Goal: Transaction & Acquisition: Purchase product/service

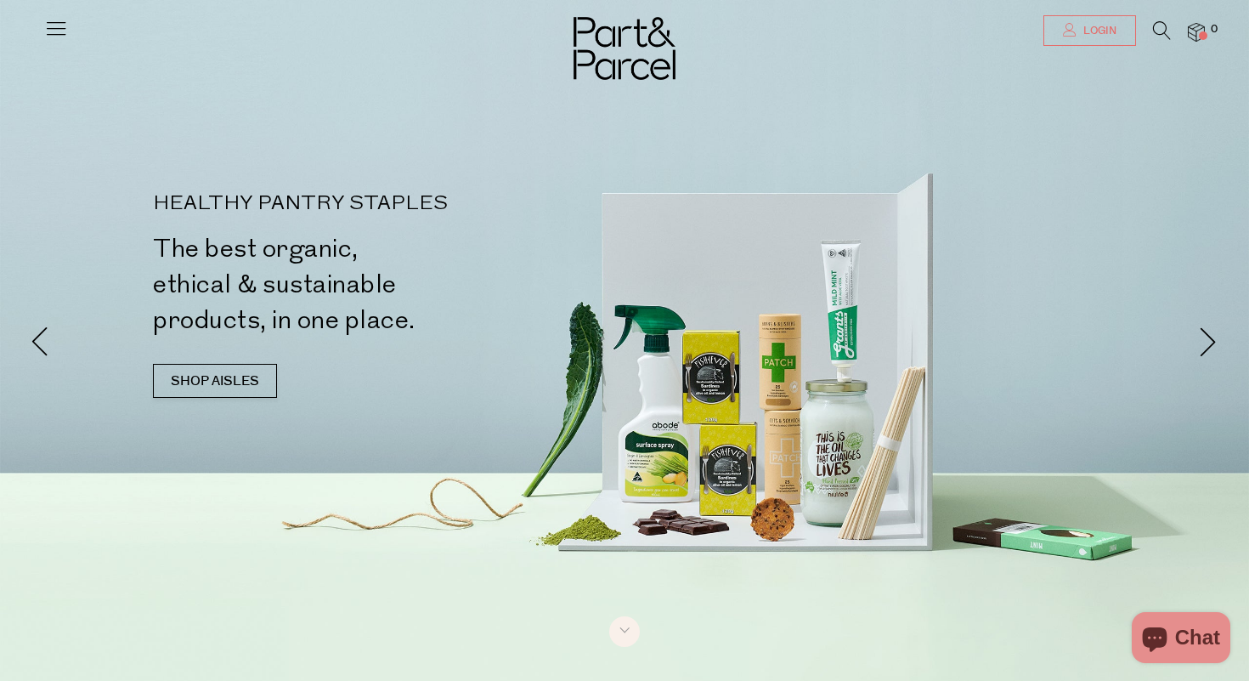
click at [1085, 34] on span "Login" at bounding box center [1097, 31] width 37 height 14
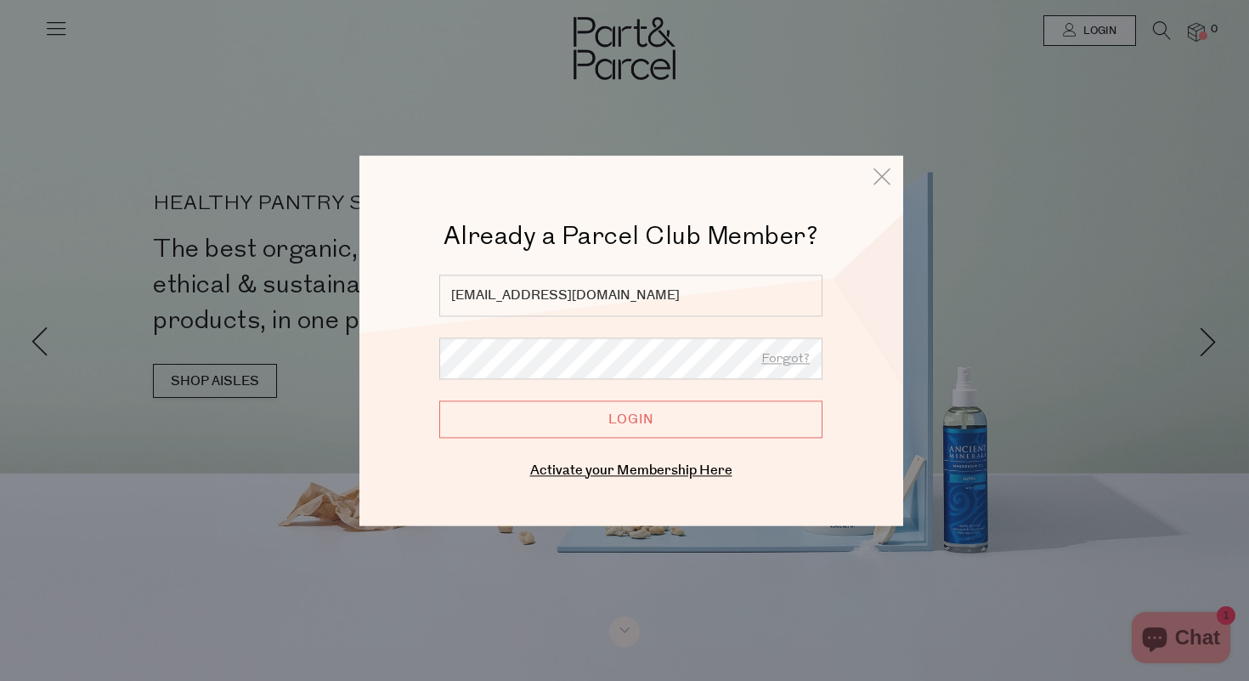
type input "rachelwilsonmw@gmail.com"
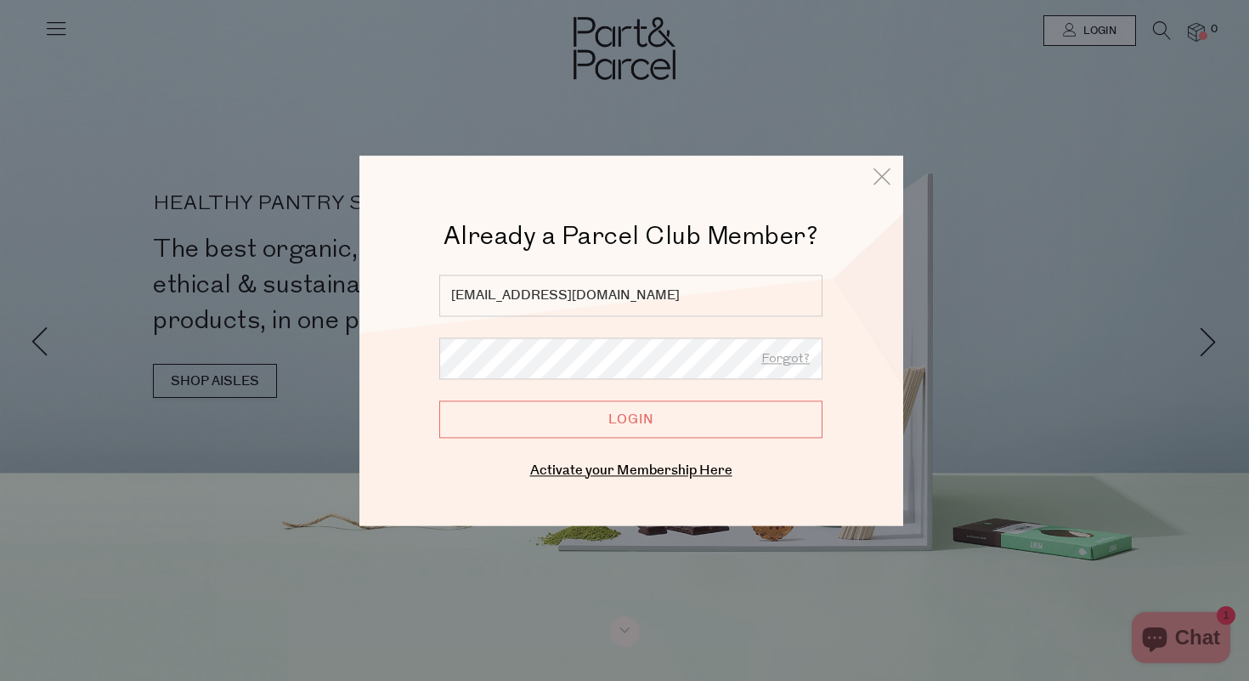
click at [630, 419] on input "Login" at bounding box center [630, 418] width 383 height 37
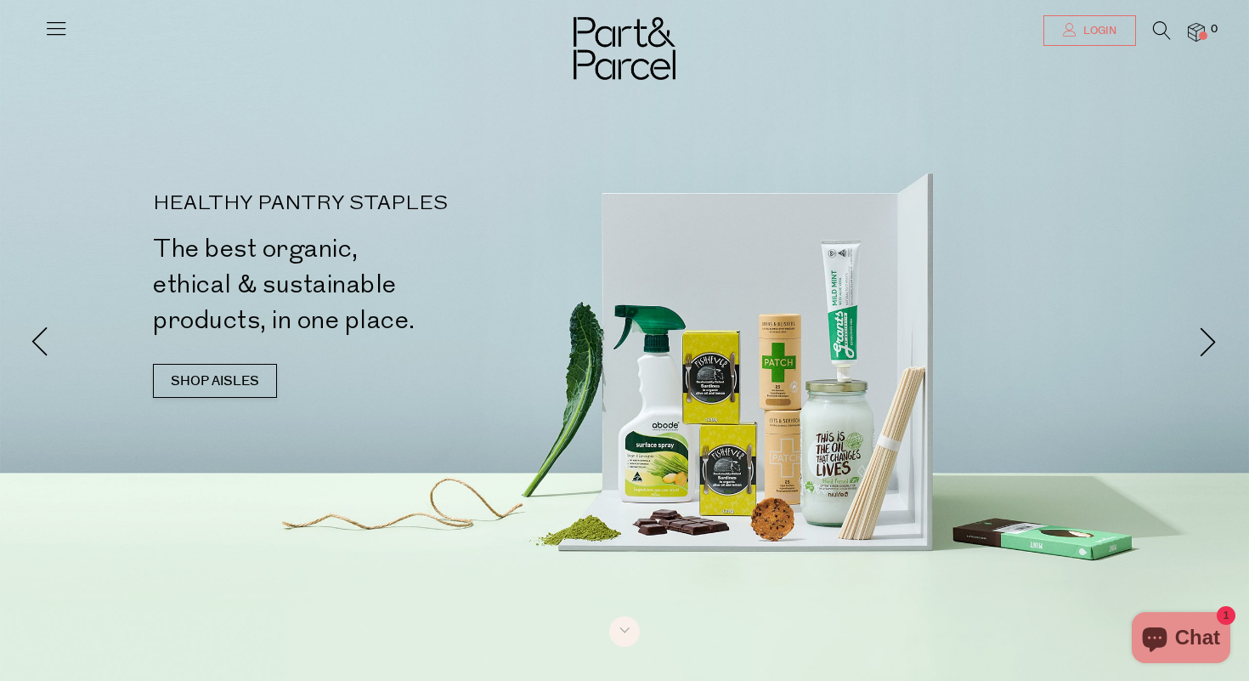
click at [1086, 25] on span "Login" at bounding box center [1097, 31] width 37 height 14
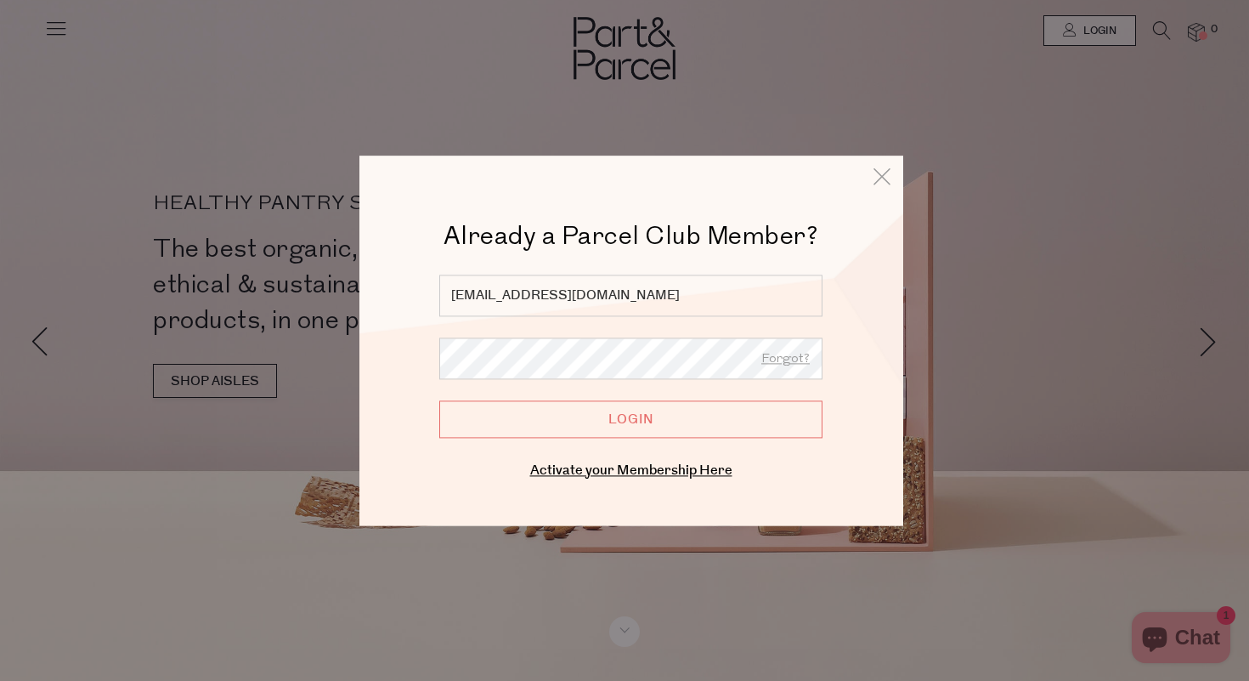
type input "rachelwilsonmw@gmail.com"
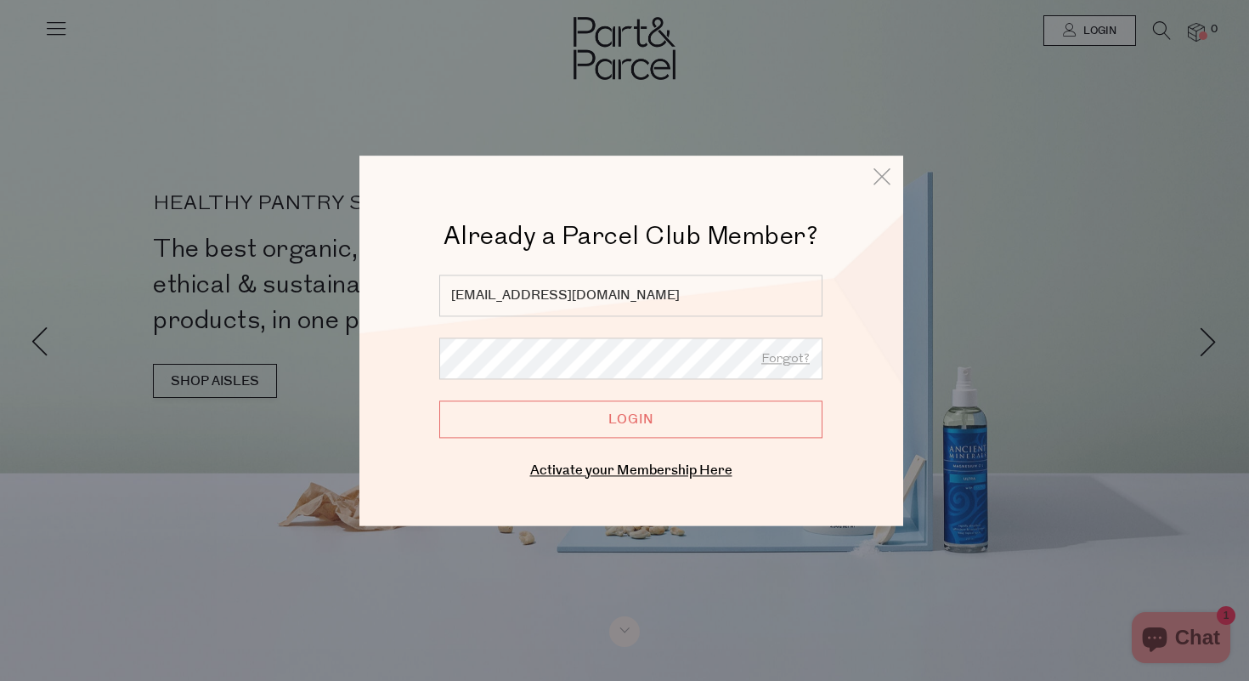
click at [650, 415] on input "Login" at bounding box center [630, 418] width 383 height 37
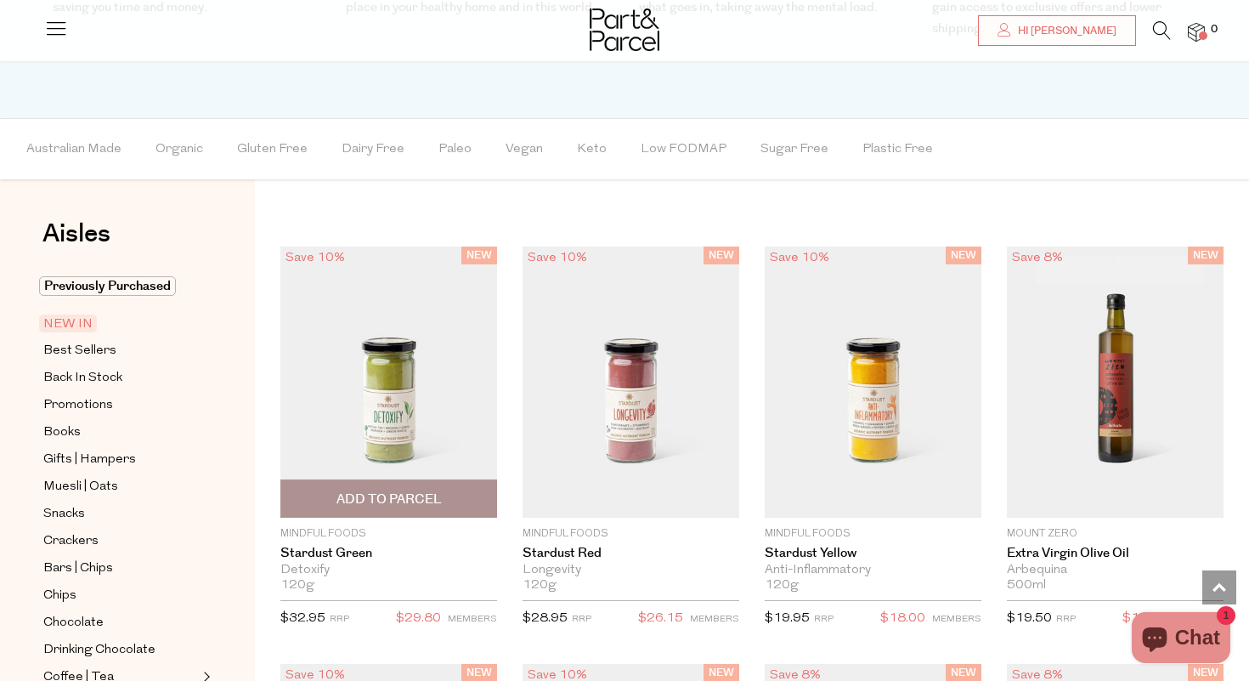
scroll to position [913, 0]
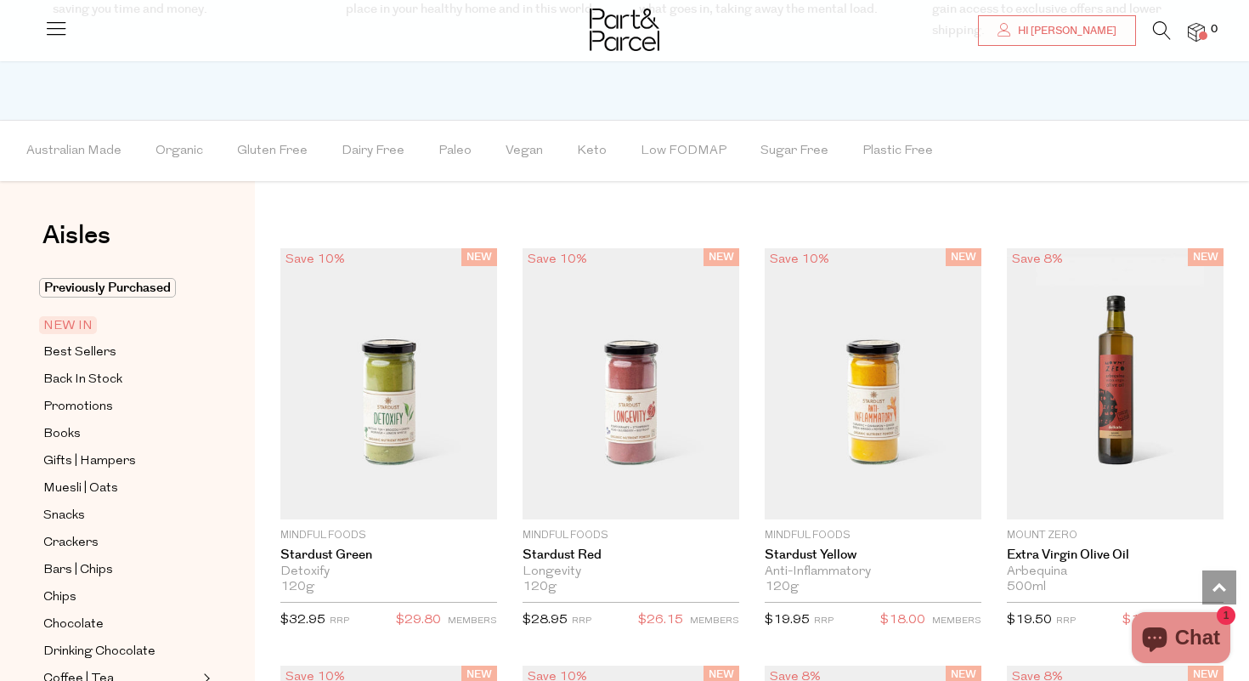
click at [84, 323] on span "NEW IN" at bounding box center [68, 325] width 58 height 18
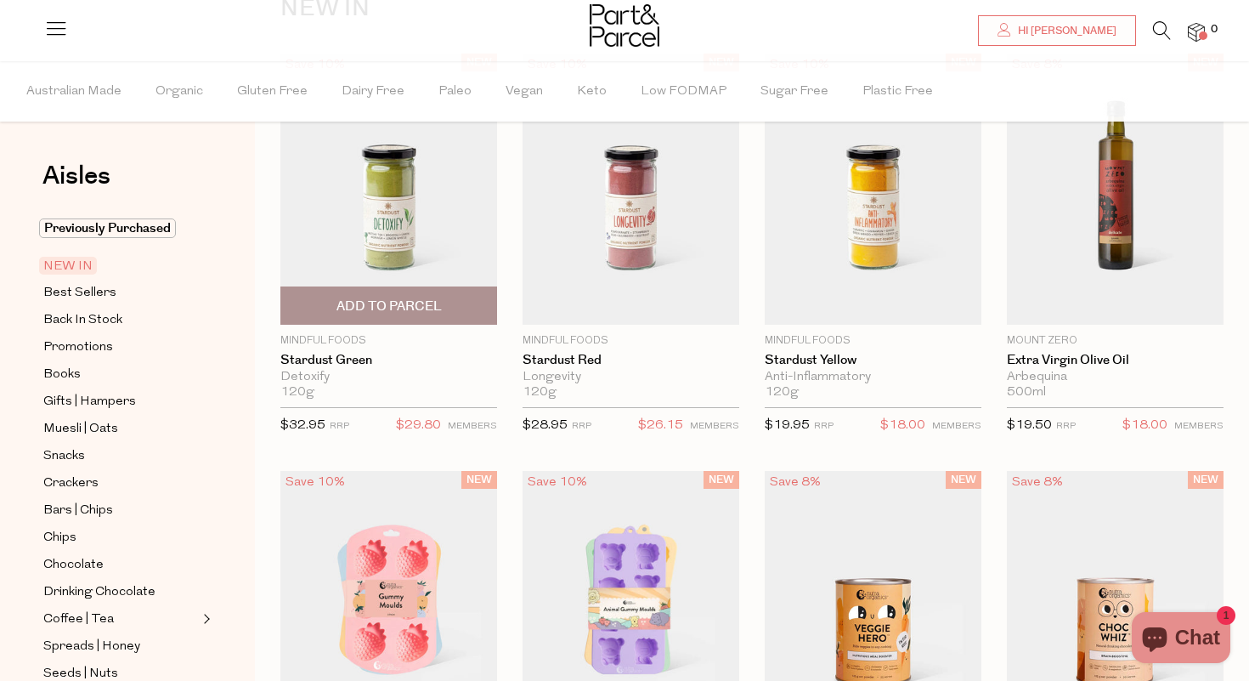
scroll to position [171, 0]
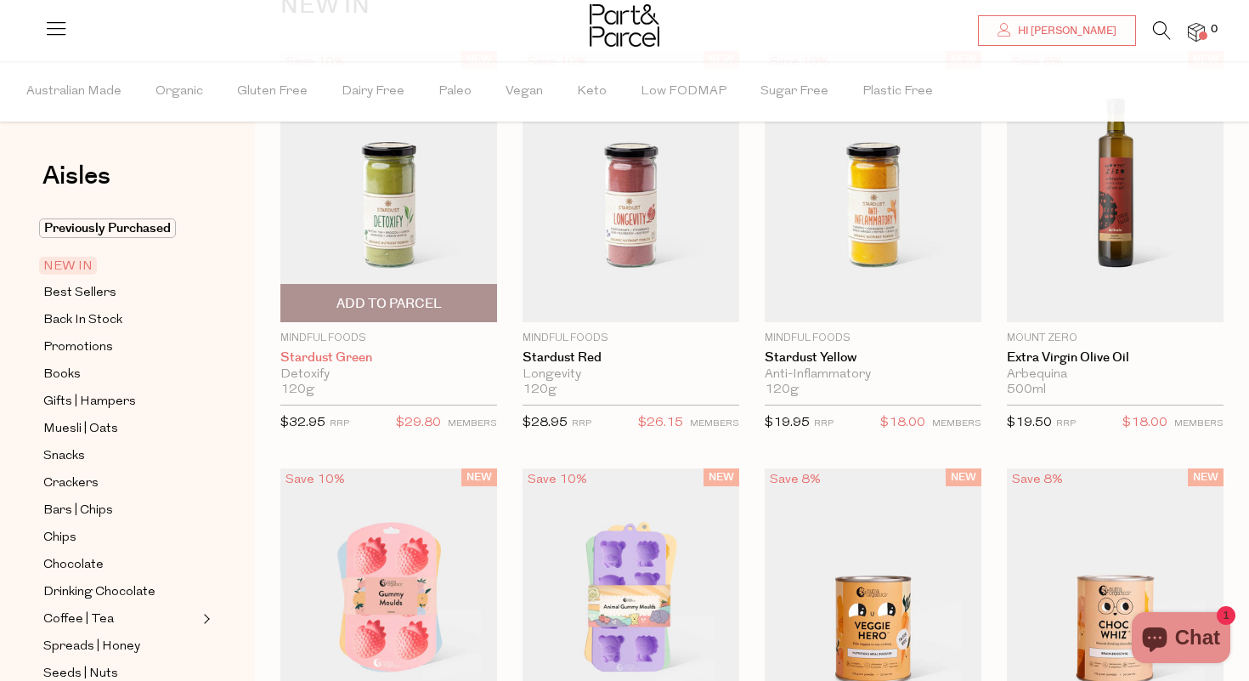
click at [357, 355] on link "Stardust Green" at bounding box center [388, 357] width 217 height 15
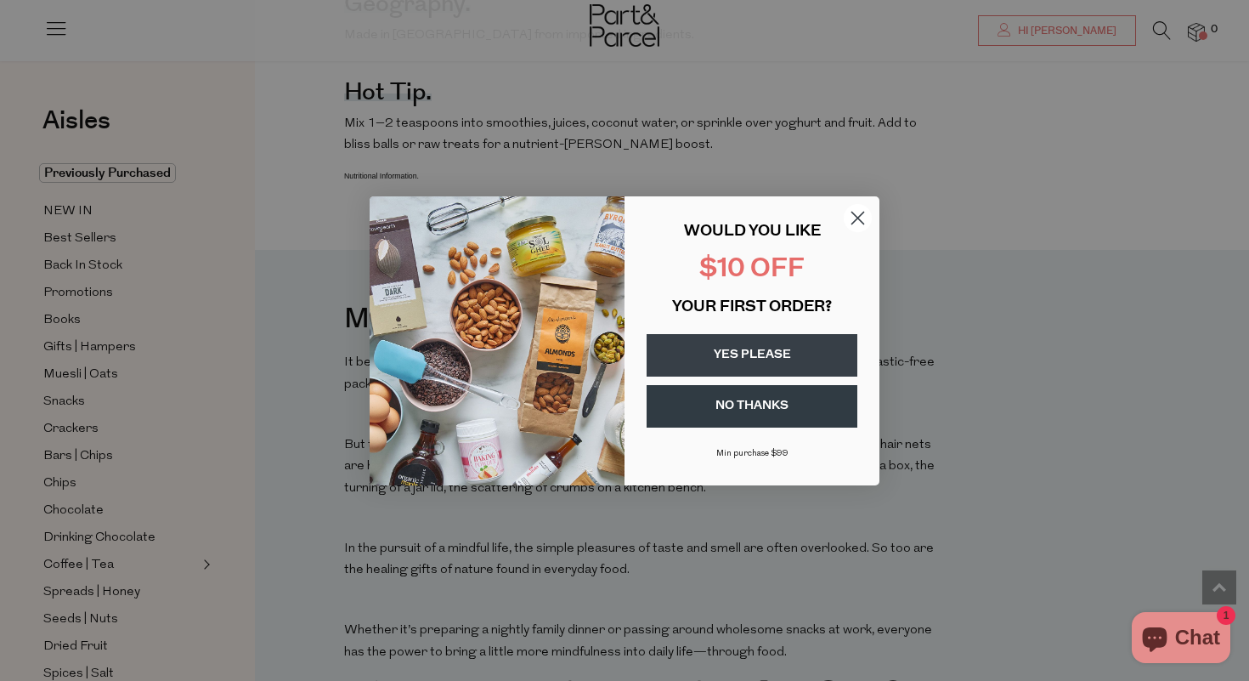
scroll to position [986, 0]
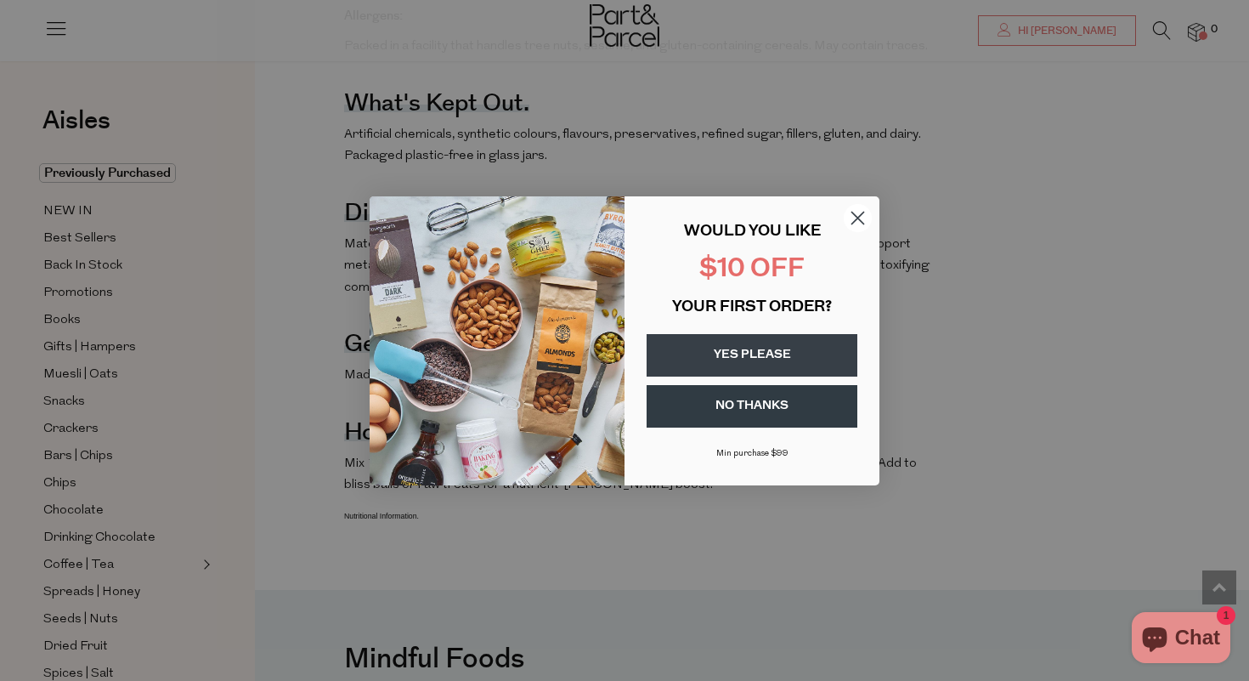
click at [861, 214] on icon "Close dialog" at bounding box center [858, 218] width 12 height 12
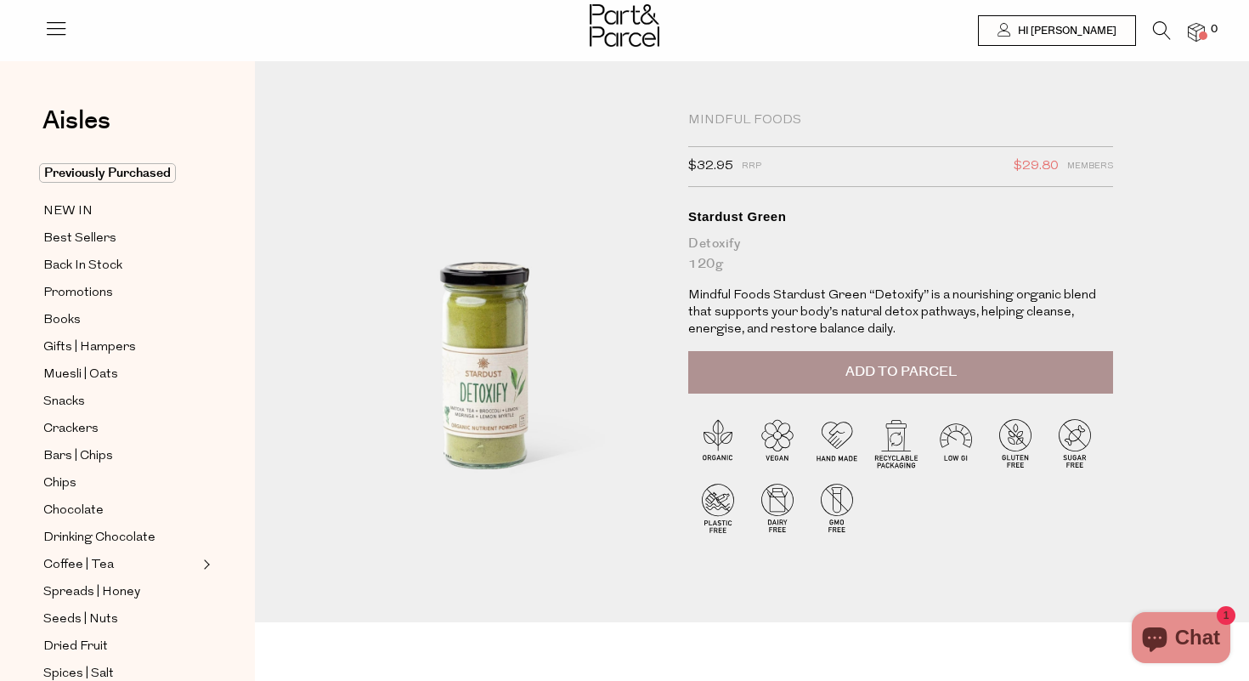
scroll to position [0, 0]
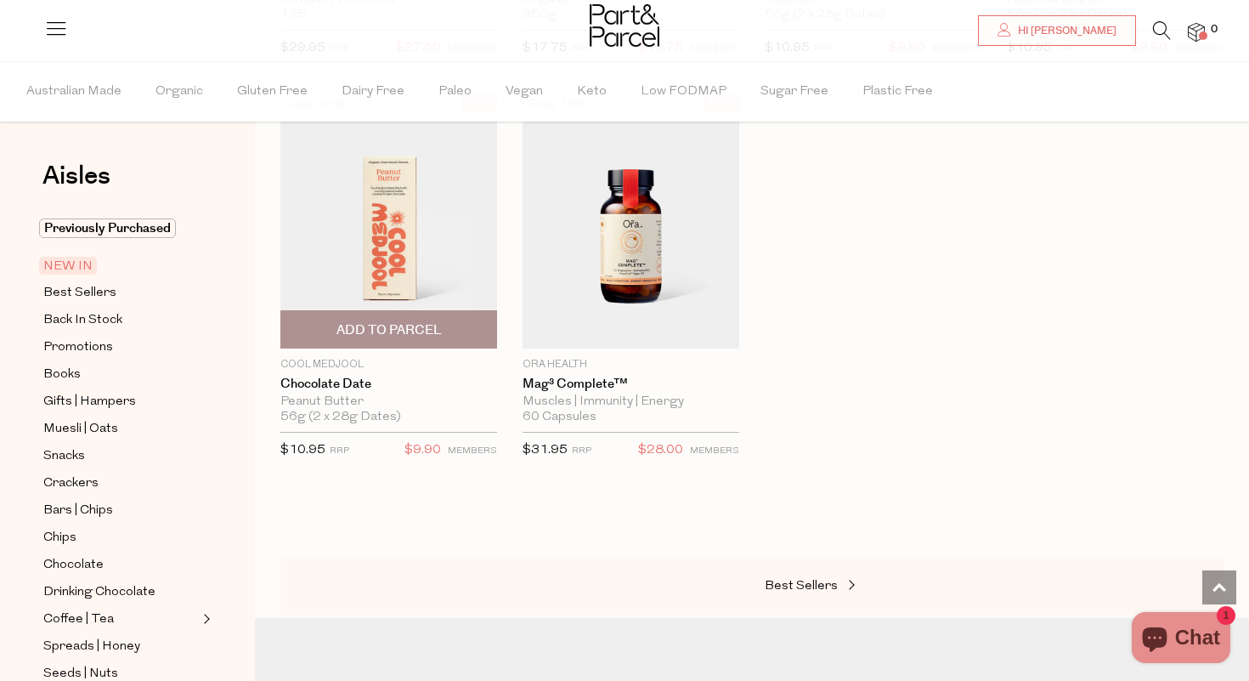
scroll to position [1351, 0]
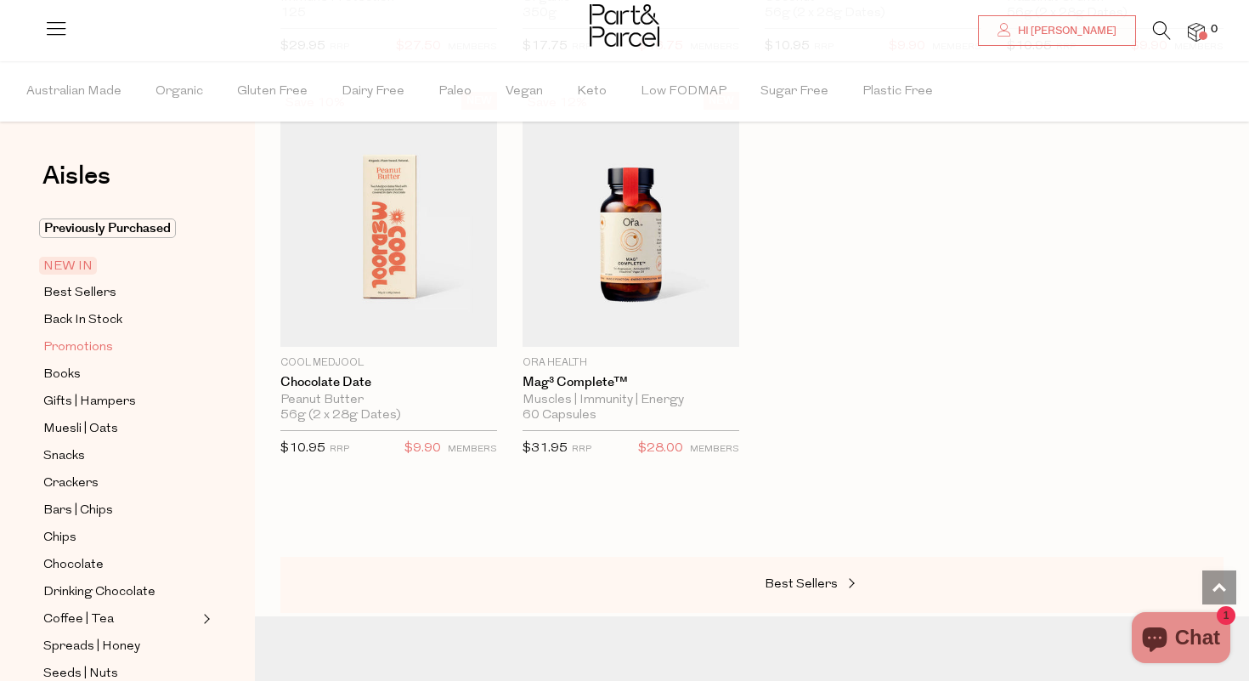
click at [99, 349] on span "Promotions" at bounding box center [78, 347] width 70 height 20
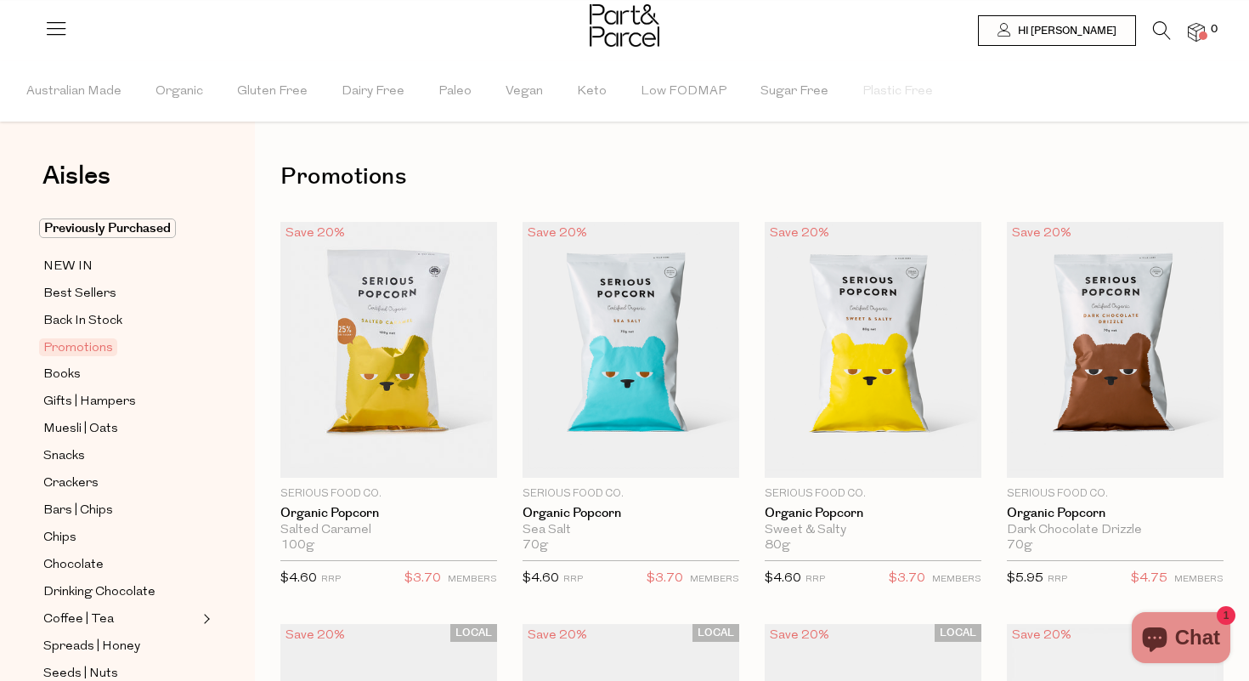
scroll to position [90, 0]
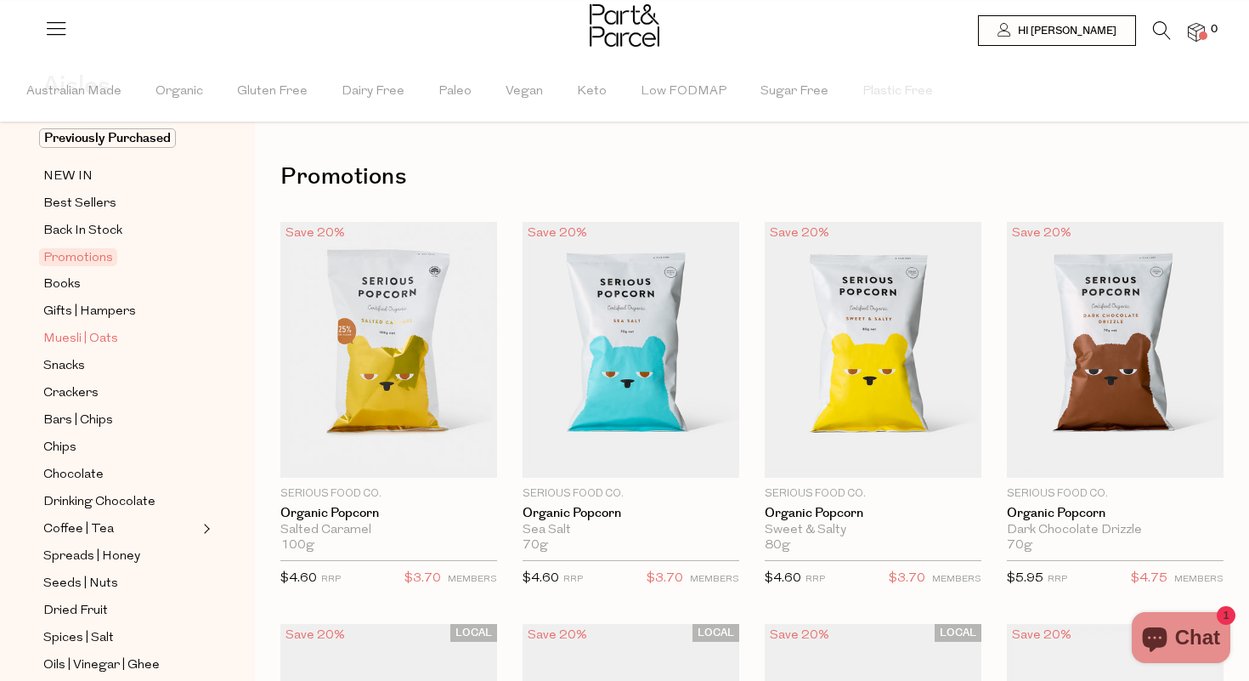
click at [107, 338] on span "Muesli | Oats" at bounding box center [80, 339] width 75 height 20
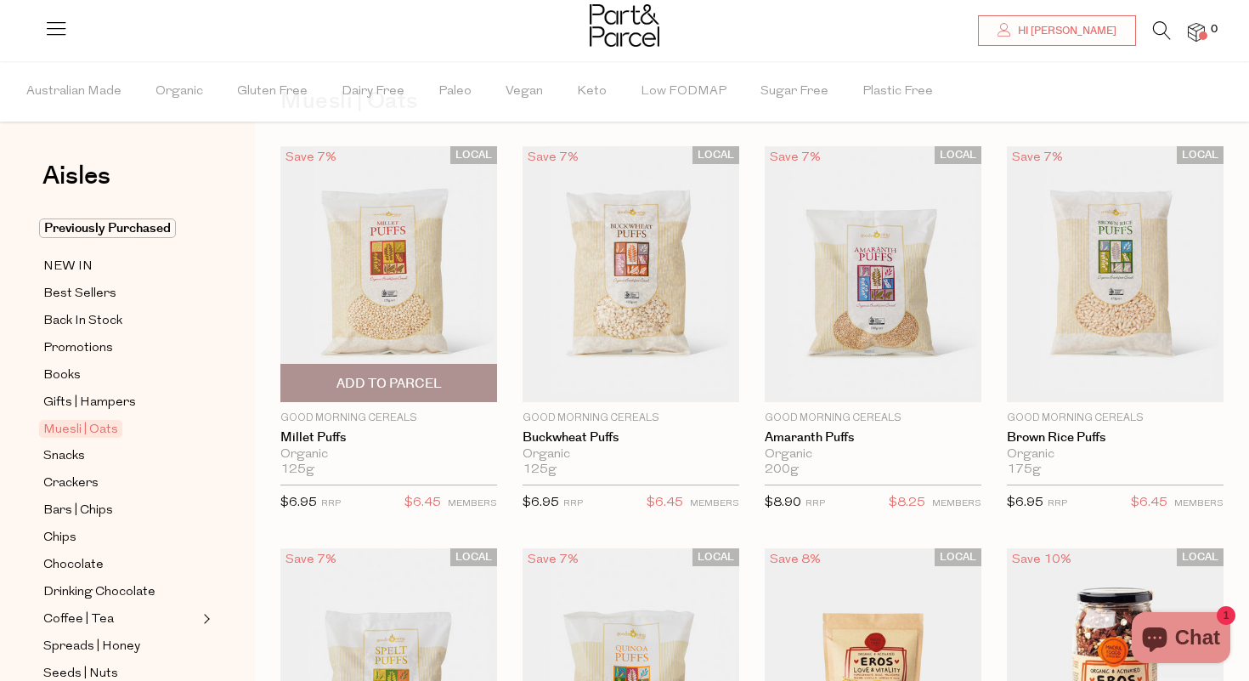
scroll to position [77, 0]
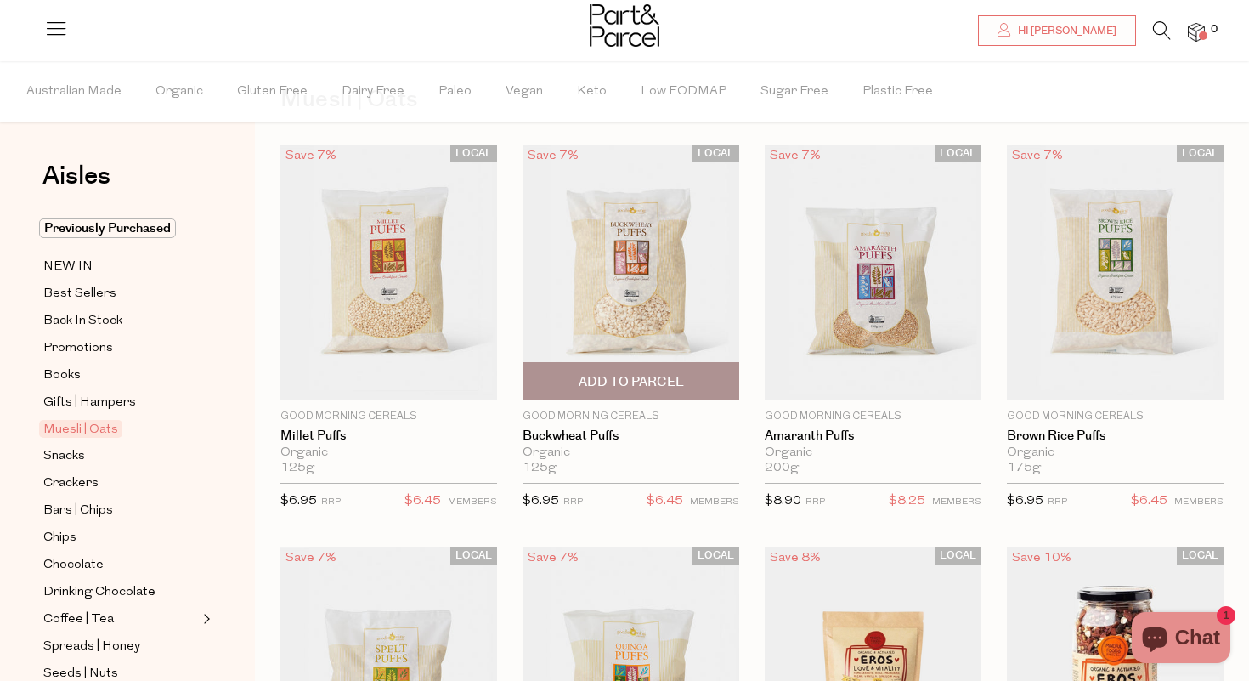
click at [626, 383] on span "Add To Parcel" at bounding box center [631, 382] width 105 height 18
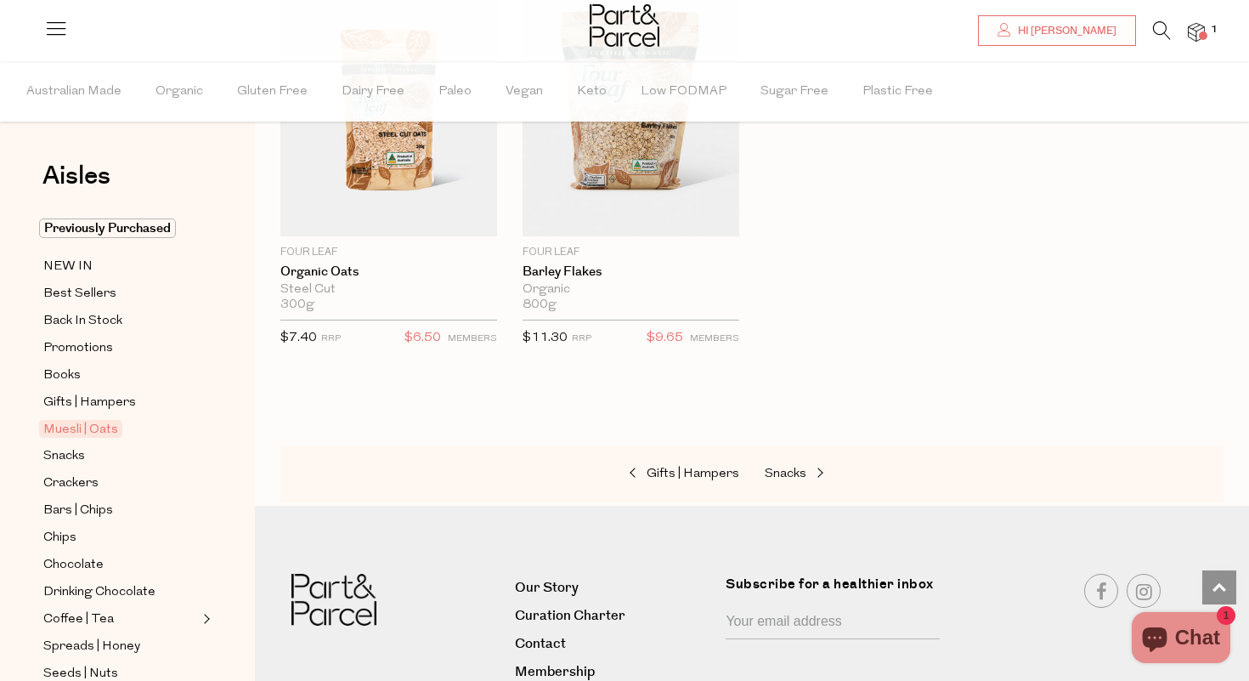
scroll to position [5092, 0]
click at [789, 468] on span "Snacks" at bounding box center [786, 474] width 42 height 13
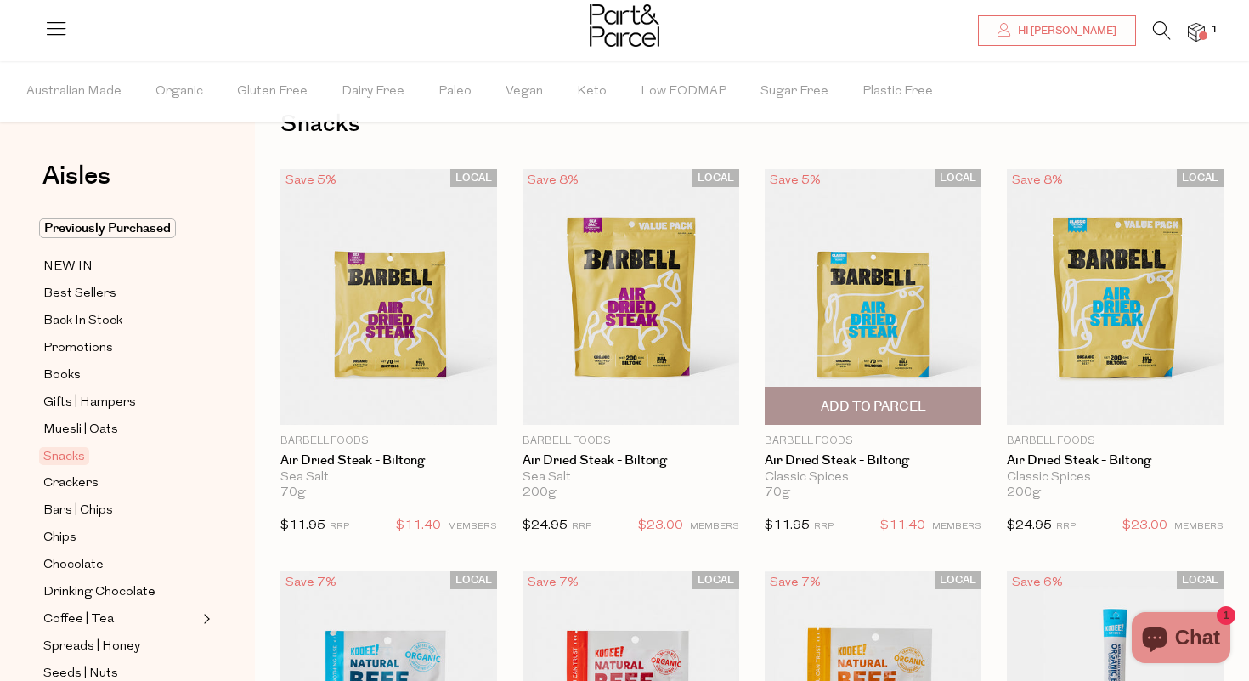
scroll to position [74, 0]
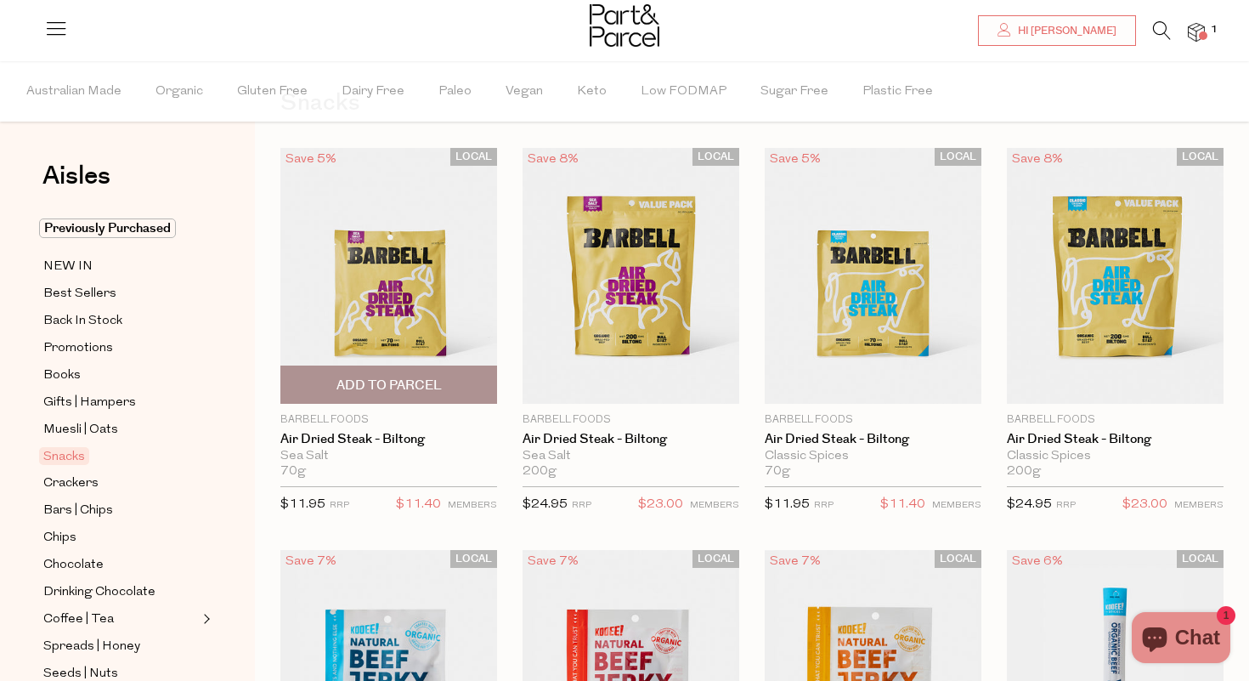
click at [419, 378] on span "Add To Parcel" at bounding box center [388, 385] width 105 height 18
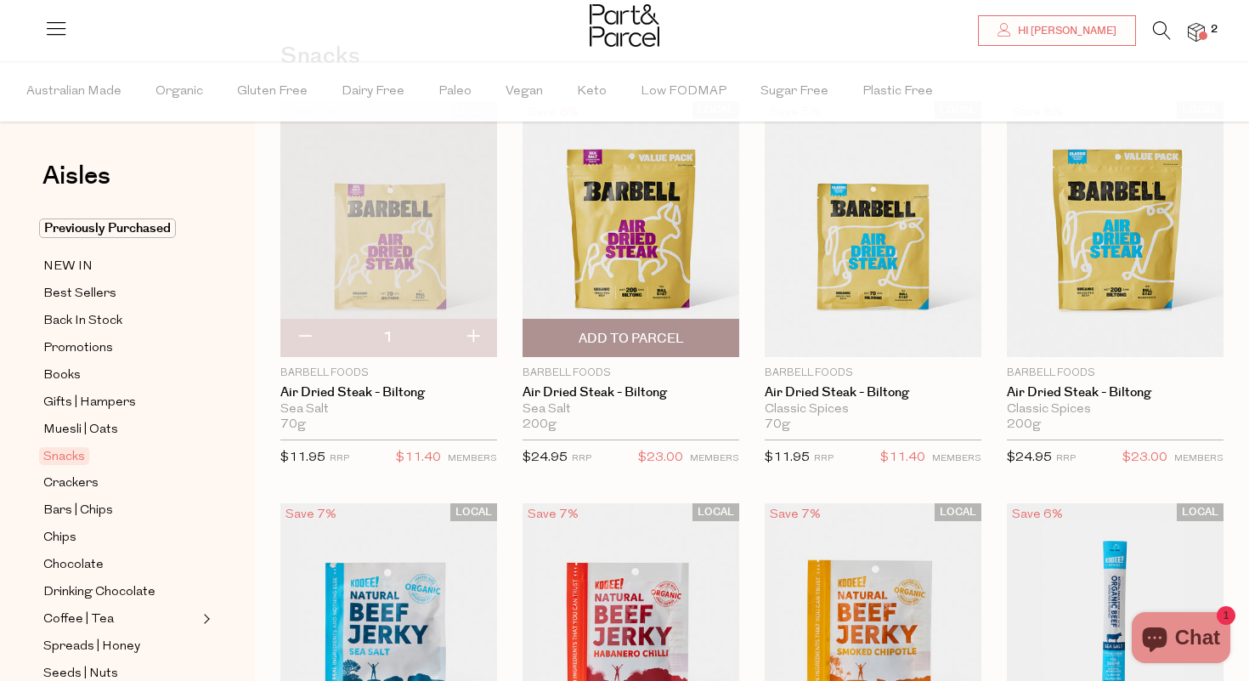
scroll to position [120, 0]
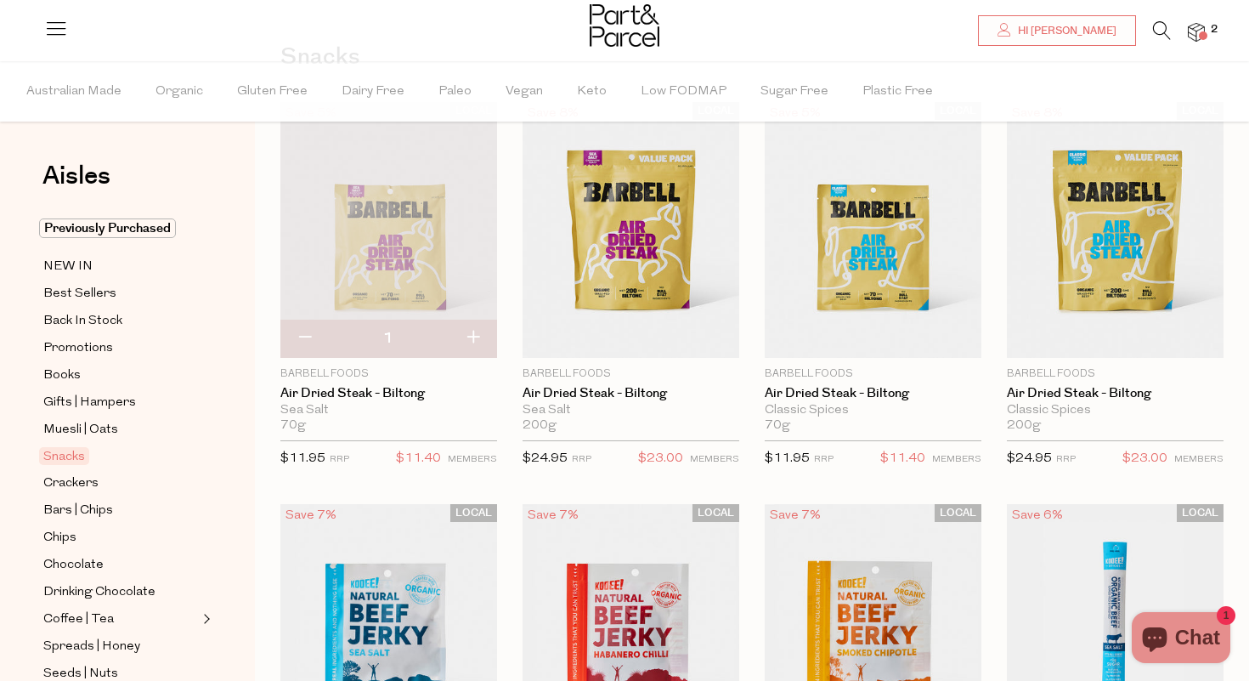
click at [478, 335] on button "button" at bounding box center [473, 337] width 48 height 37
type input "2"
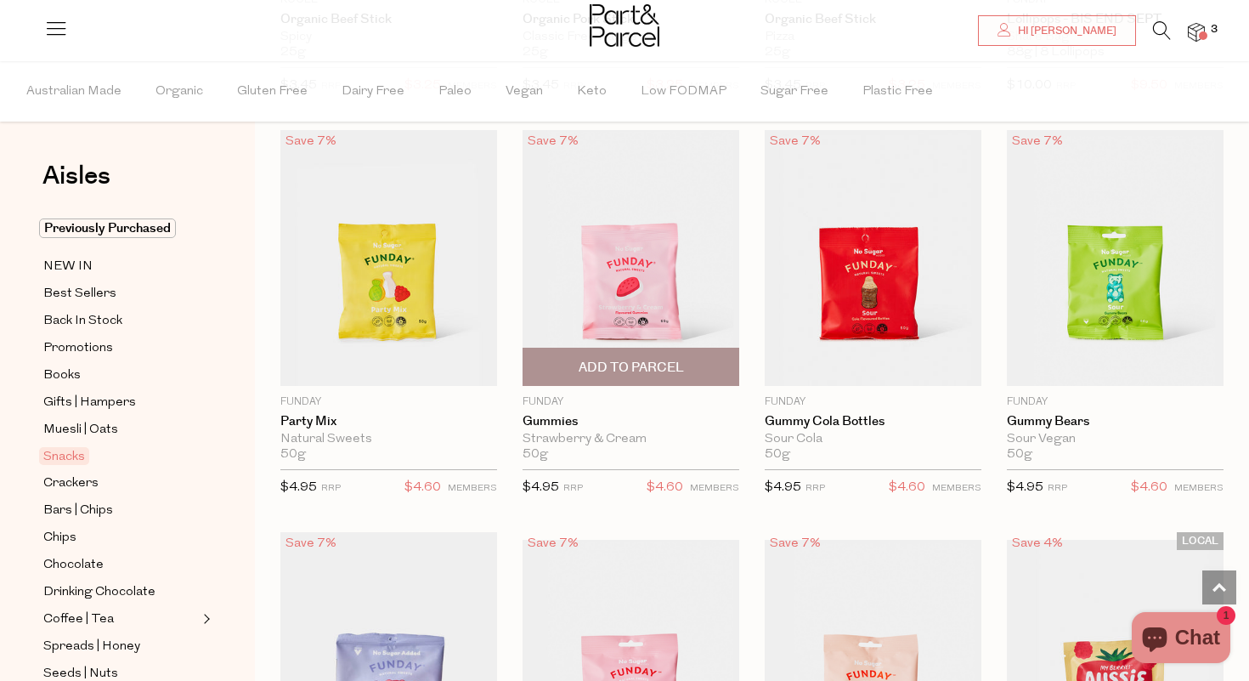
scroll to position [1319, 0]
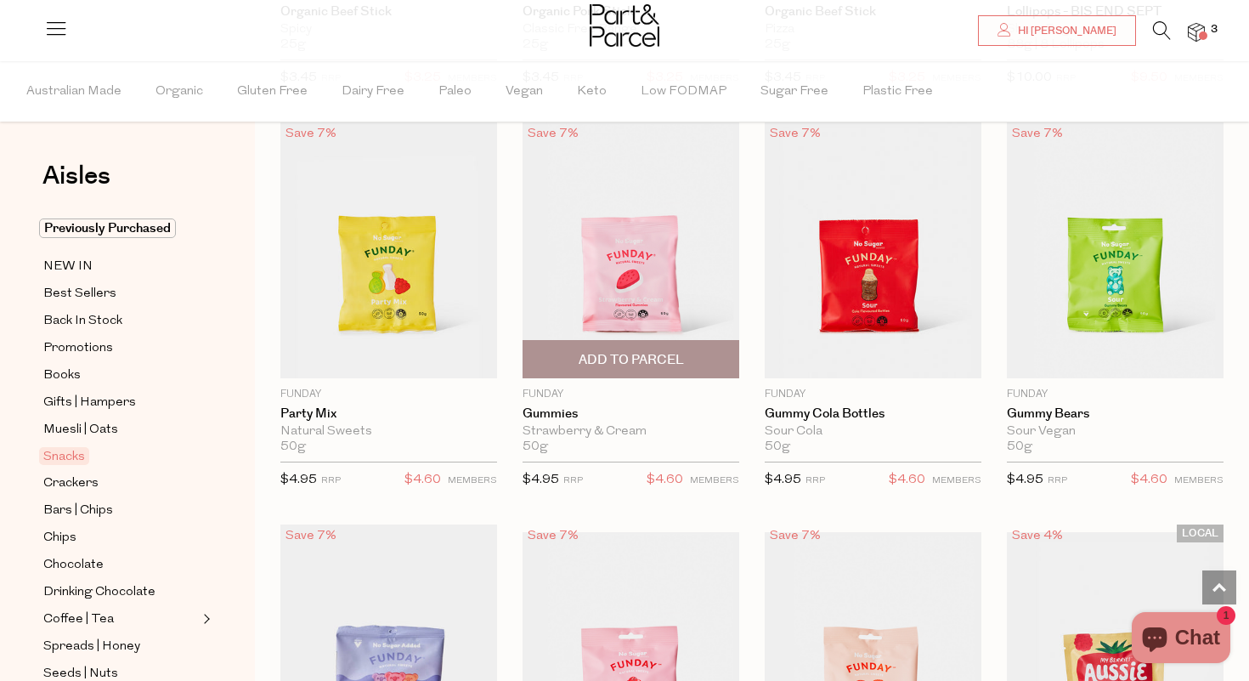
click at [626, 357] on span "Add To Parcel" at bounding box center [631, 360] width 105 height 18
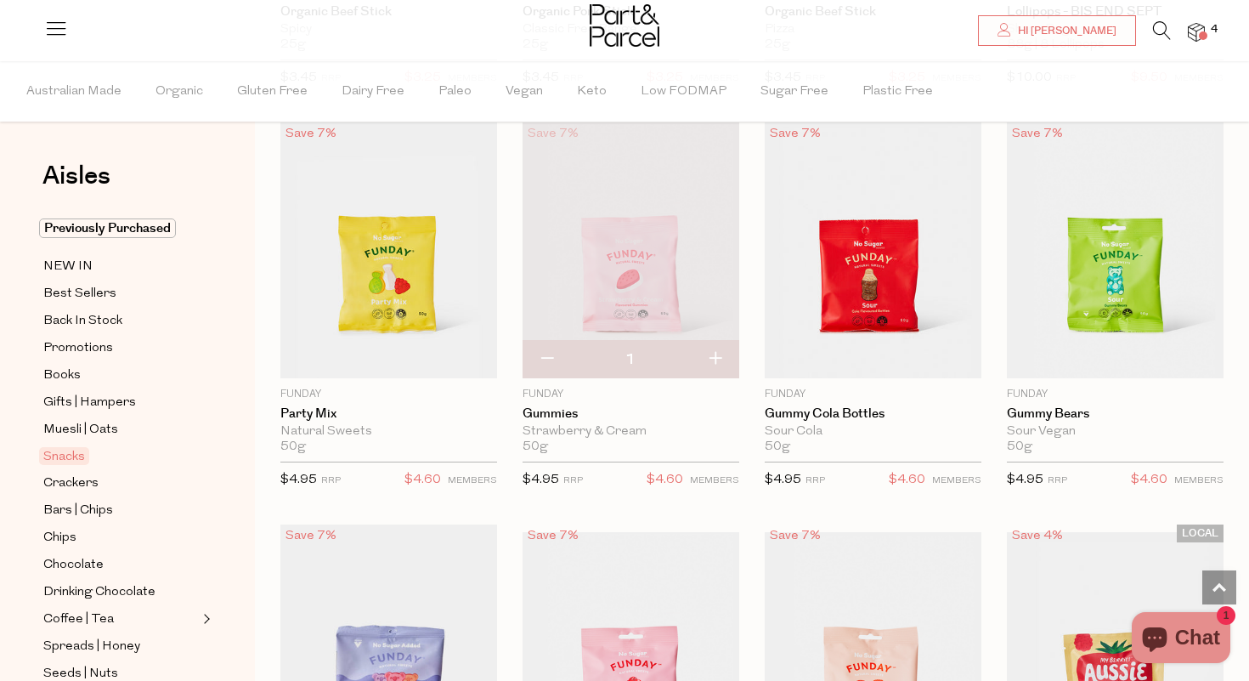
click at [720, 356] on button "button" at bounding box center [715, 359] width 48 height 37
type input "2"
click at [719, 357] on button "button" at bounding box center [715, 359] width 48 height 37
type input "3"
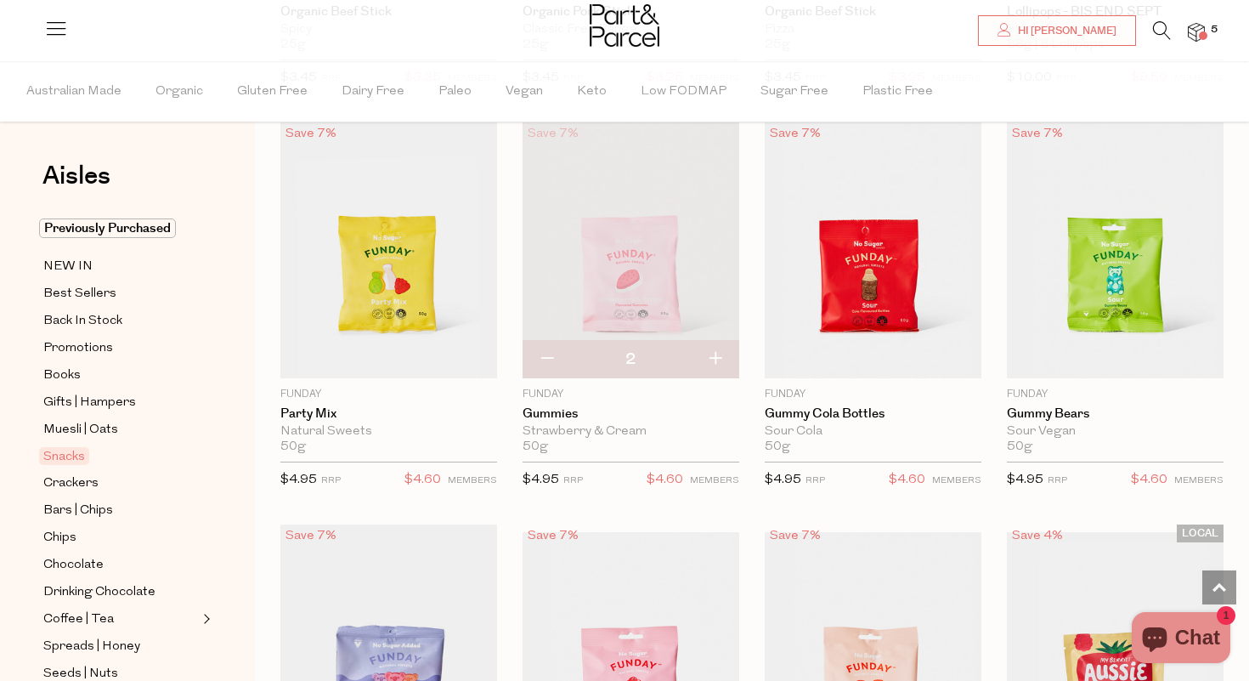
type input "3"
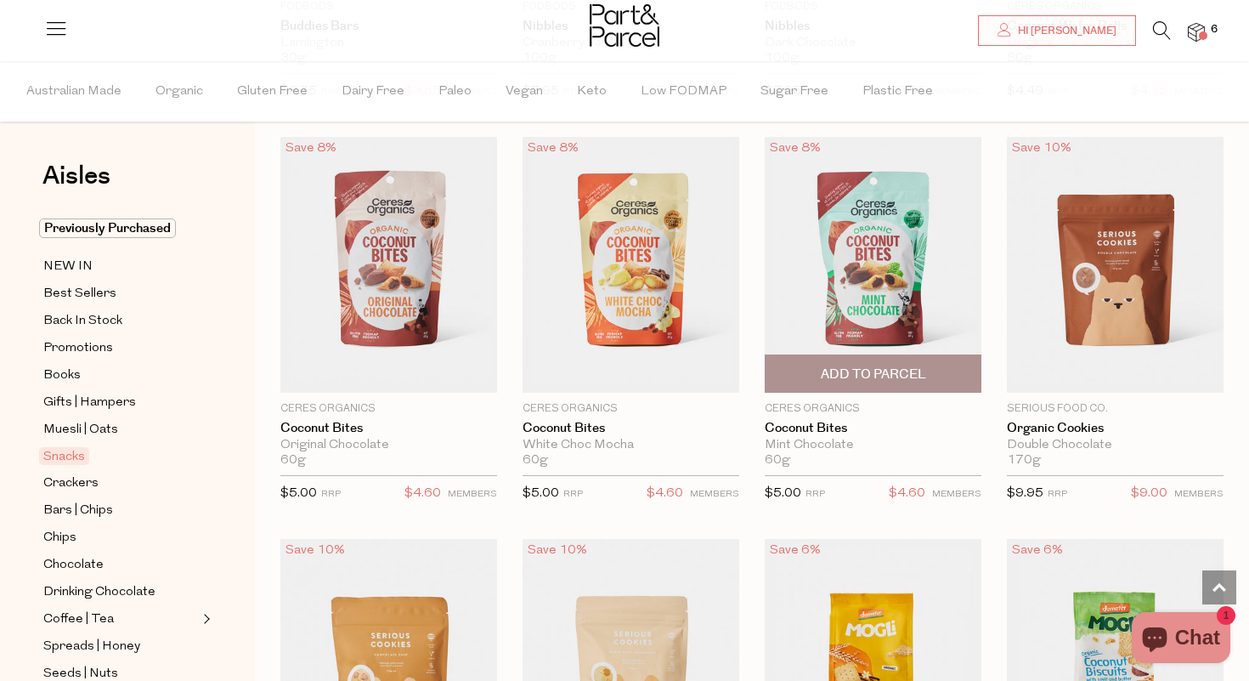
scroll to position [2929, 0]
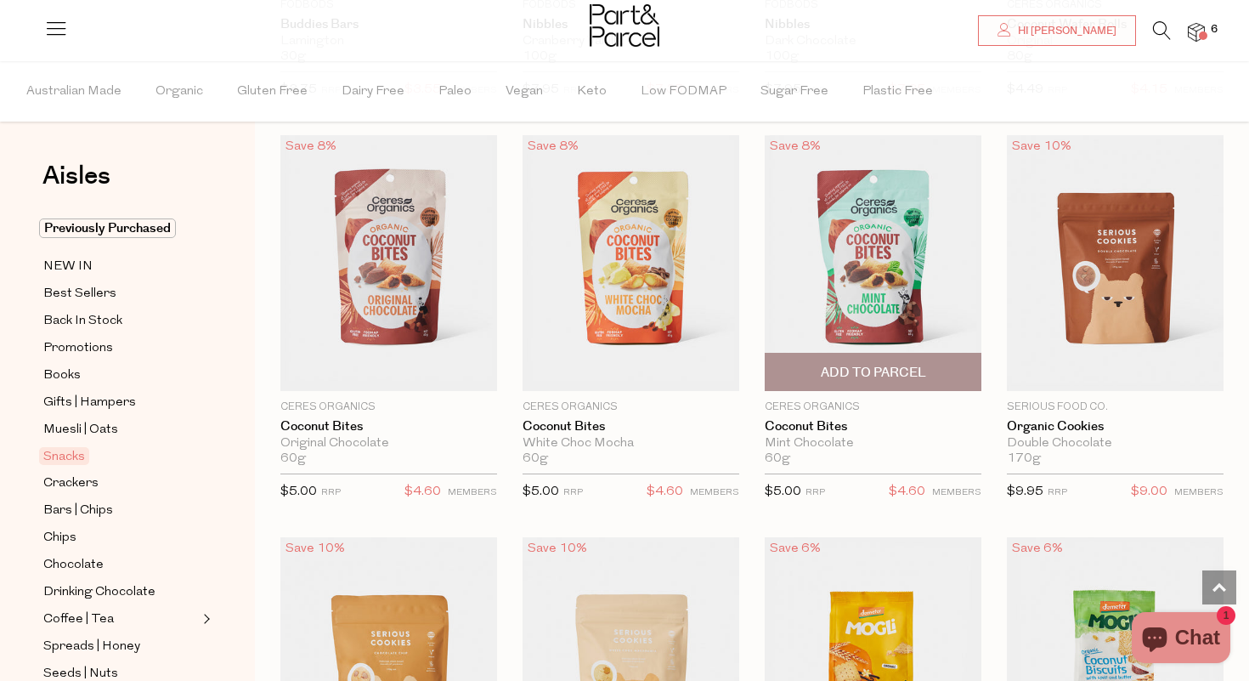
click at [863, 364] on span "Add To Parcel" at bounding box center [873, 373] width 105 height 18
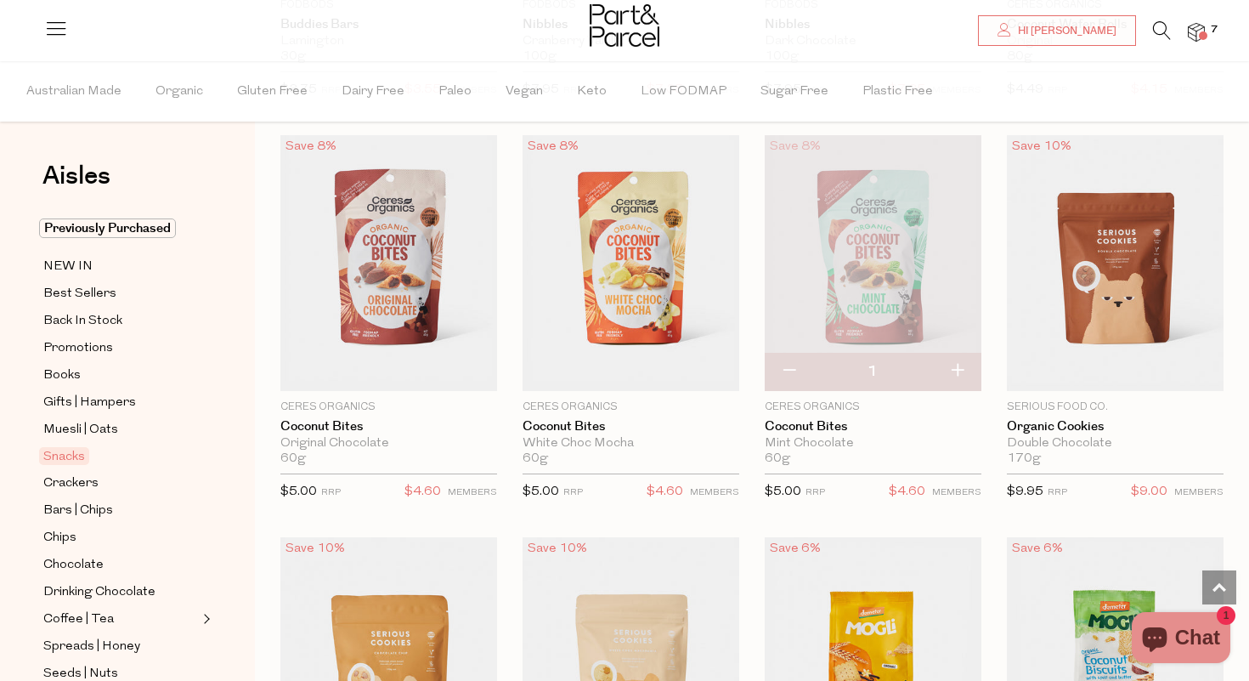
click at [958, 364] on button "button" at bounding box center [957, 371] width 48 height 37
type input "2"
click at [958, 364] on button "button" at bounding box center [957, 371] width 48 height 37
type input "3"
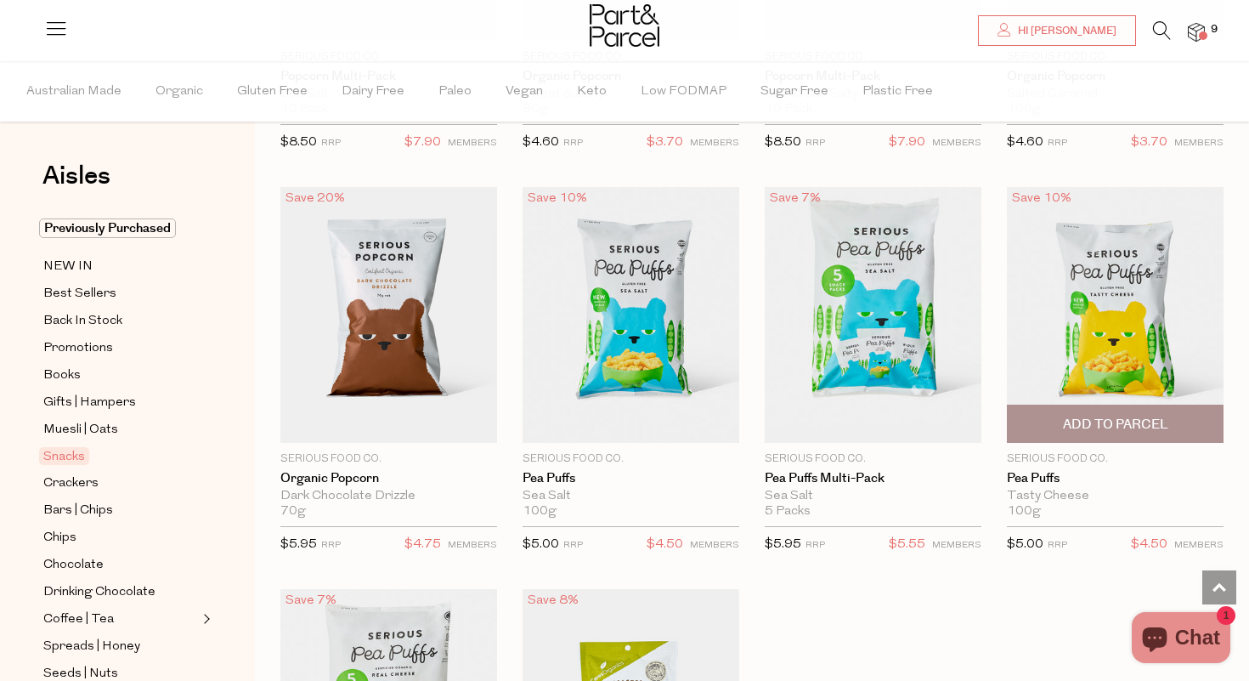
scroll to position [4485, 0]
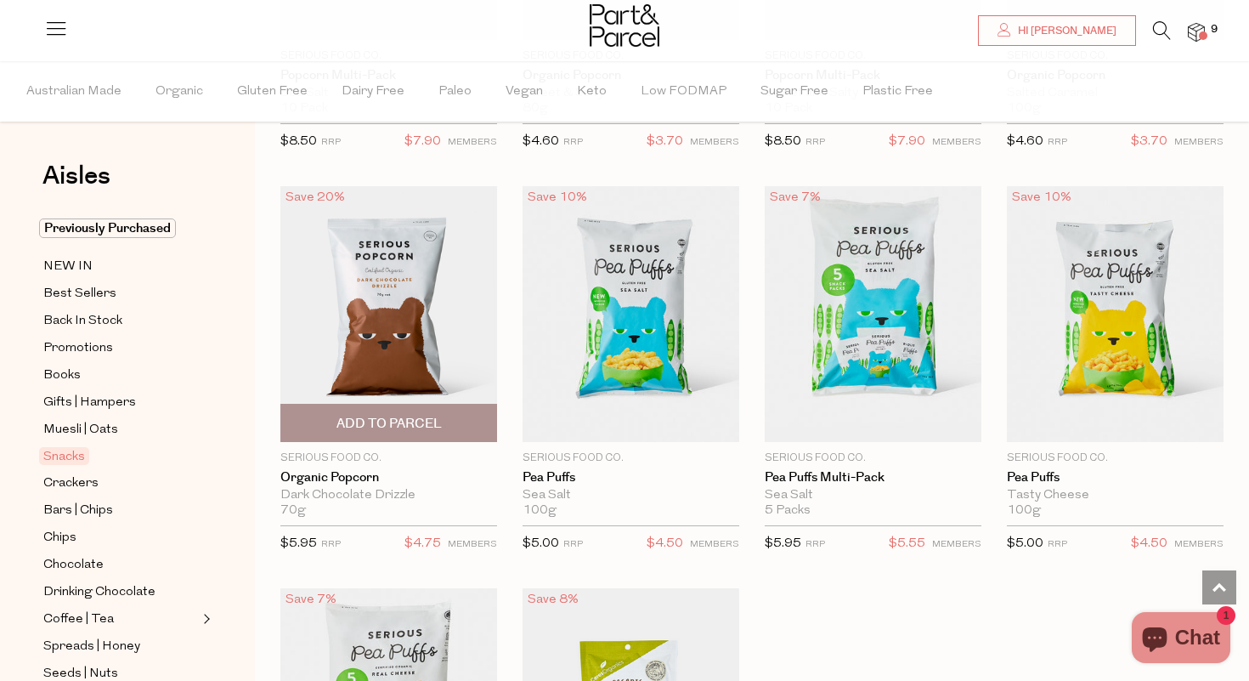
click at [392, 415] on span "Add To Parcel" at bounding box center [388, 424] width 105 height 18
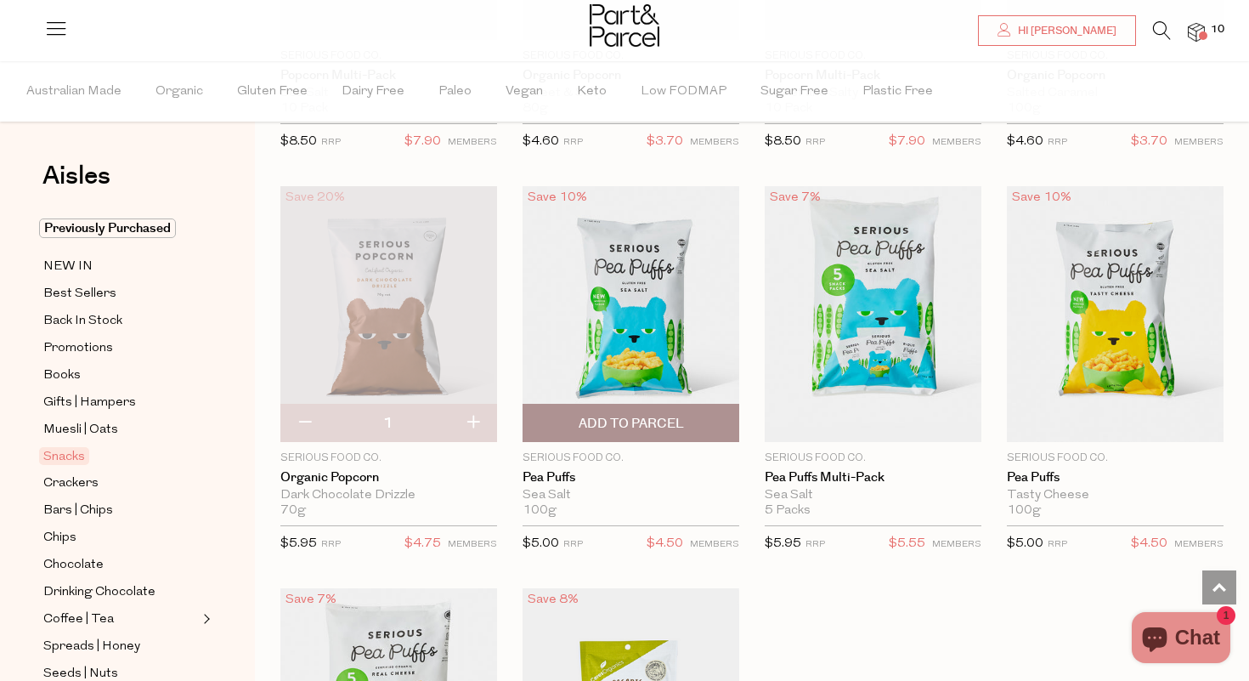
click at [641, 415] on span "Add To Parcel" at bounding box center [631, 424] width 105 height 18
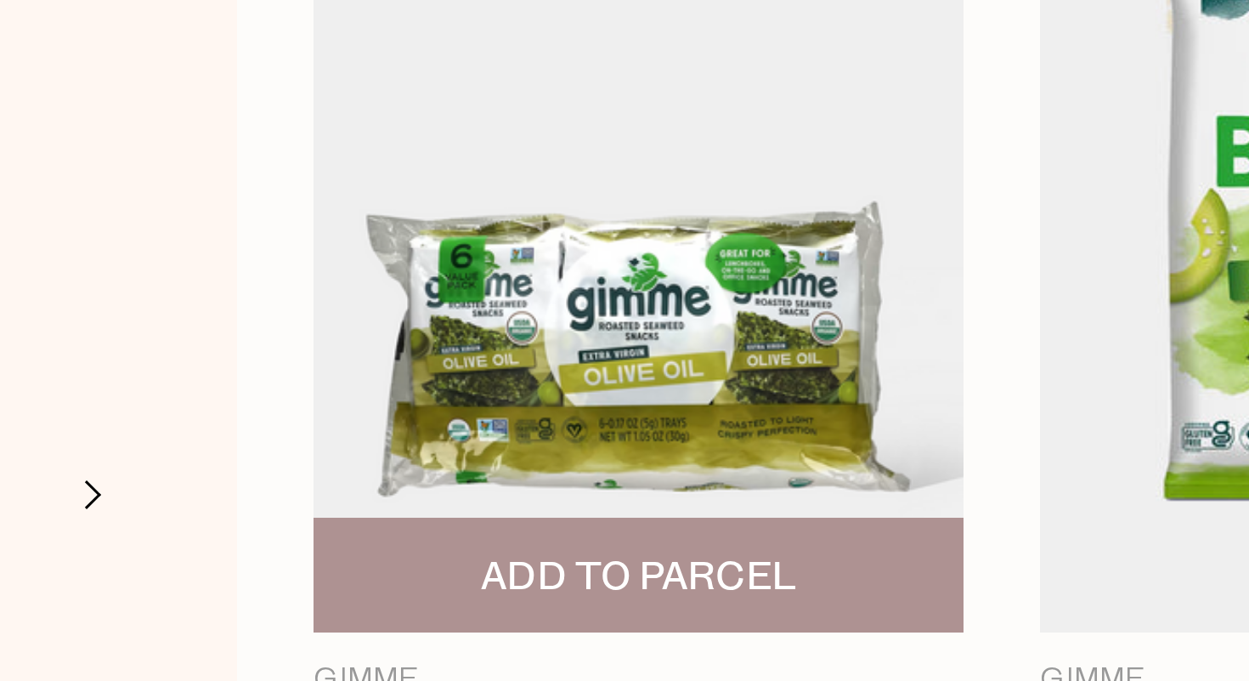
scroll to position [5325, 0]
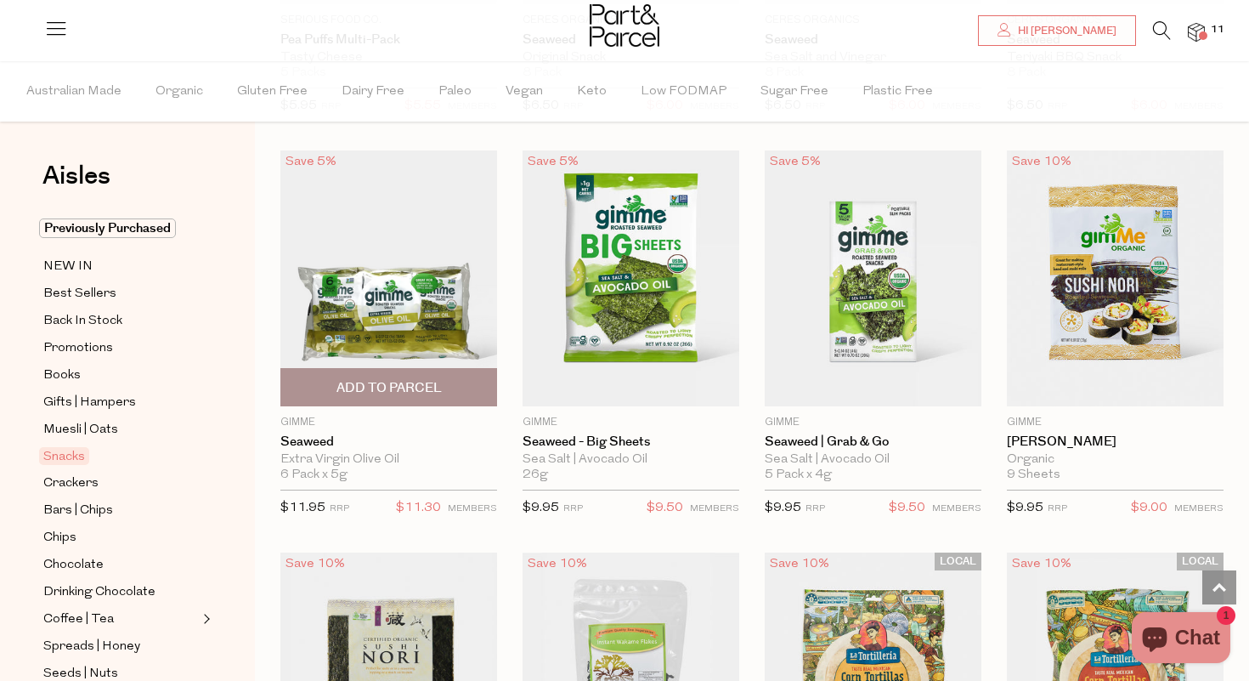
click at [388, 379] on span "Add To Parcel" at bounding box center [388, 388] width 105 height 18
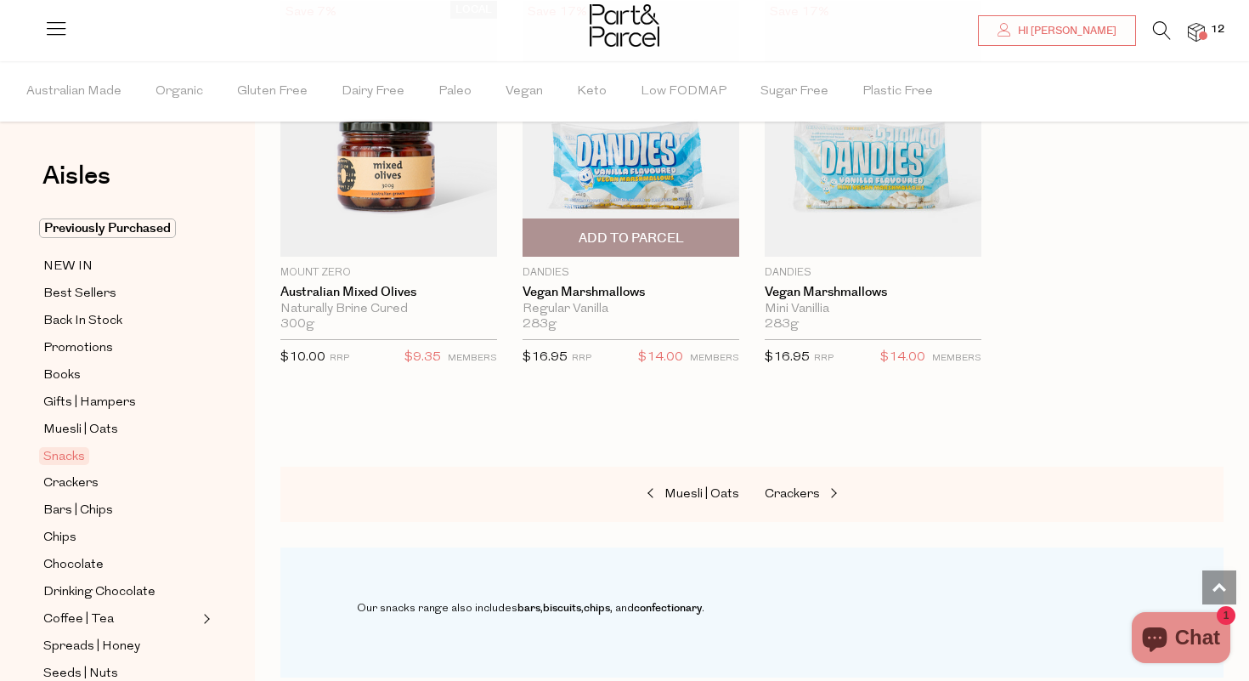
scroll to position [6709, 0]
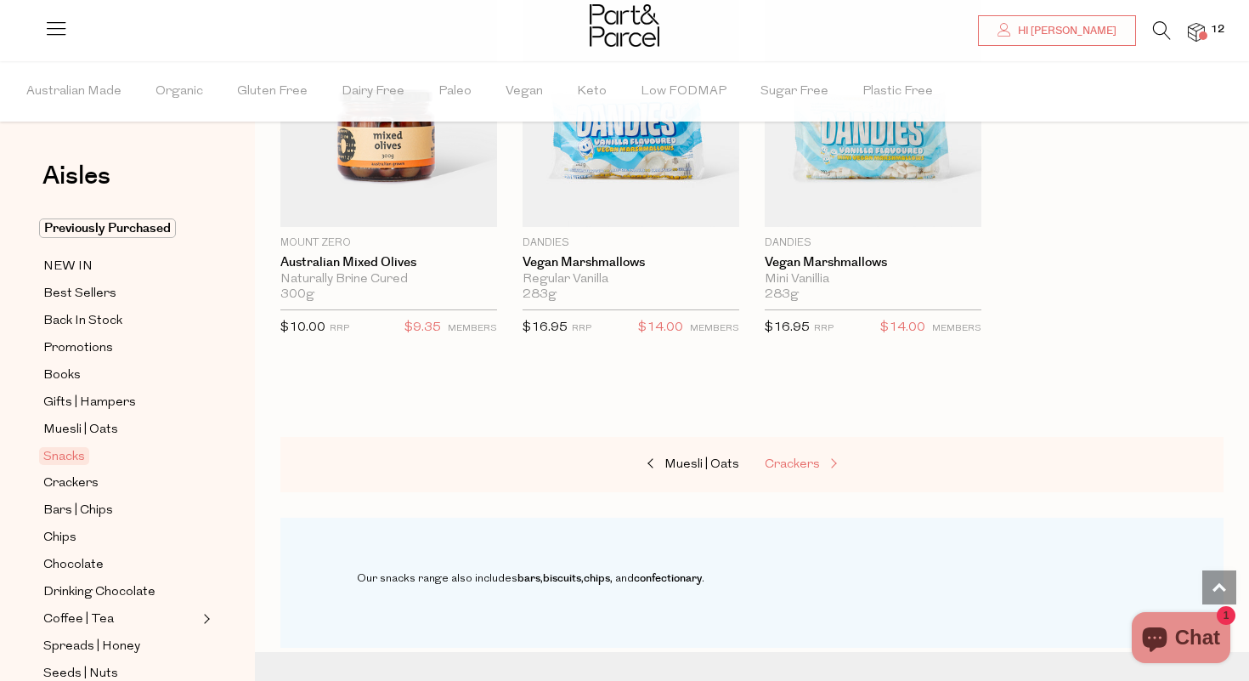
click at [805, 458] on span "Crackers" at bounding box center [792, 464] width 55 height 13
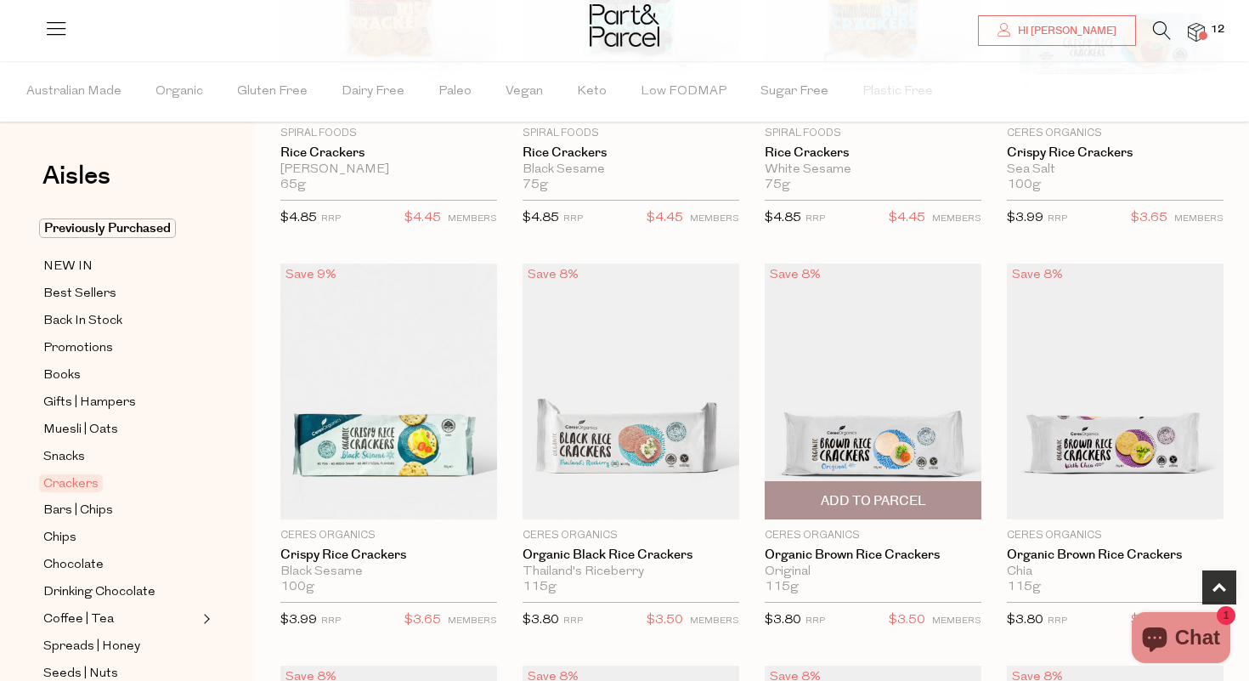
scroll to position [451, 0]
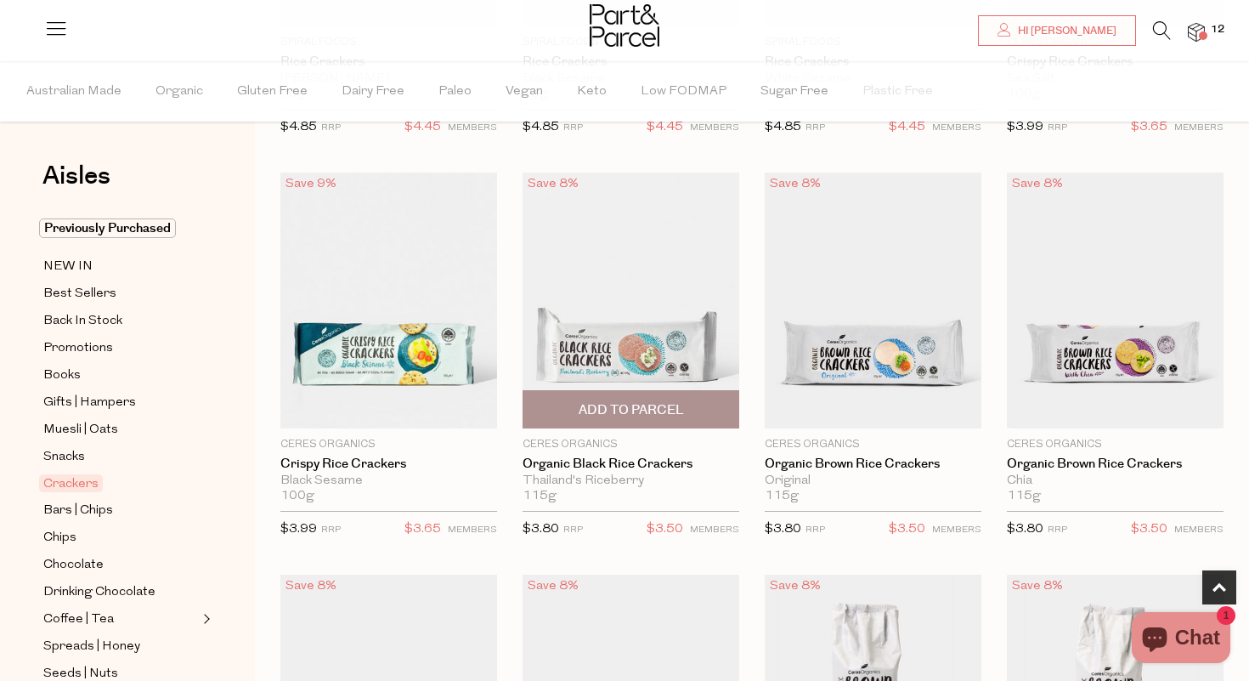
click at [620, 407] on span "Add To Parcel" at bounding box center [631, 410] width 105 height 18
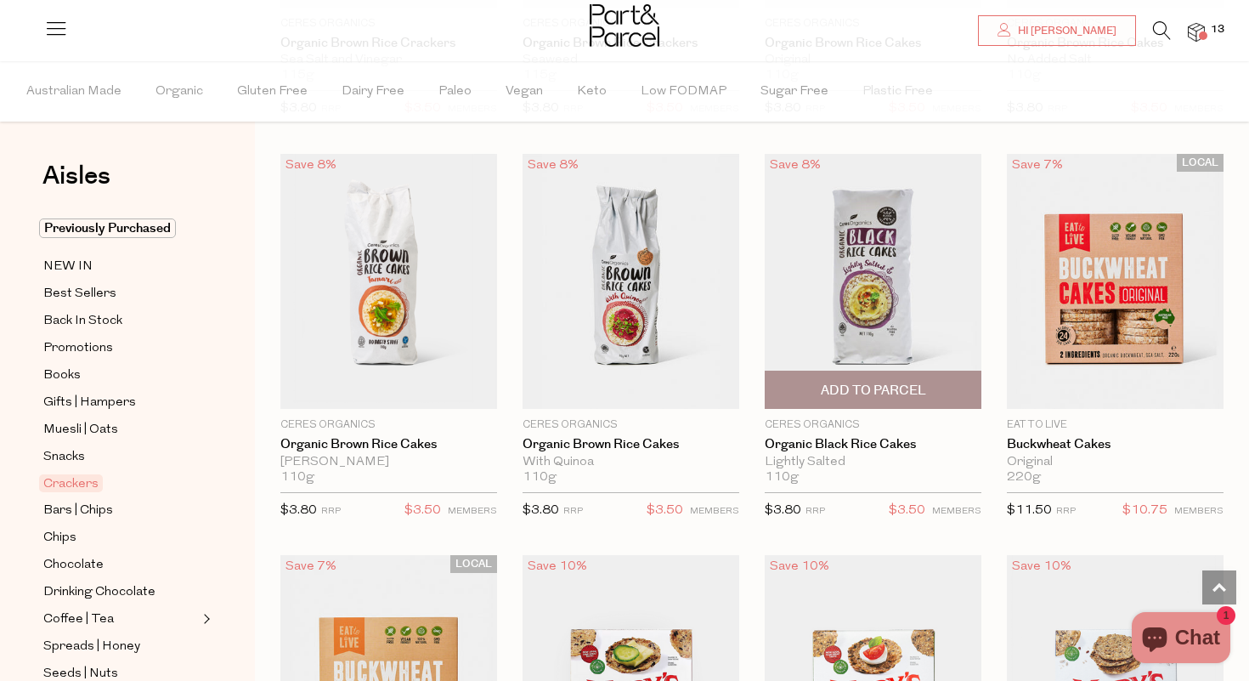
scroll to position [1275, 0]
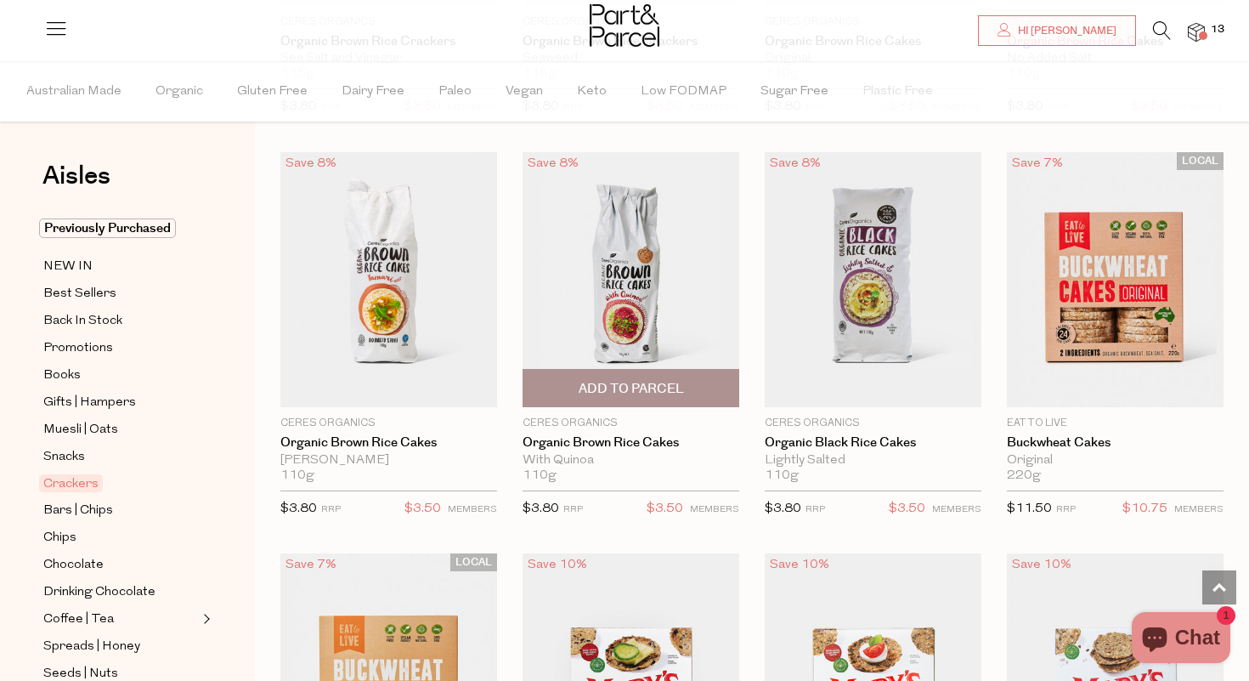
click at [650, 380] on span "Add To Parcel" at bounding box center [631, 389] width 105 height 18
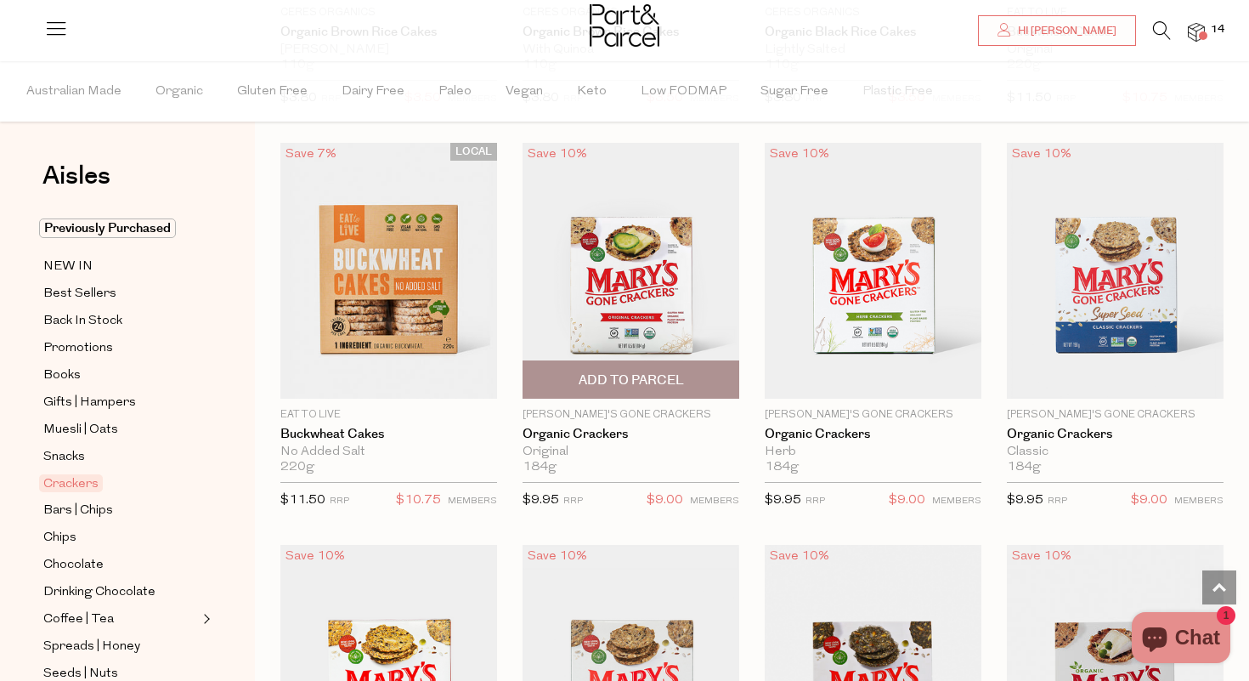
scroll to position [1689, 0]
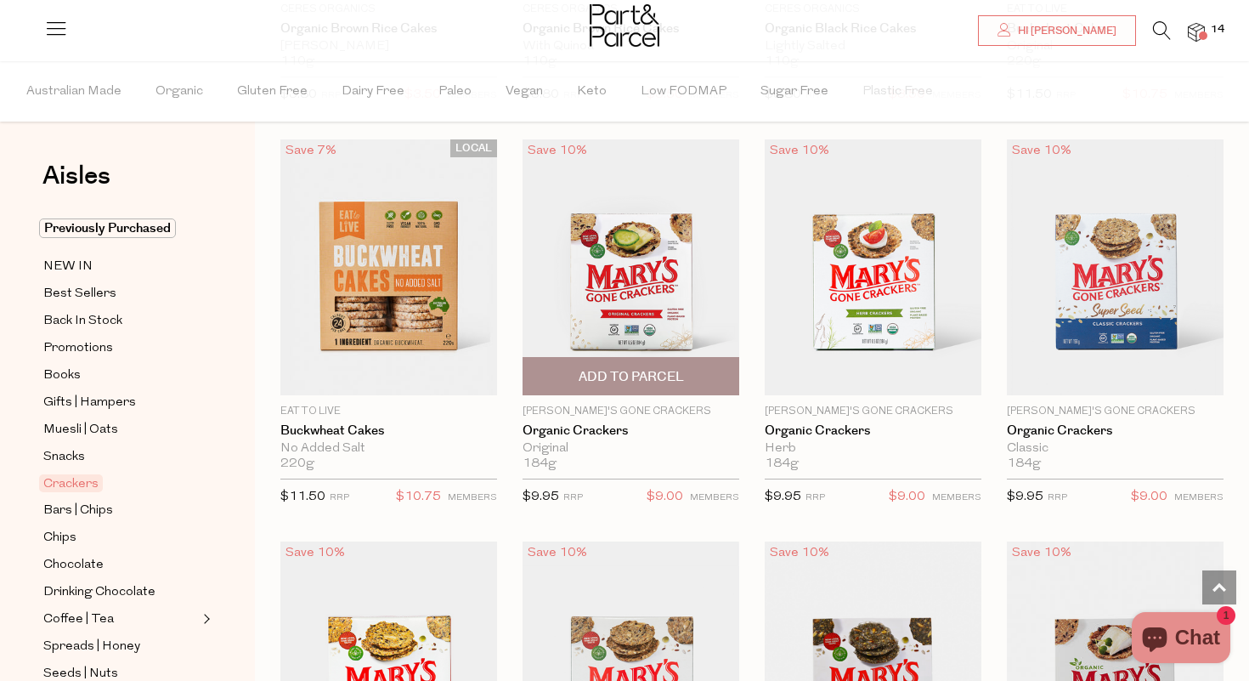
click at [664, 372] on span "Add To Parcel" at bounding box center [631, 377] width 105 height 18
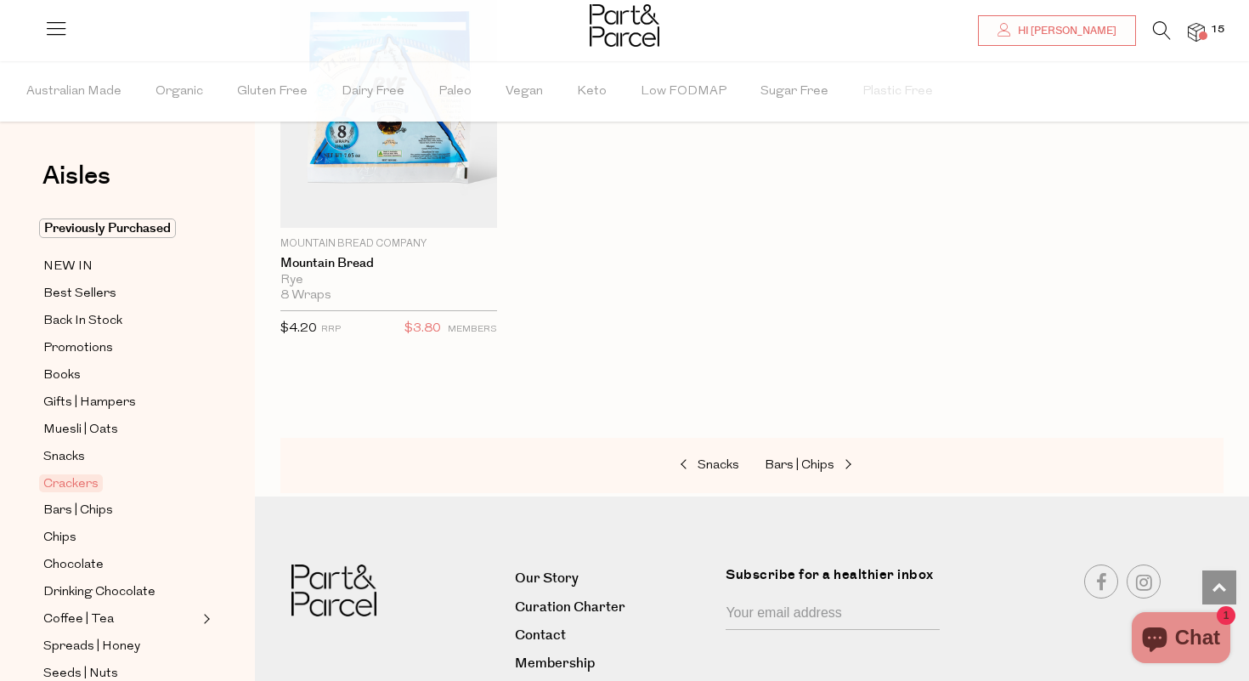
scroll to position [3867, 0]
click at [811, 458] on span "Bars | Chips" at bounding box center [800, 464] width 70 height 13
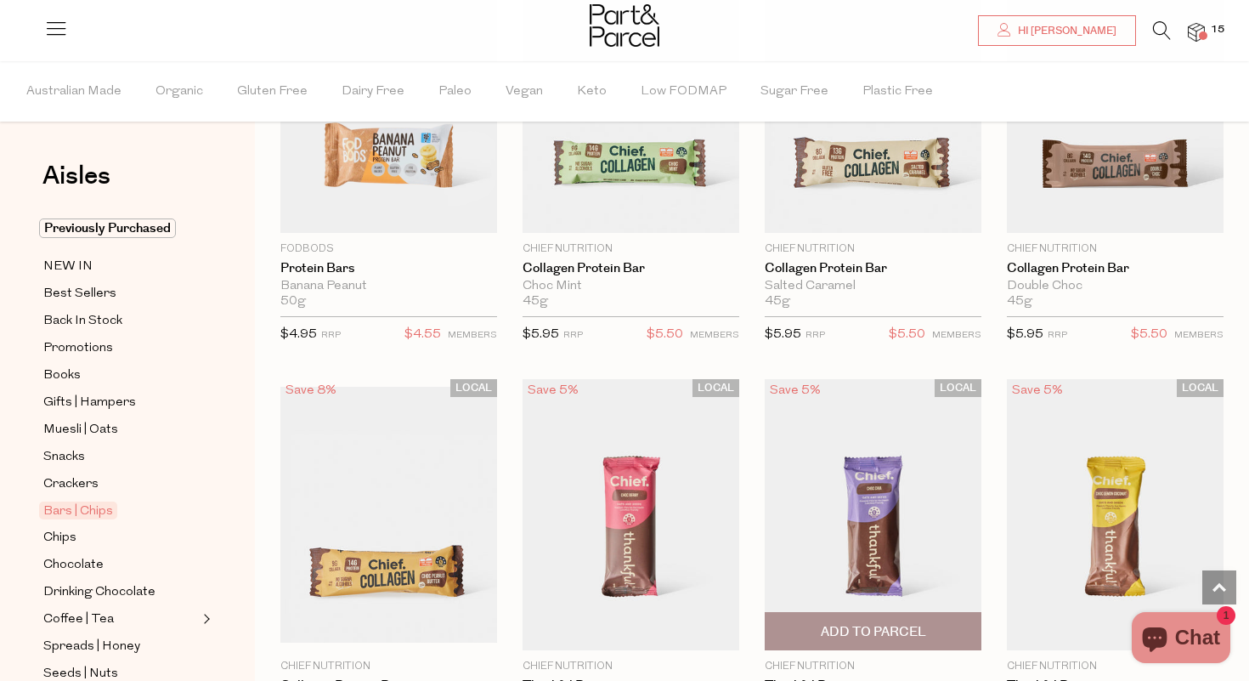
scroll to position [1384, 0]
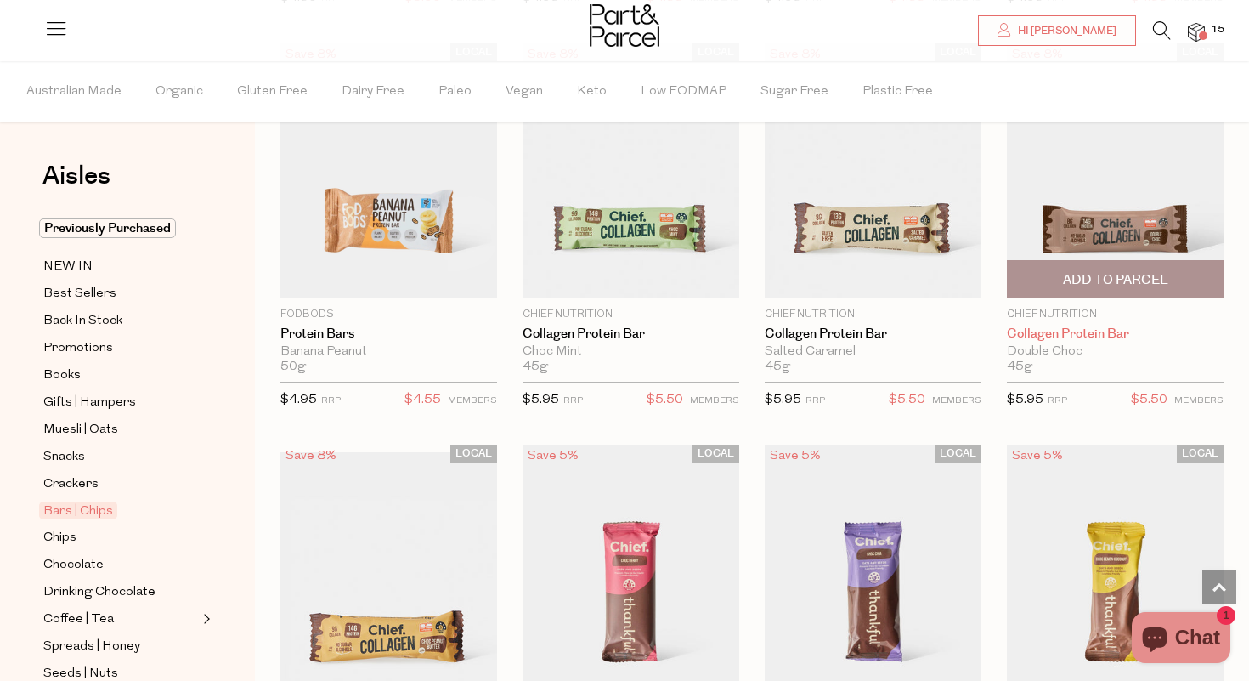
click at [1116, 330] on link "Collagen Protein Bar" at bounding box center [1115, 333] width 217 height 15
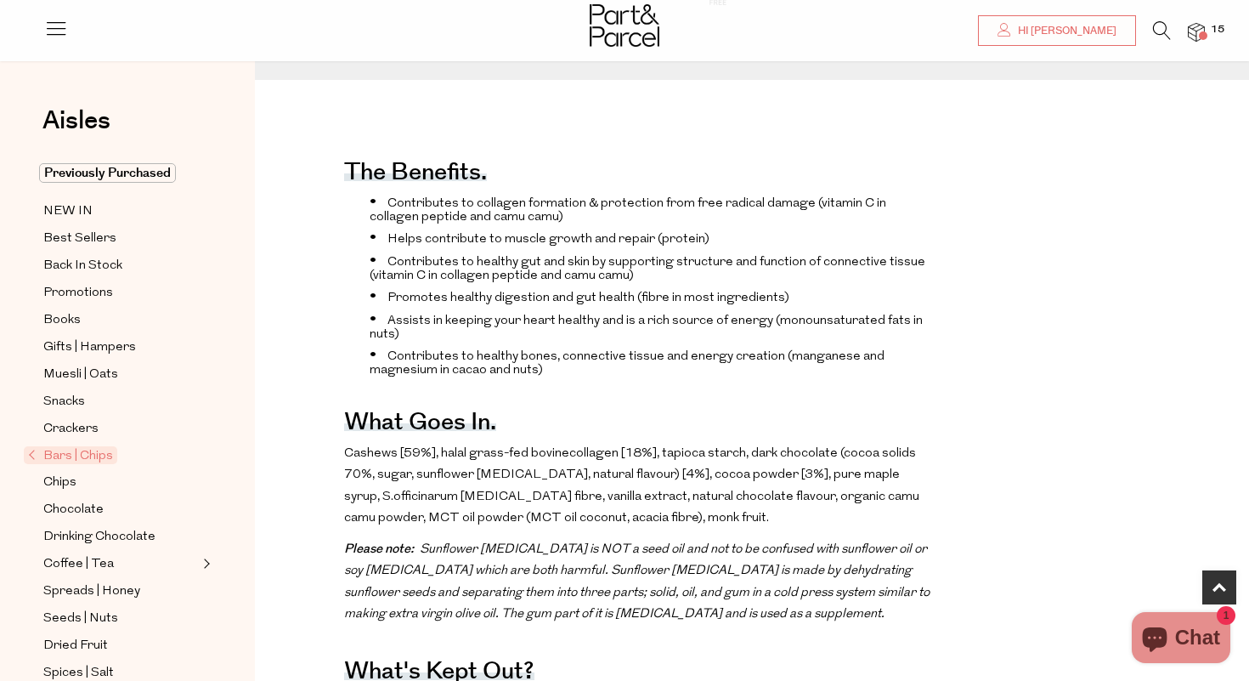
scroll to position [720, 0]
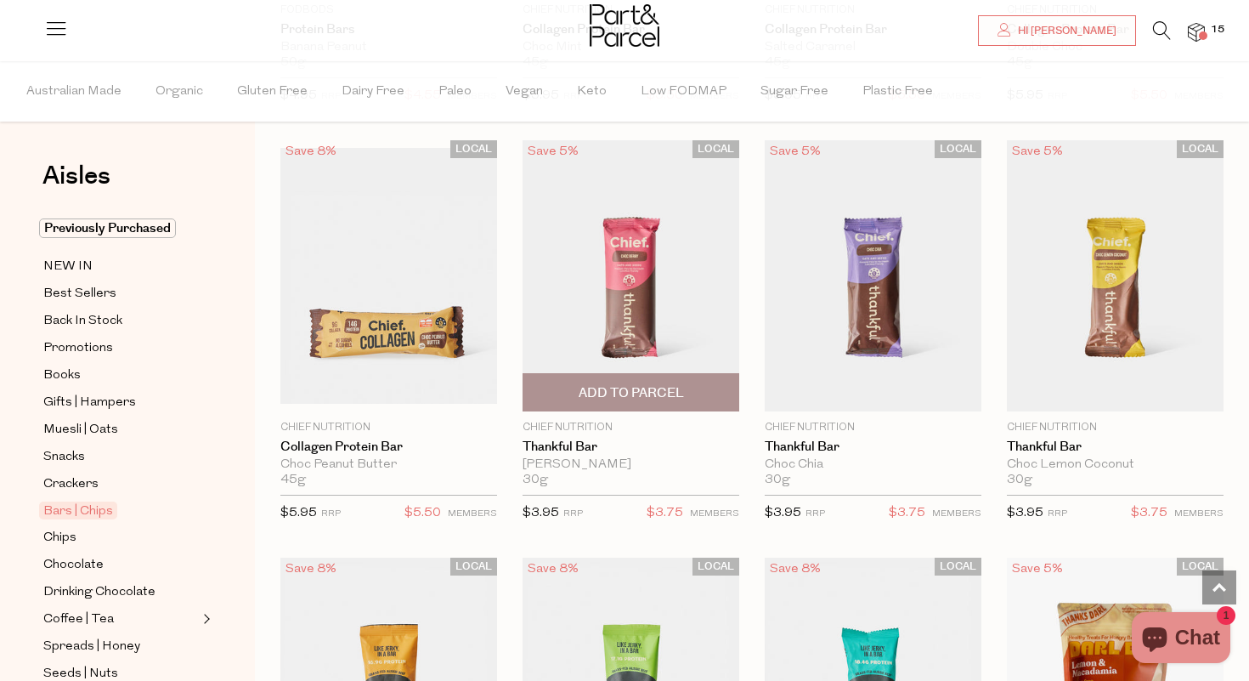
scroll to position [1690, 0]
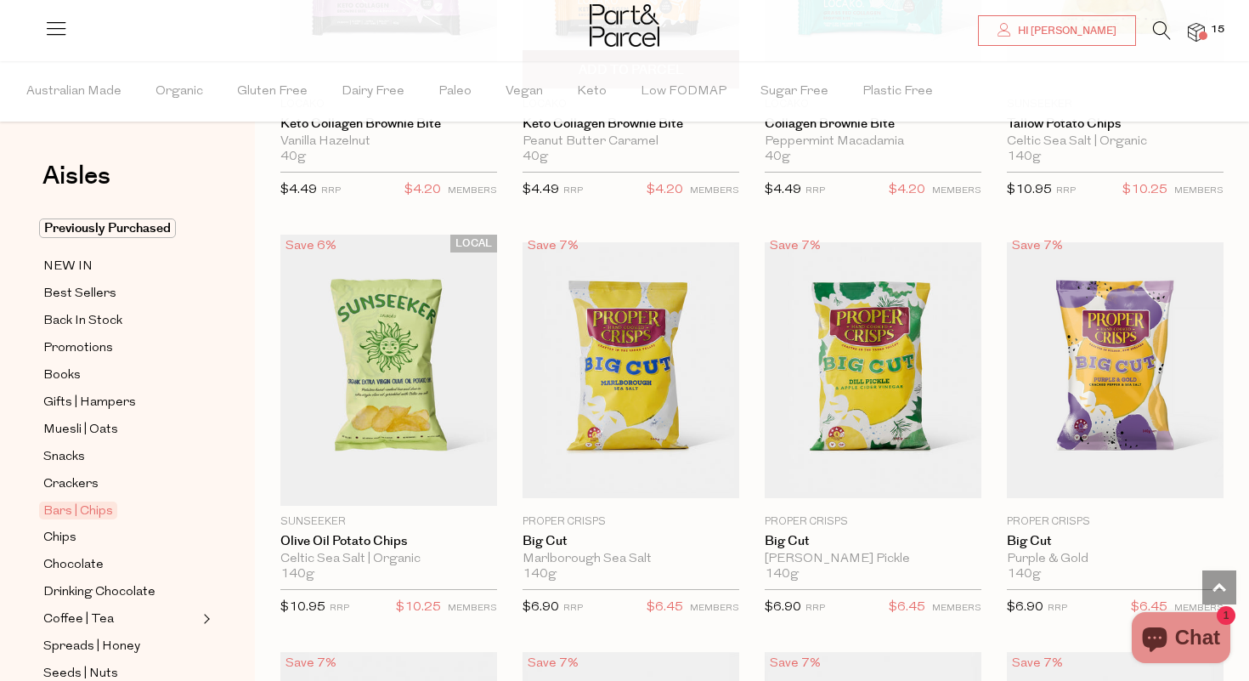
scroll to position [5655, 0]
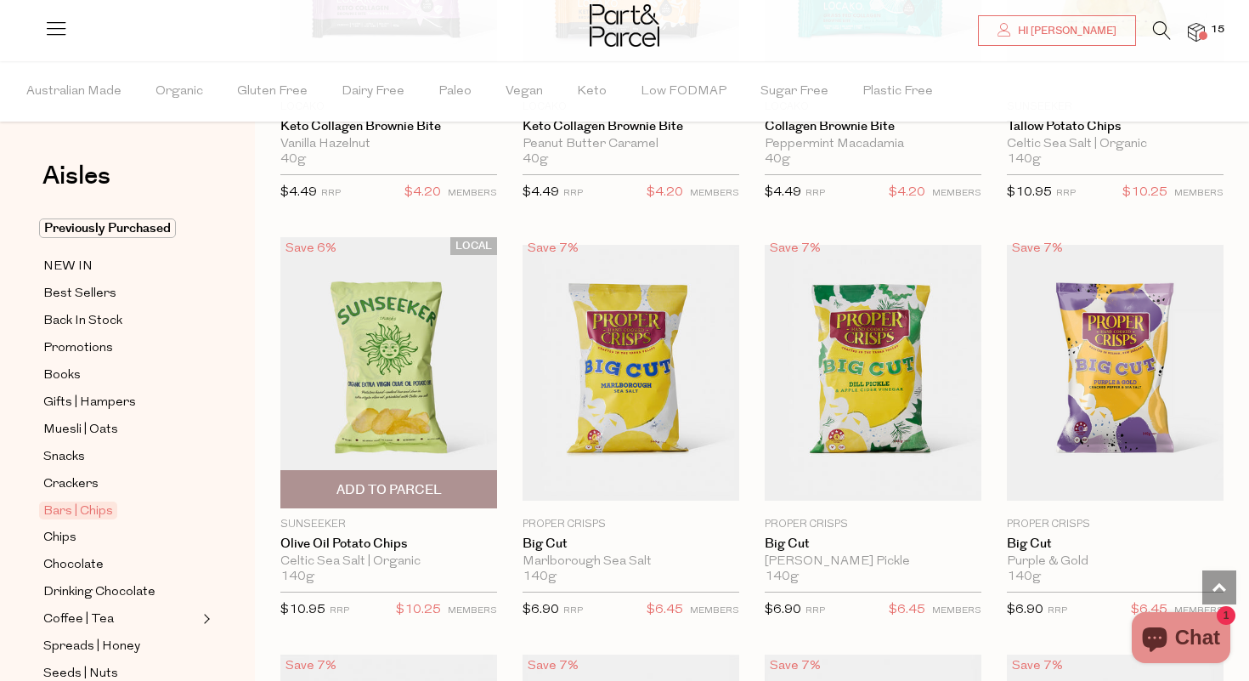
click at [396, 485] on span "Add To Parcel" at bounding box center [388, 490] width 105 height 18
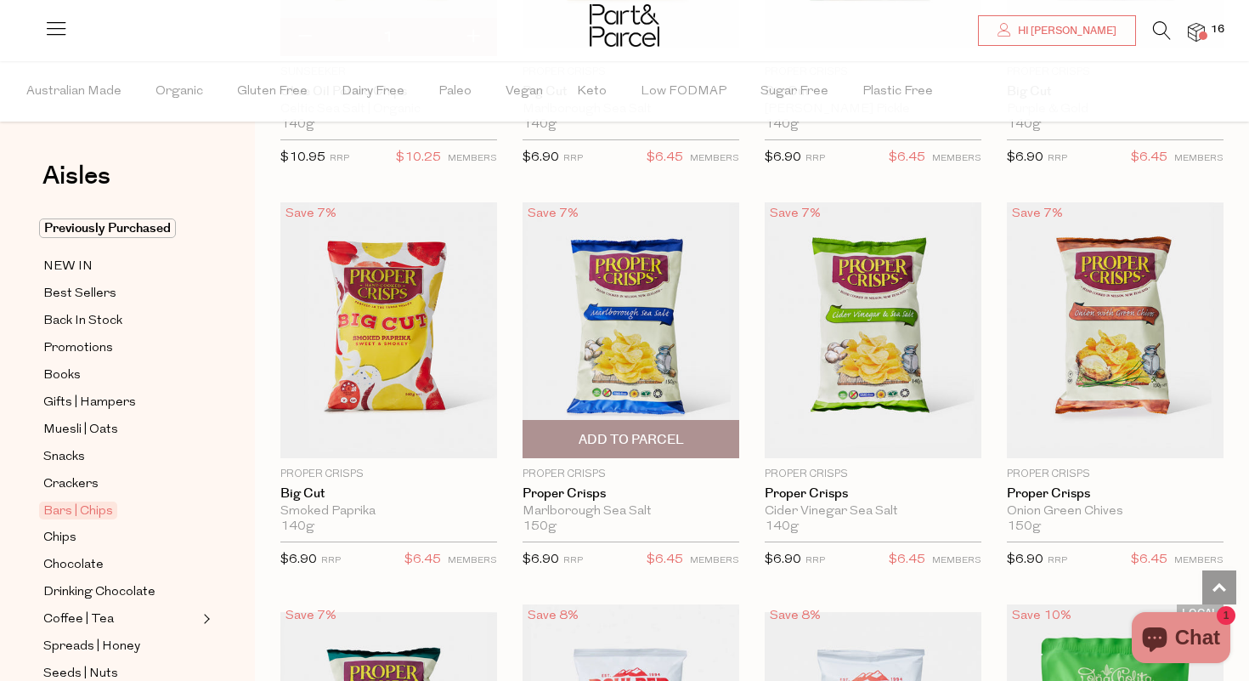
scroll to position [6109, 0]
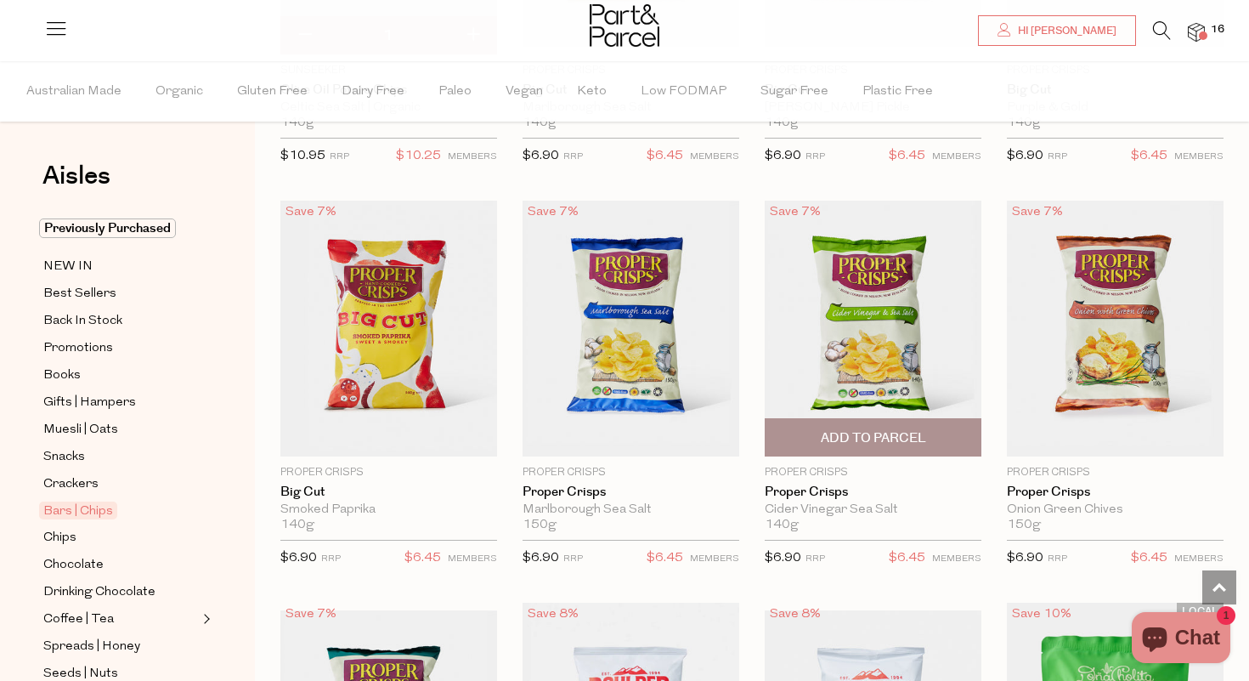
click at [868, 429] on span "Add To Parcel" at bounding box center [873, 438] width 105 height 18
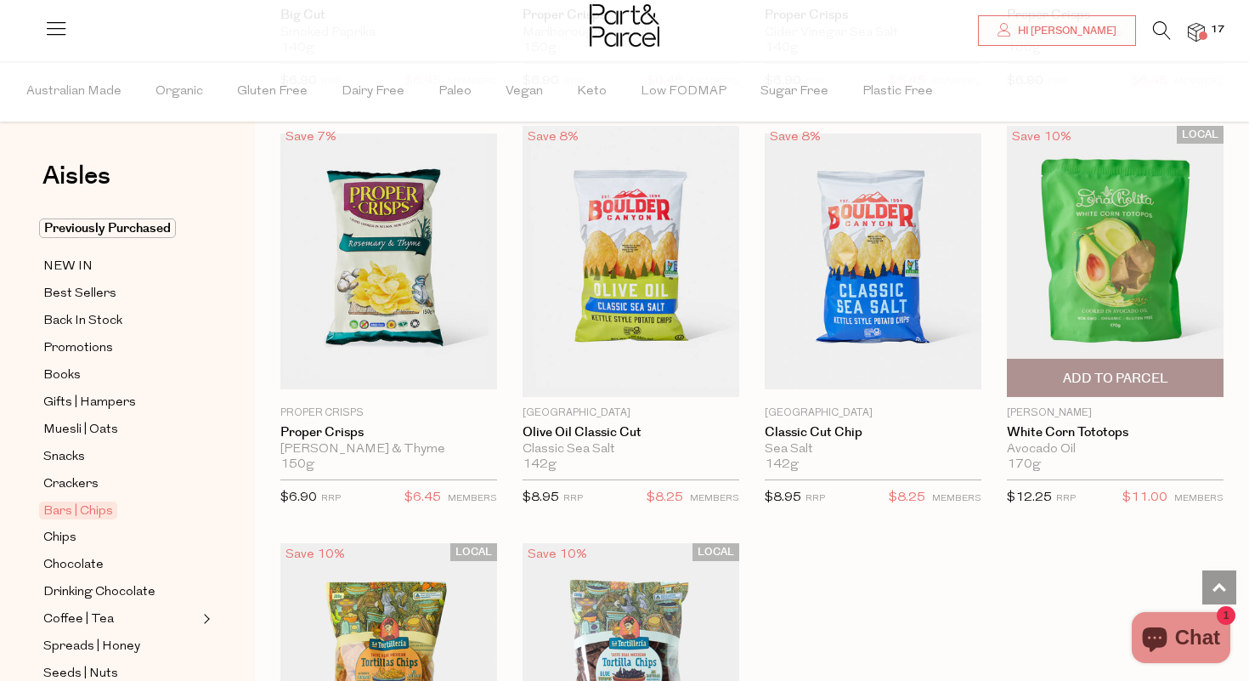
scroll to position [6588, 0]
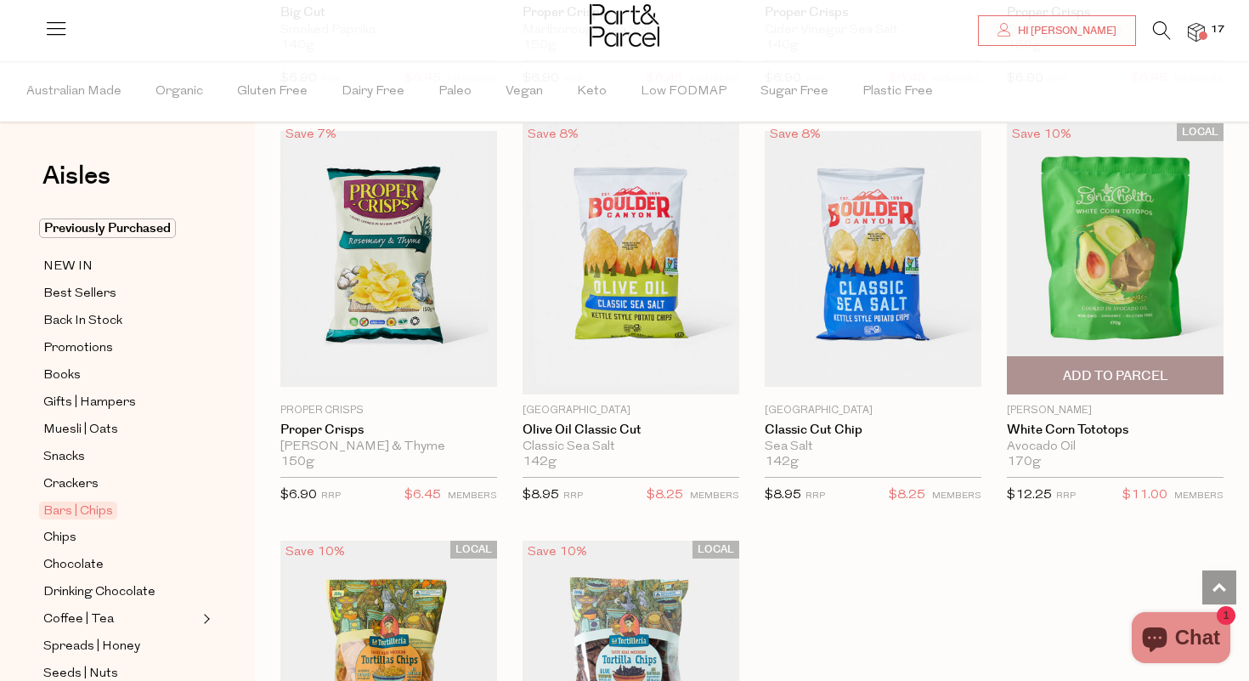
click at [1128, 367] on span "Add To Parcel" at bounding box center [1115, 376] width 105 height 18
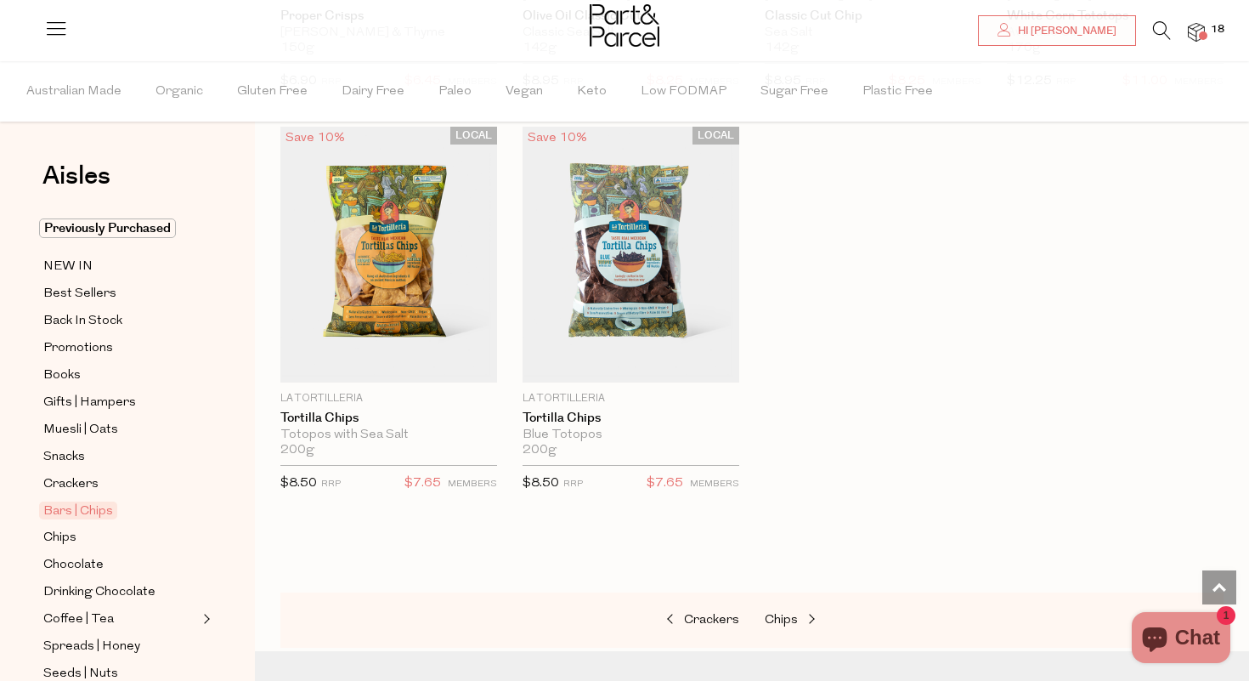
scroll to position [7006, 0]
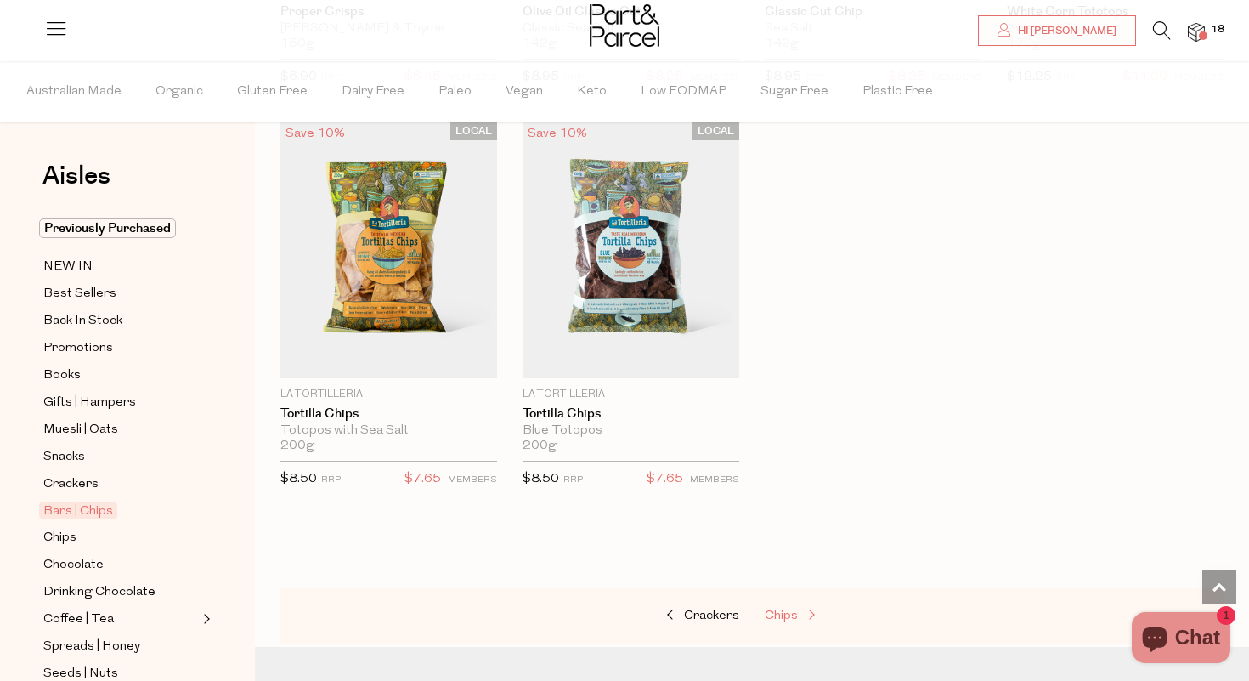
click at [791, 609] on span "Chips" at bounding box center [781, 615] width 33 height 13
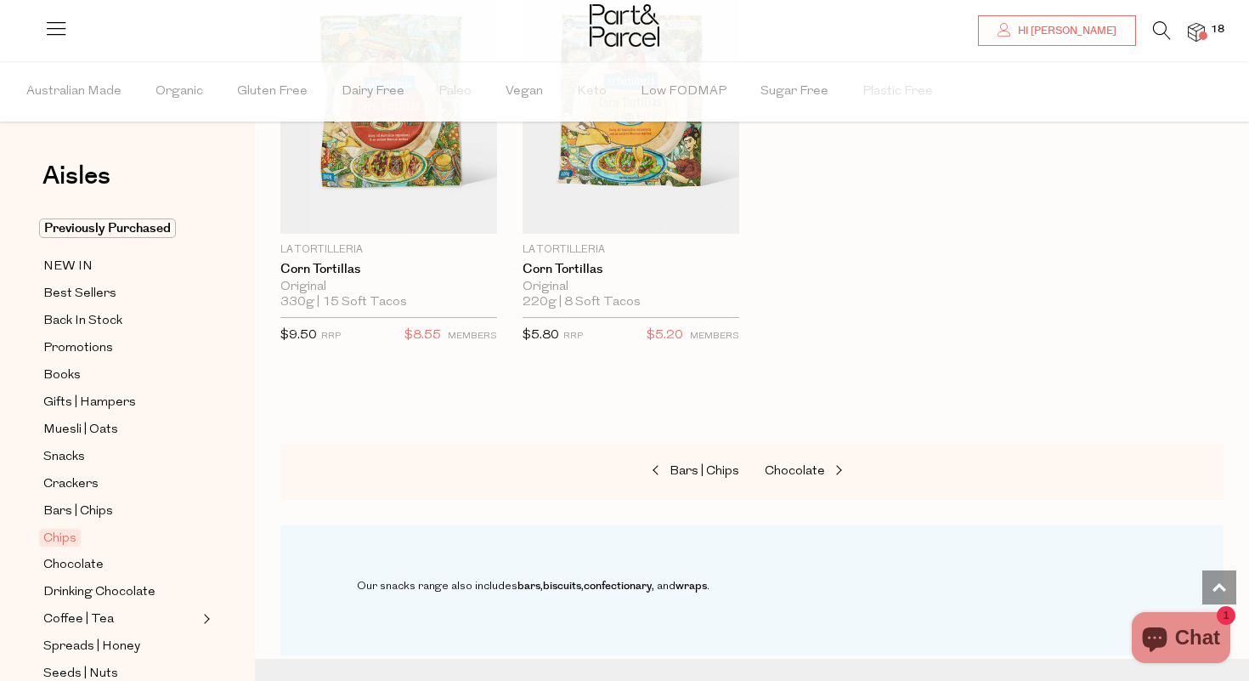
scroll to position [1884, 0]
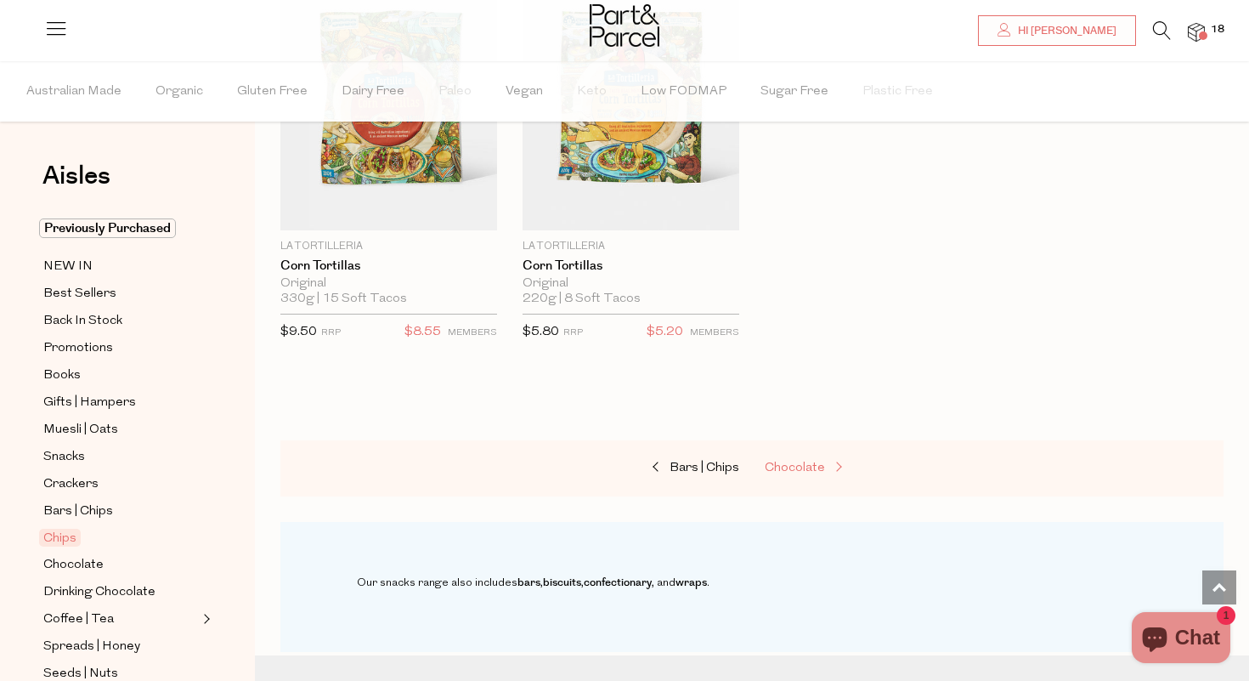
click at [793, 461] on span "Chocolate" at bounding box center [795, 467] width 60 height 13
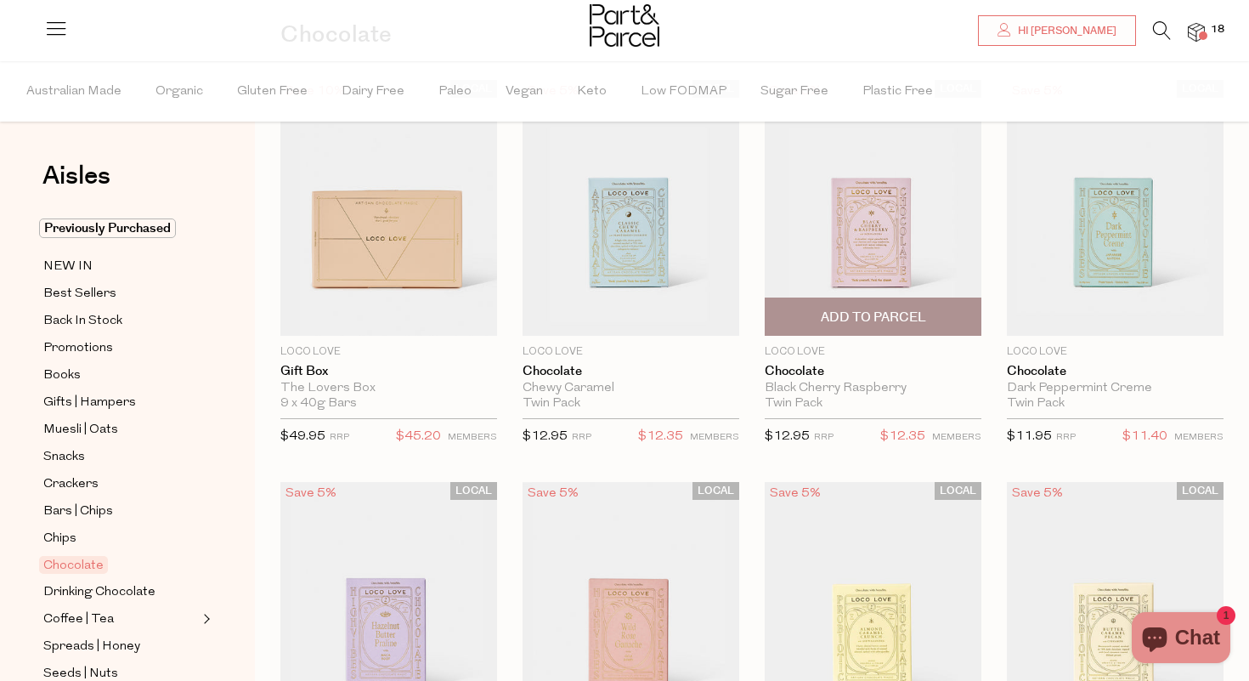
scroll to position [191, 0]
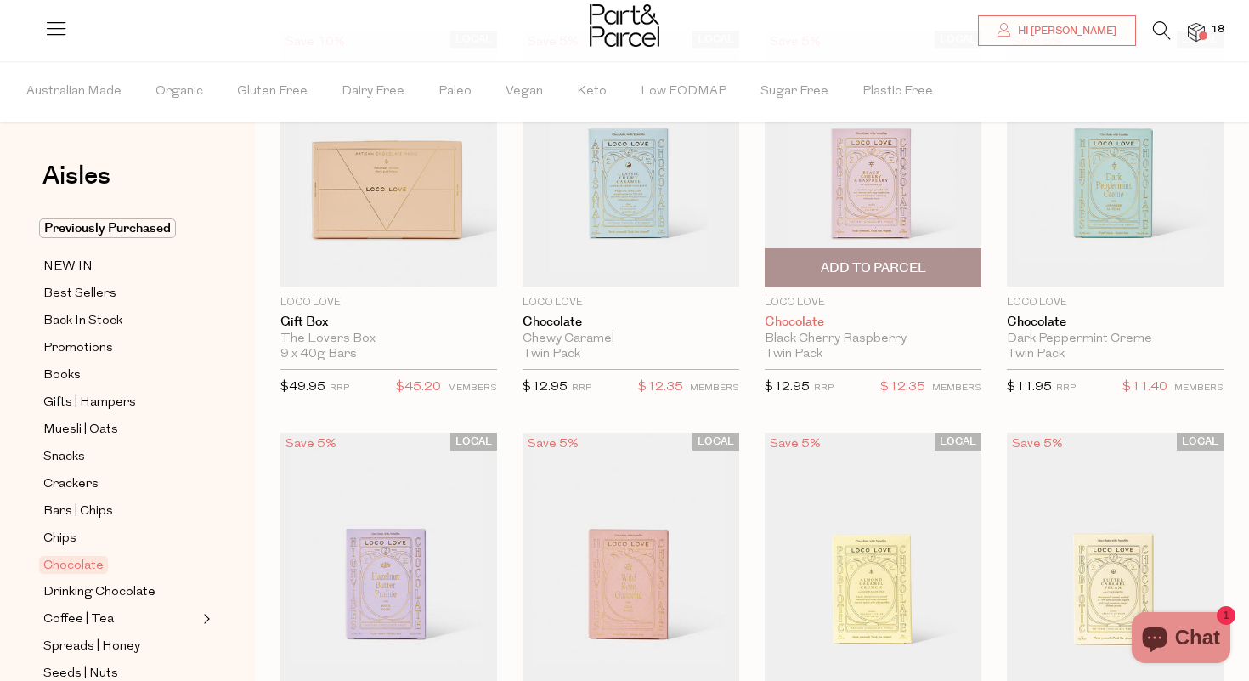
click at [812, 322] on link "Chocolate" at bounding box center [873, 321] width 217 height 15
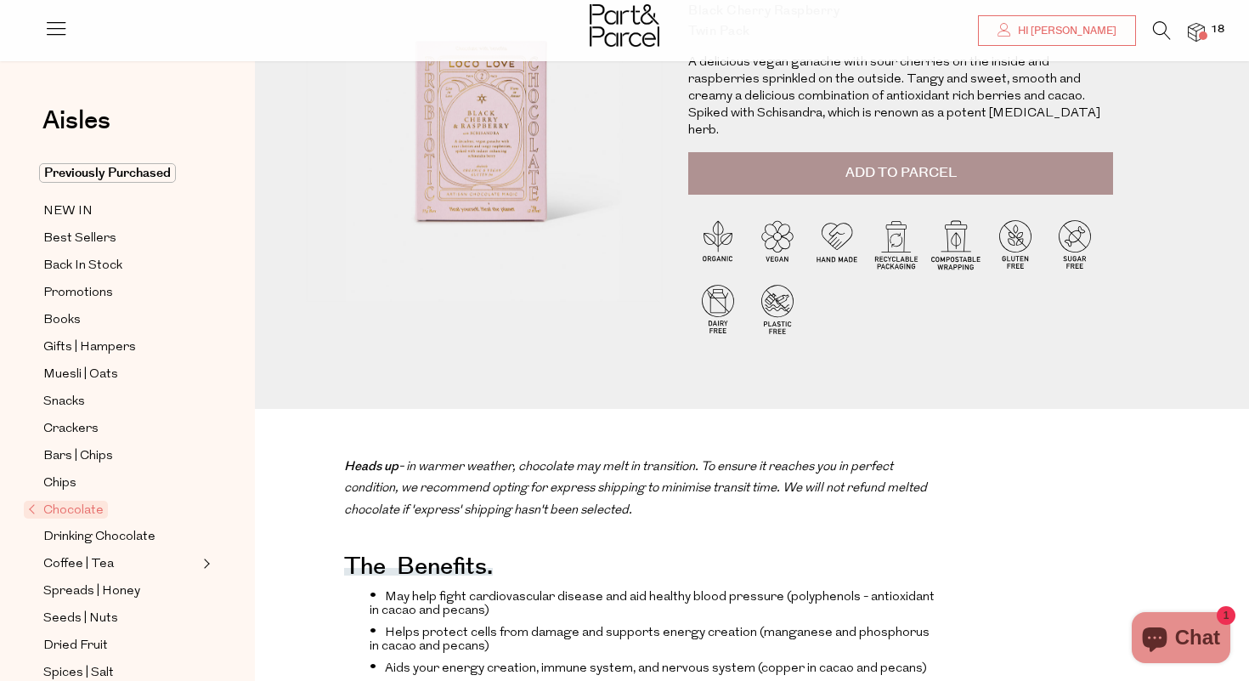
scroll to position [228, 0]
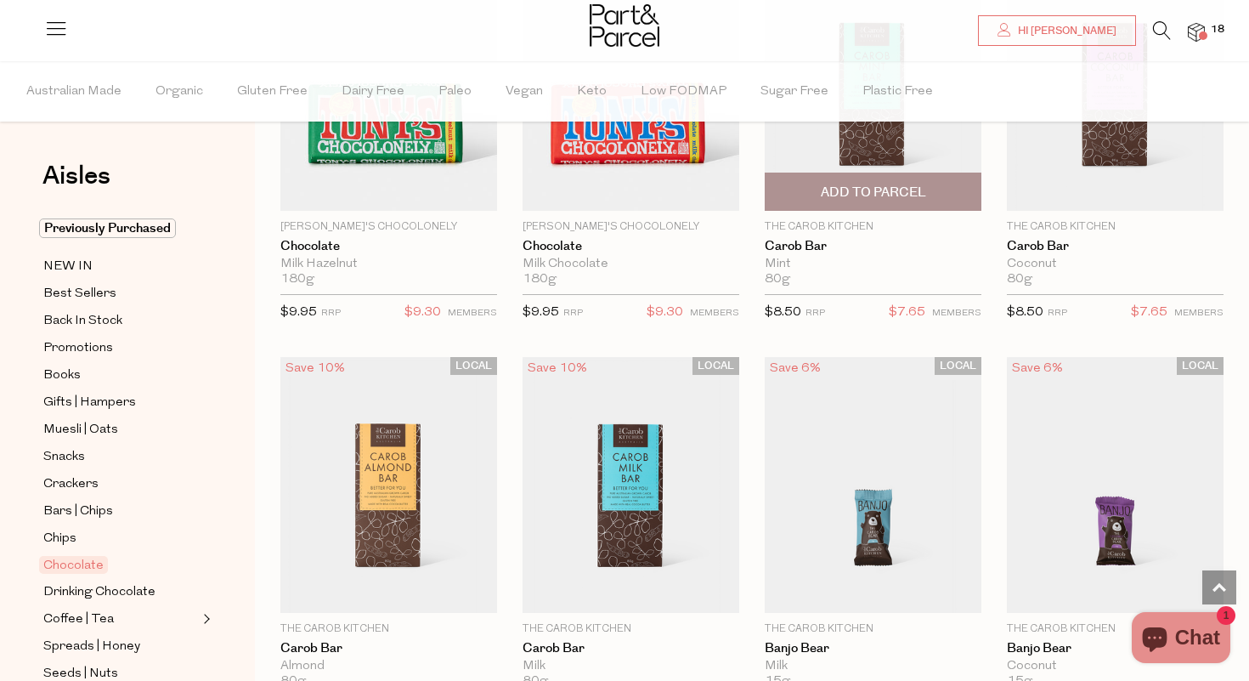
scroll to position [4432, 0]
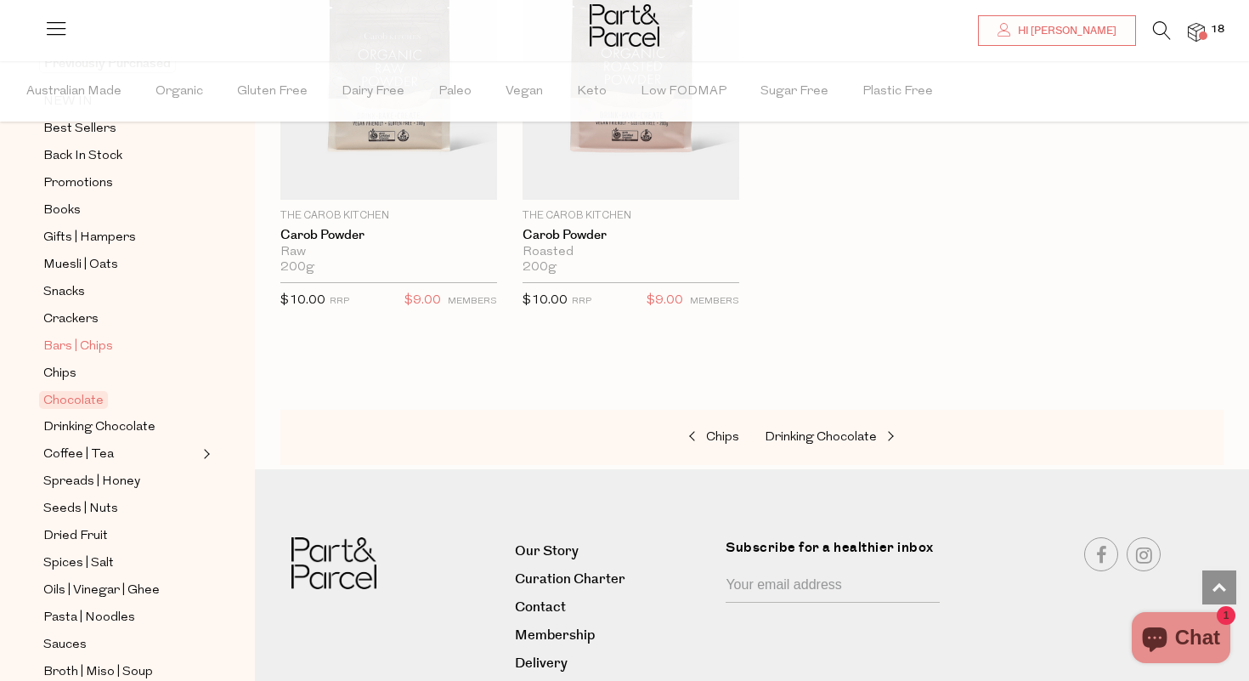
scroll to position [171, 0]
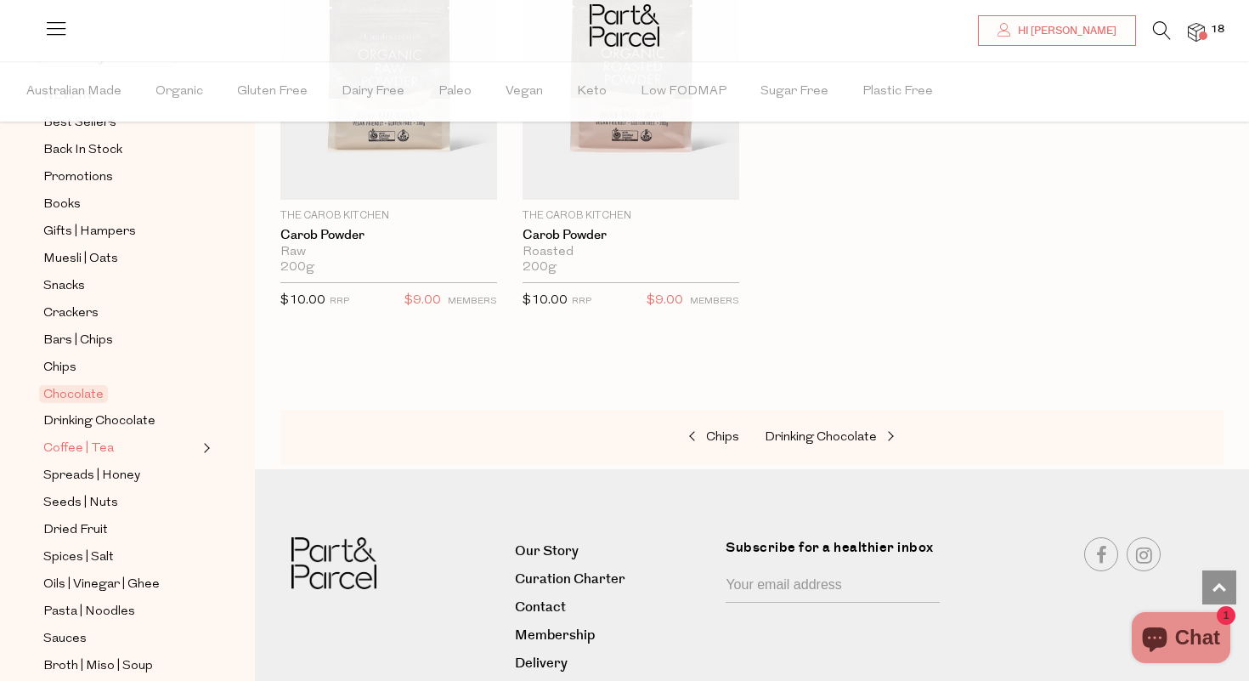
click at [104, 445] on span "Coffee | Tea" at bounding box center [78, 448] width 71 height 20
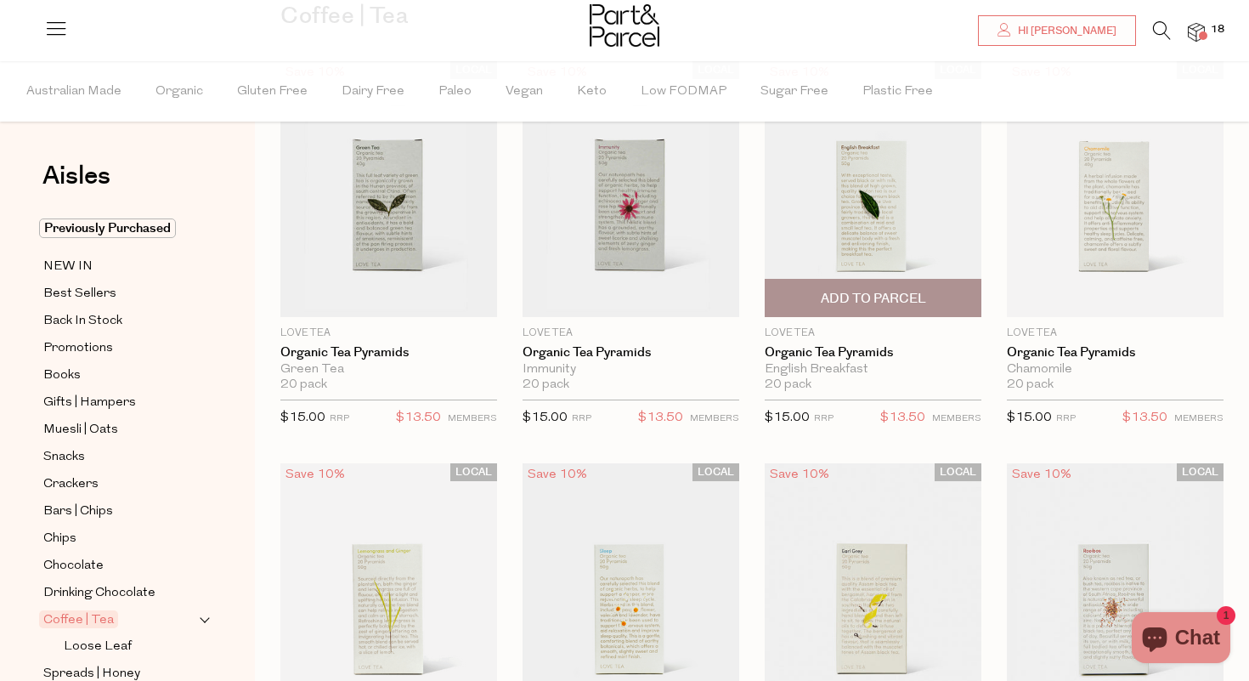
scroll to position [161, 0]
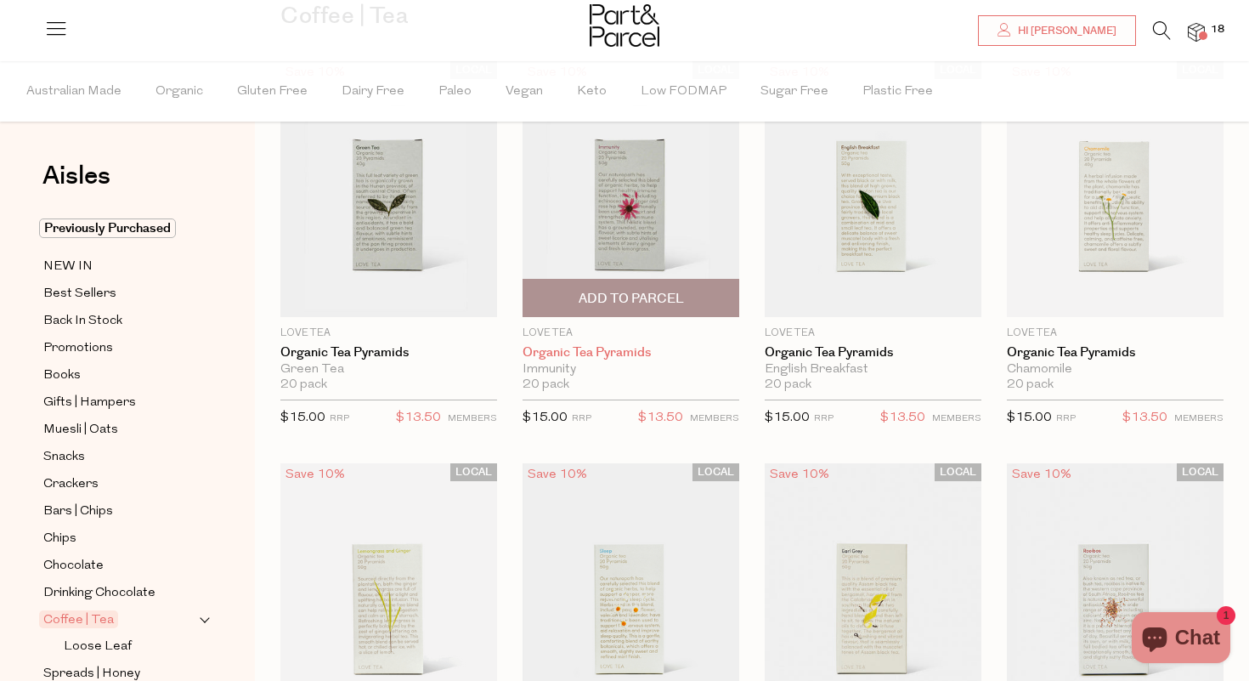
click at [612, 354] on link "Organic Tea Pyramids" at bounding box center [631, 352] width 217 height 15
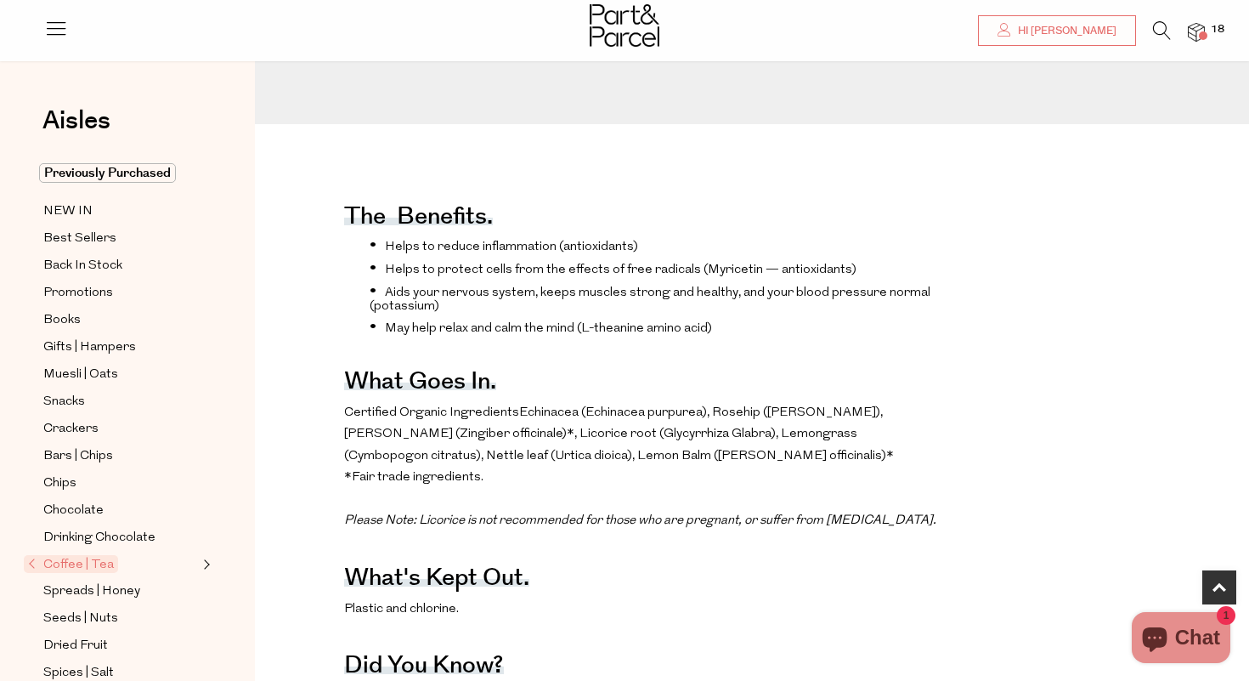
scroll to position [511, 0]
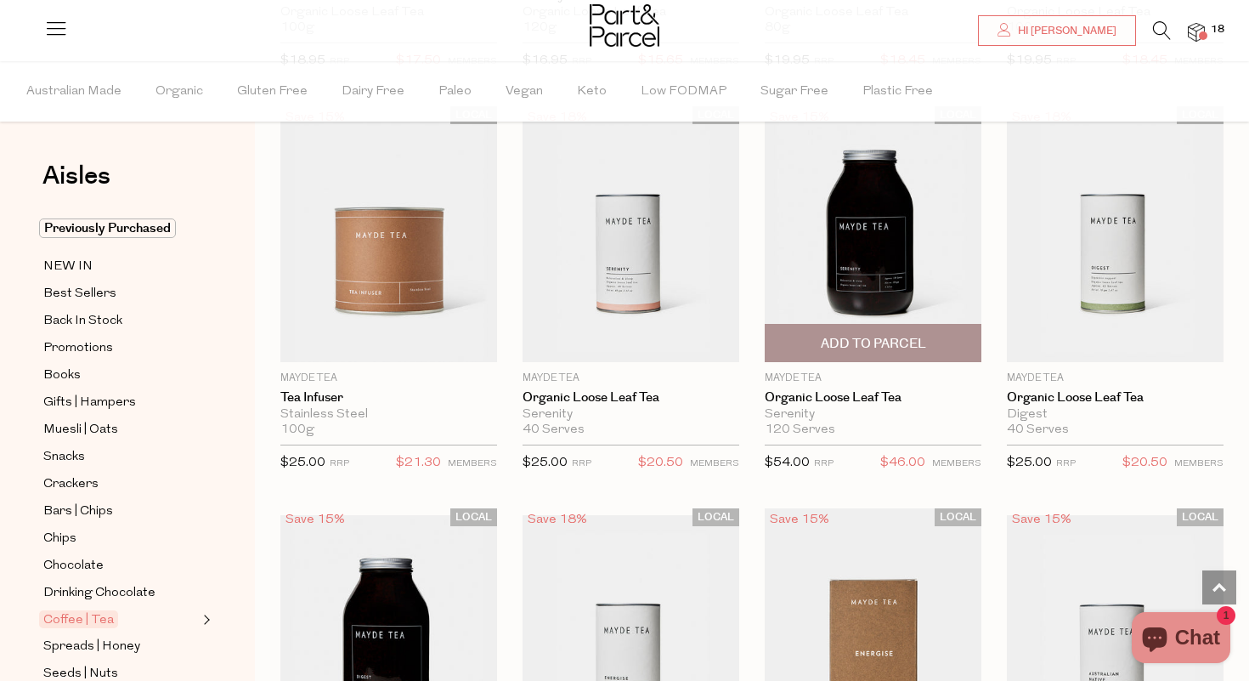
scroll to position [3786, 0]
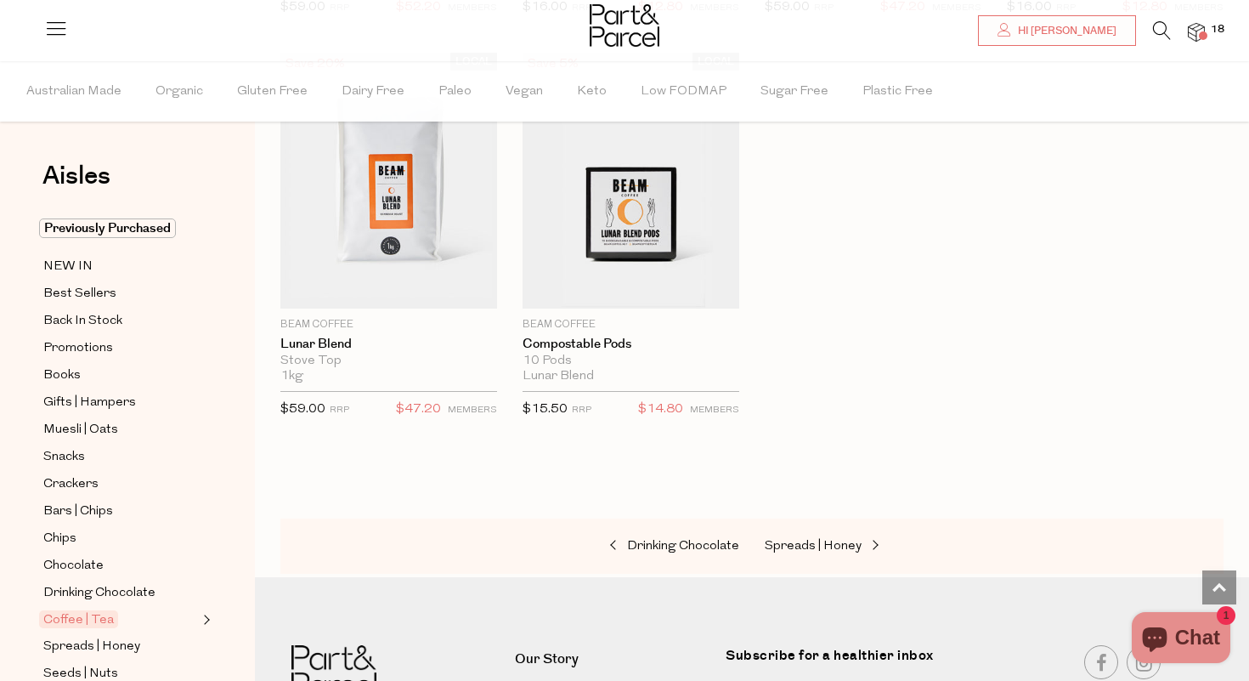
scroll to position [9164, 0]
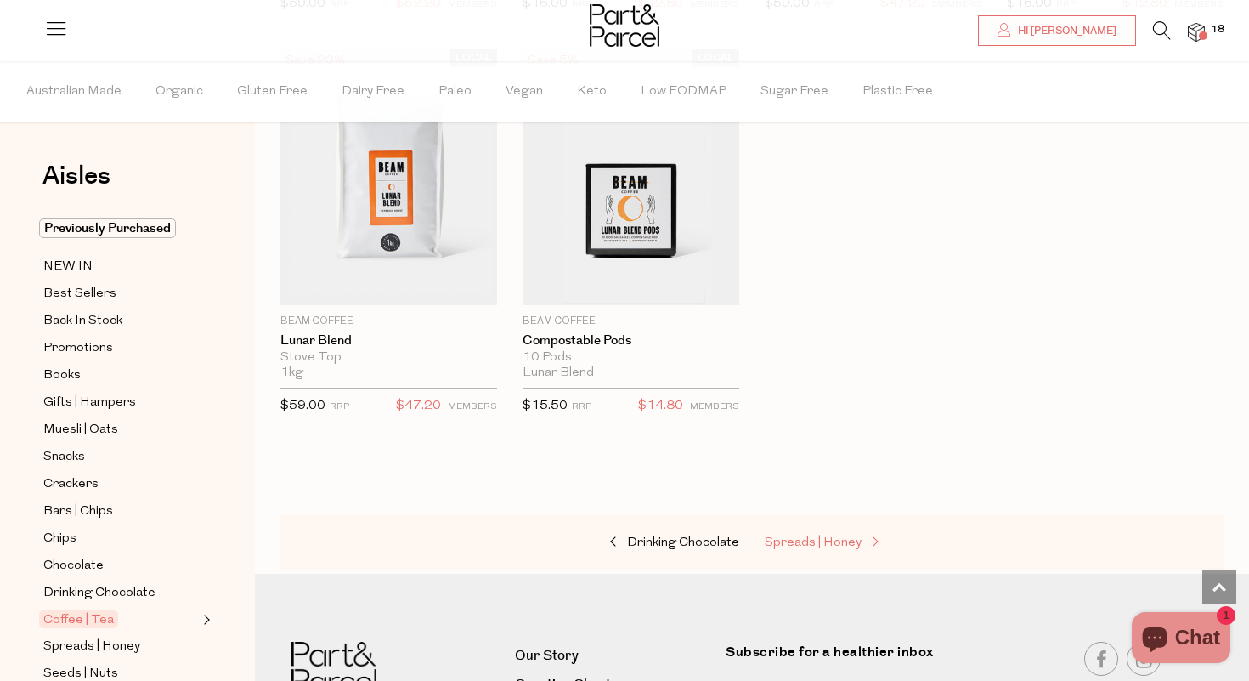
click at [850, 536] on span "Spreads | Honey" at bounding box center [813, 542] width 97 height 13
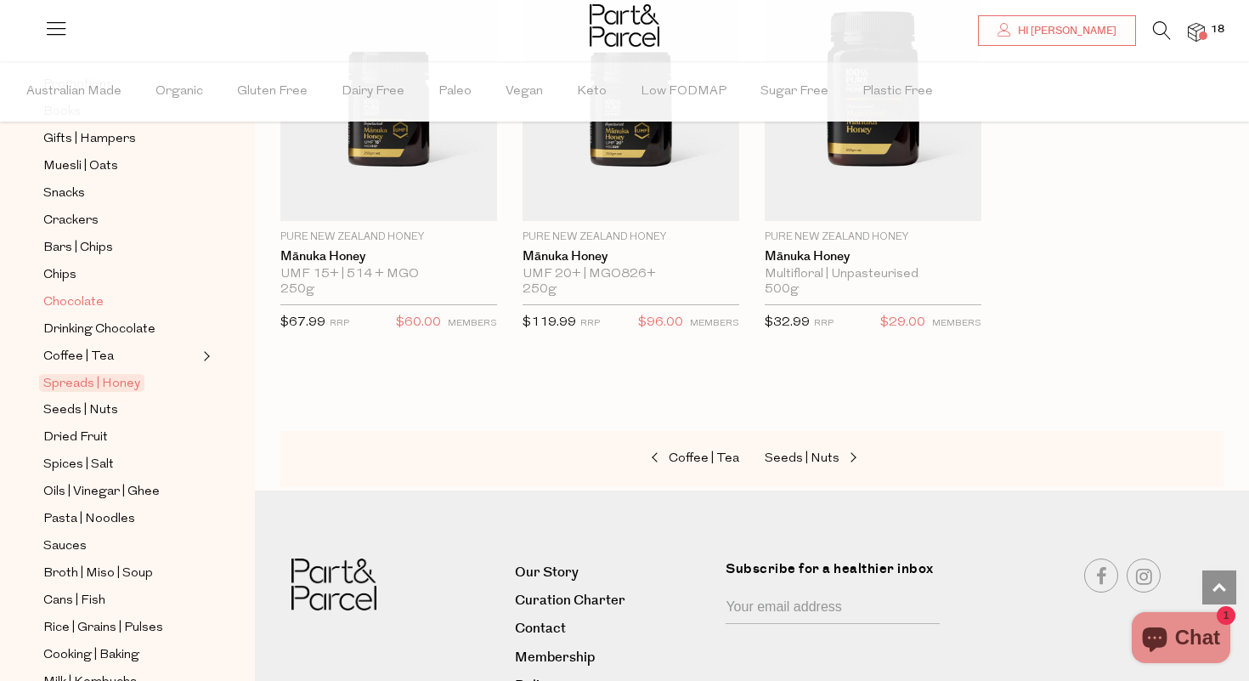
scroll to position [268, 0]
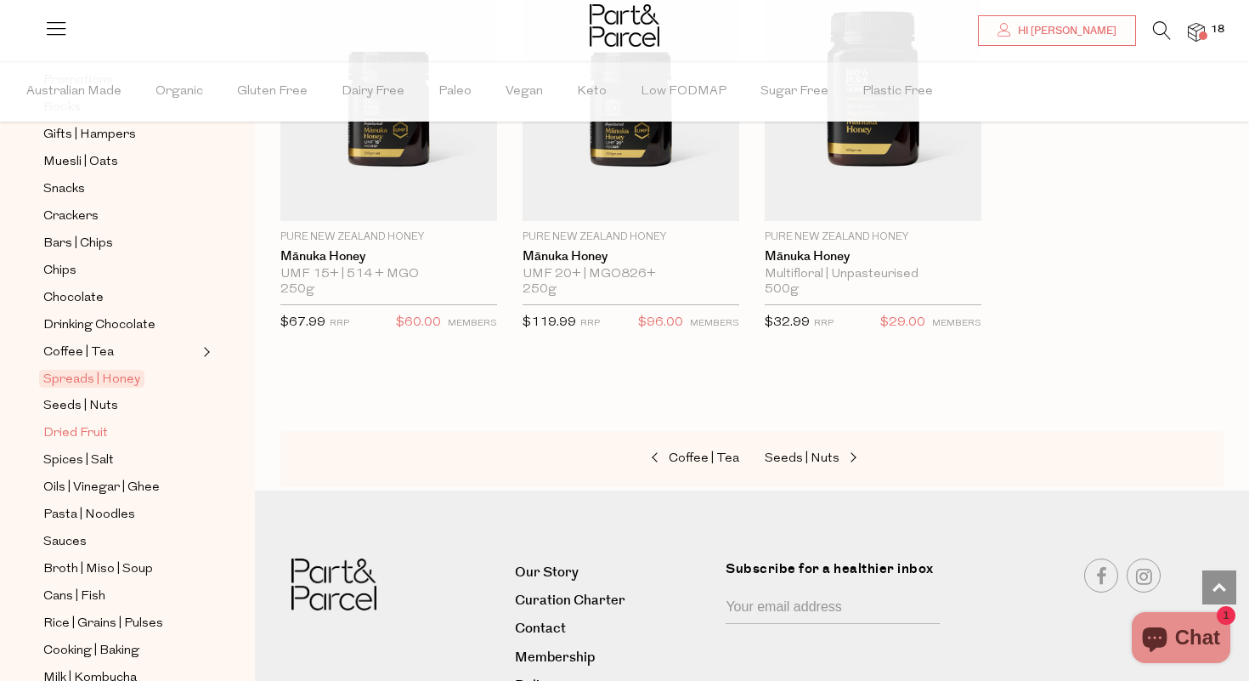
click at [69, 434] on span "Dried Fruit" at bounding box center [75, 433] width 65 height 20
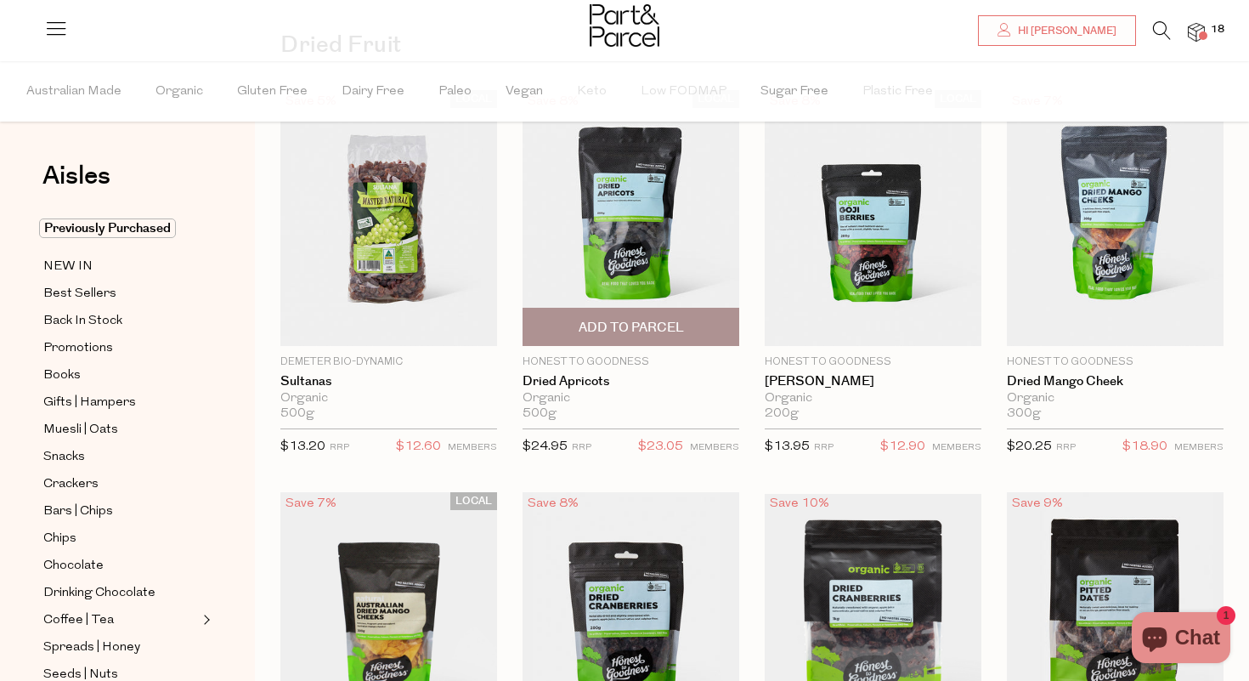
scroll to position [131, 0]
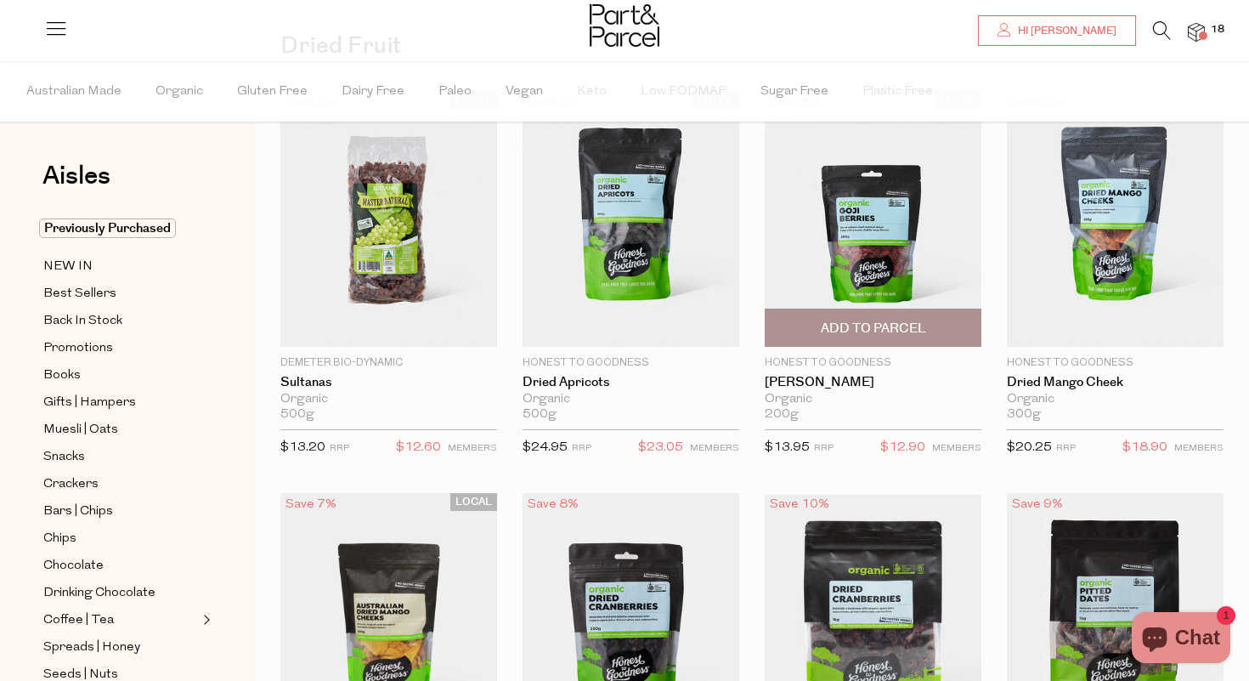
click at [890, 332] on span "Add To Parcel" at bounding box center [873, 328] width 105 height 18
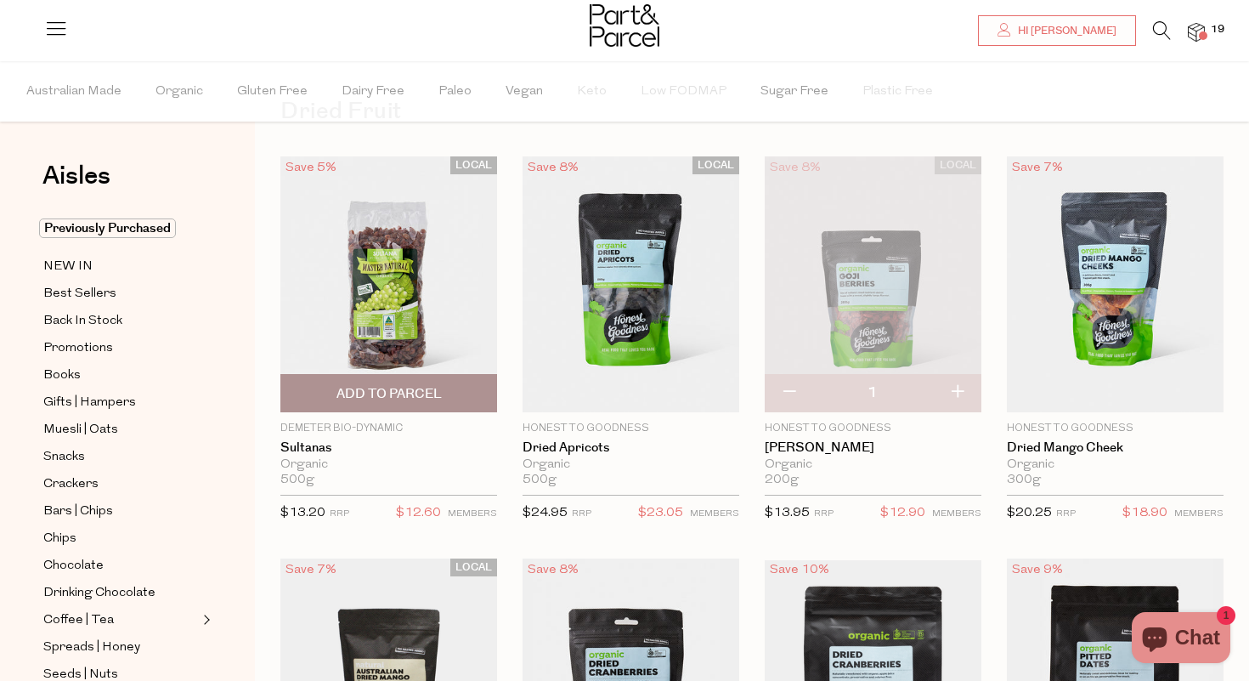
scroll to position [67, 0]
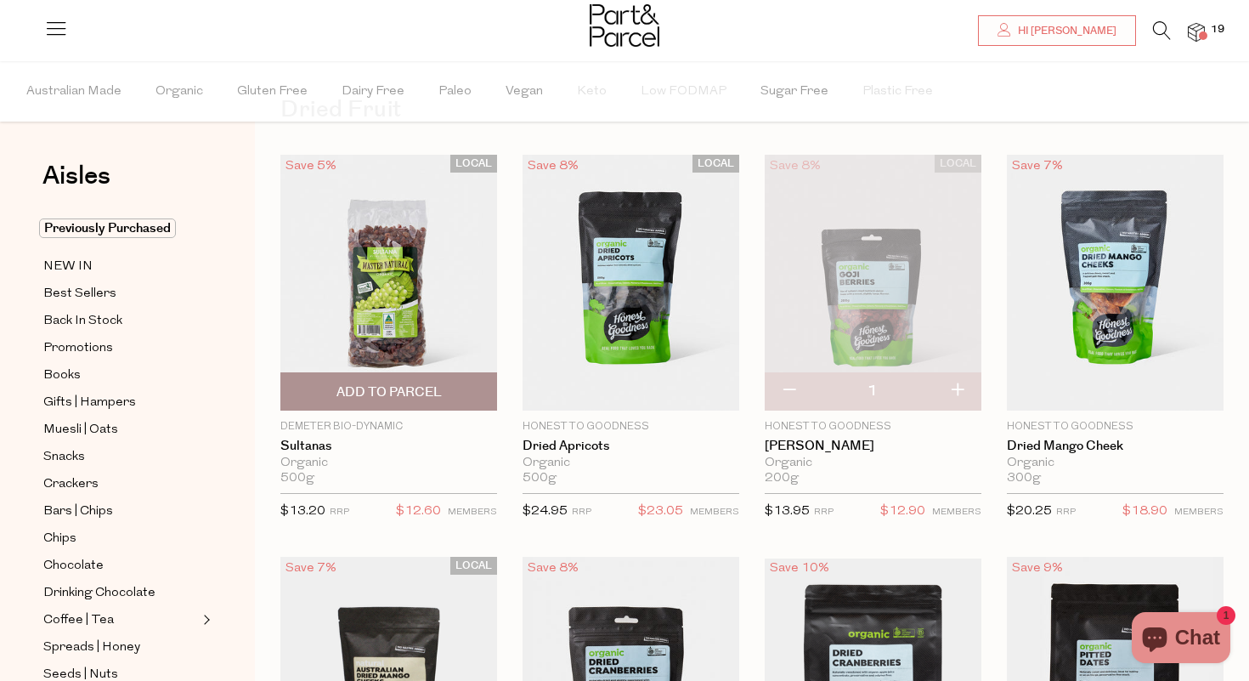
click at [264, 237] on div "LOCAL Save 5% 1 Add To Parcel Demeter Bio-Dynamic Sultanas Organic 500g Only 54…" at bounding box center [376, 343] width 242 height 376
click at [396, 388] on span "Add To Parcel" at bounding box center [388, 392] width 105 height 18
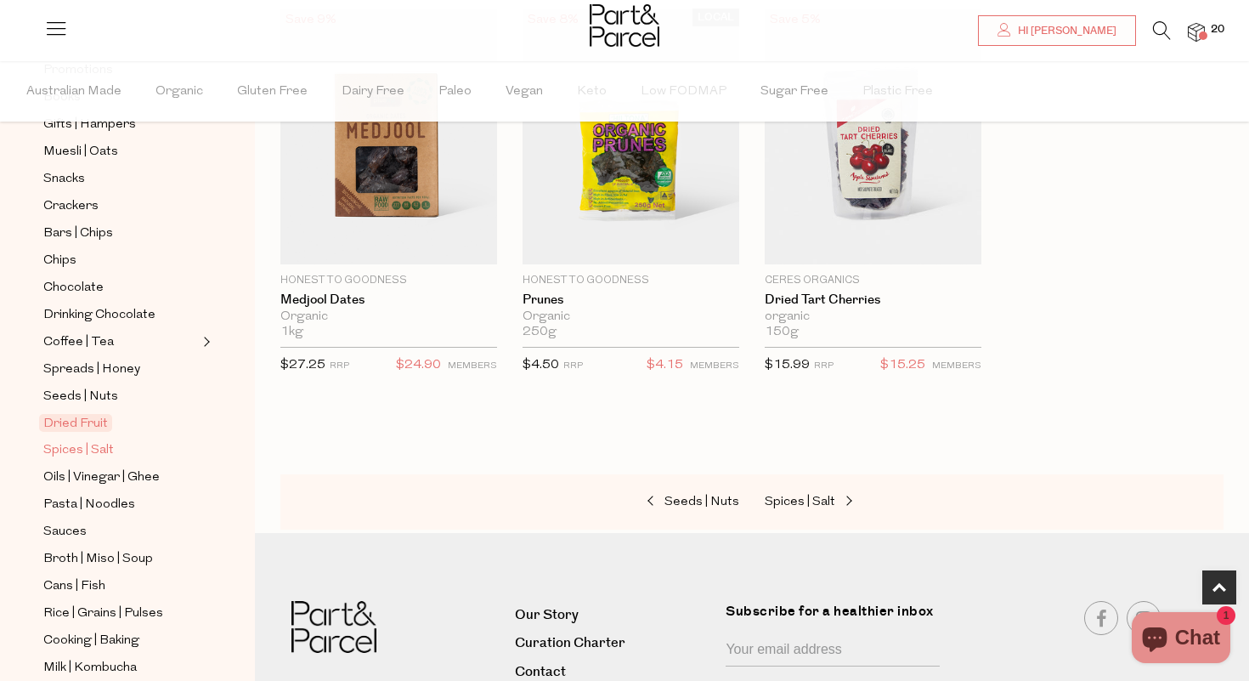
scroll to position [285, 0]
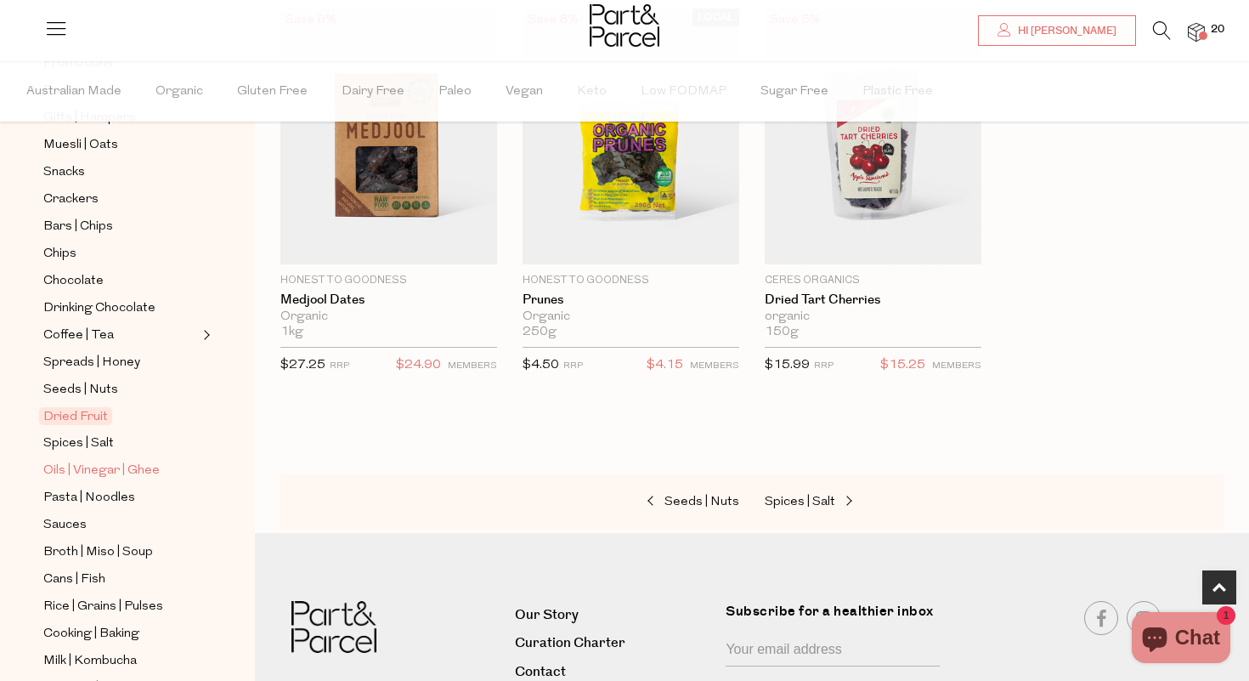
click at [141, 467] on span "Oils | Vinegar | Ghee" at bounding box center [101, 470] width 116 height 20
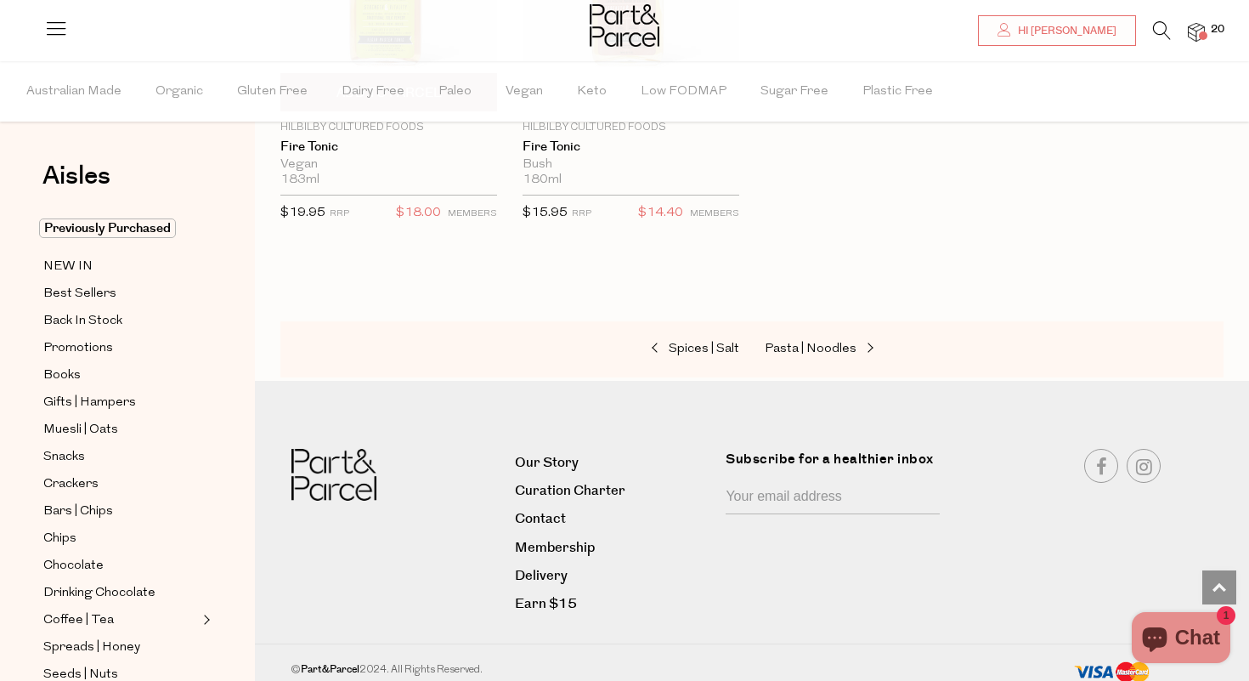
scroll to position [4845, 0]
click at [799, 343] on span "Pasta | Noodles" at bounding box center [811, 349] width 92 height 13
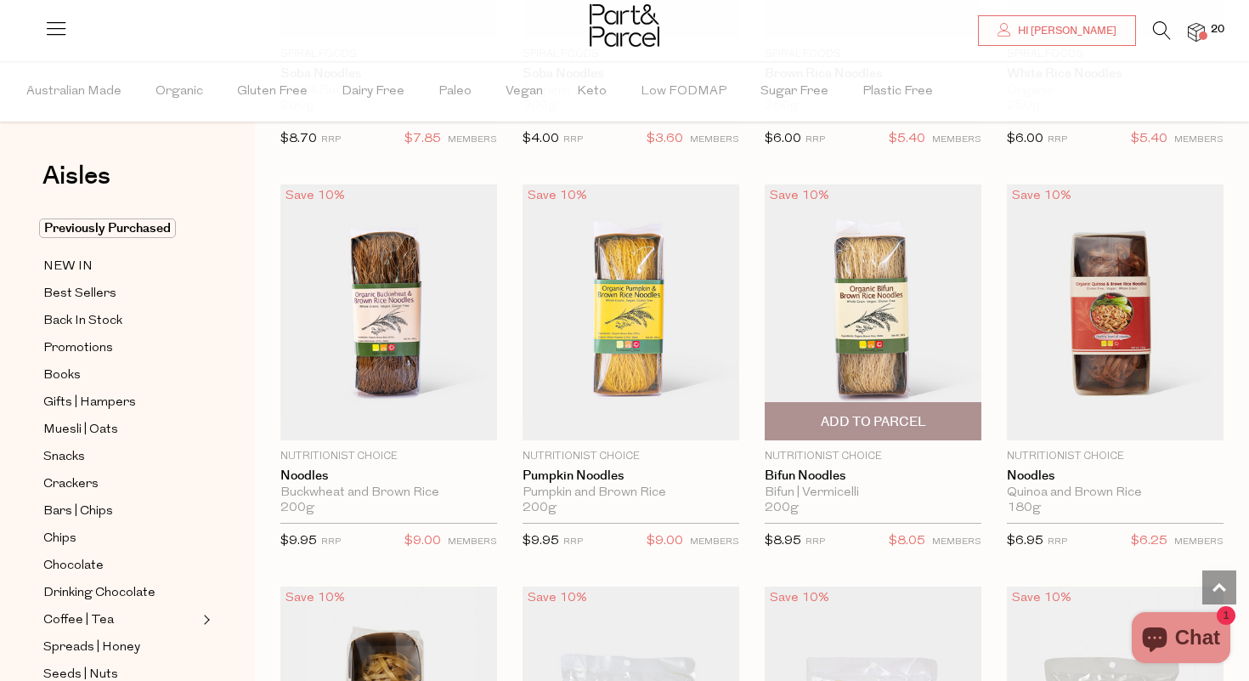
scroll to position [4072, 0]
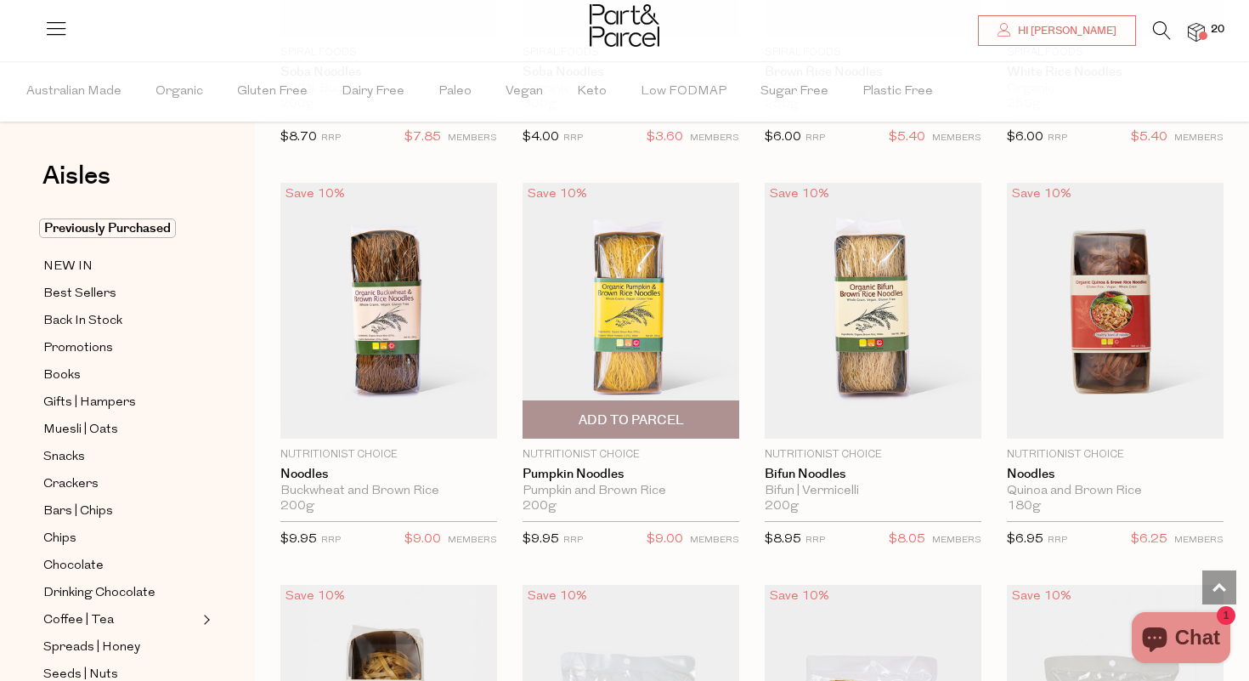
click at [678, 411] on span "Add To Parcel" at bounding box center [631, 420] width 105 height 18
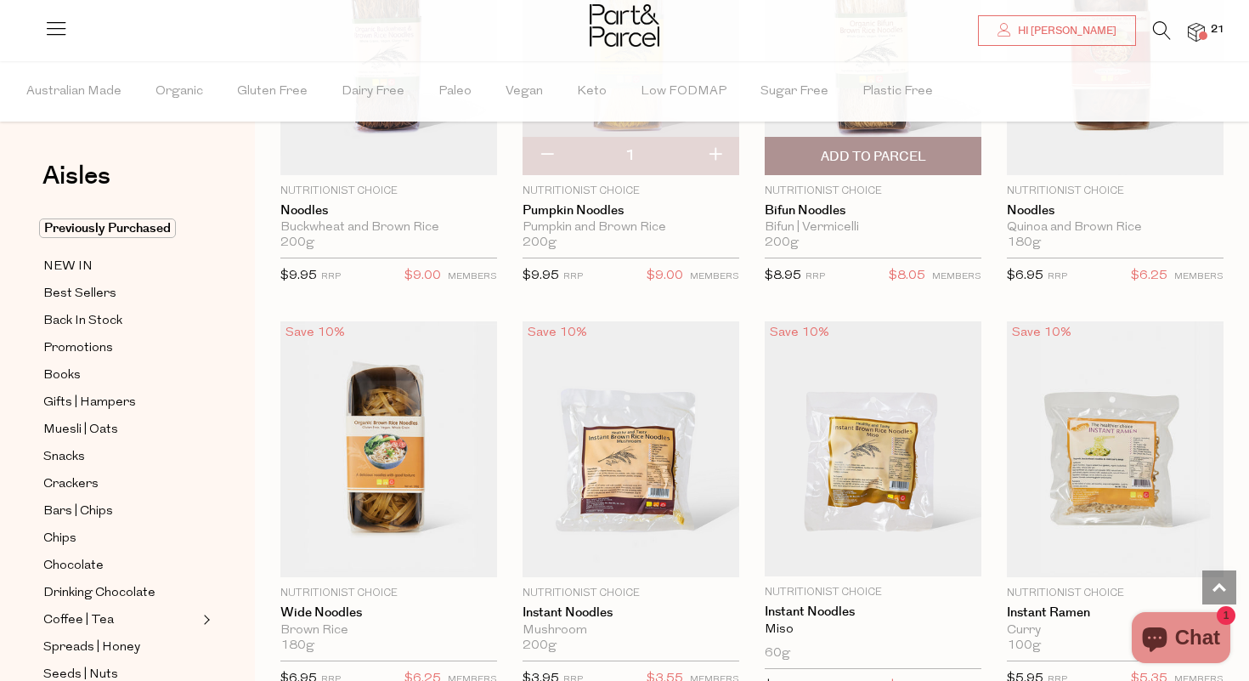
scroll to position [4530, 0]
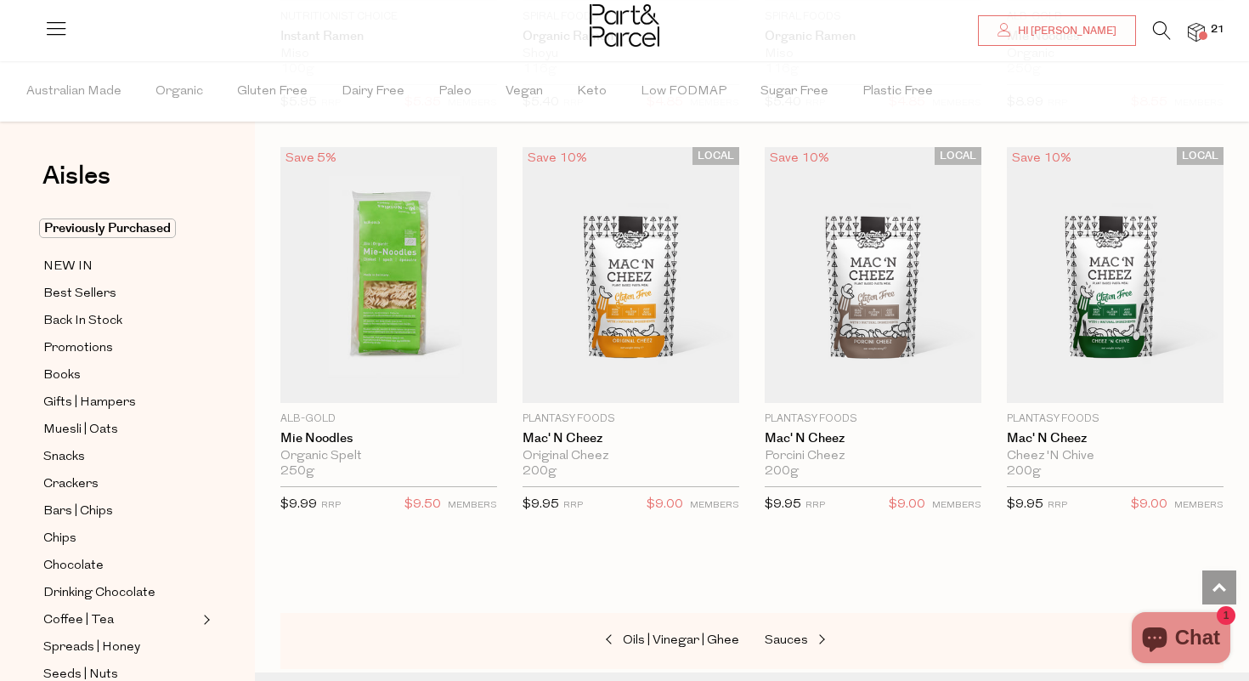
scroll to position [5331, 0]
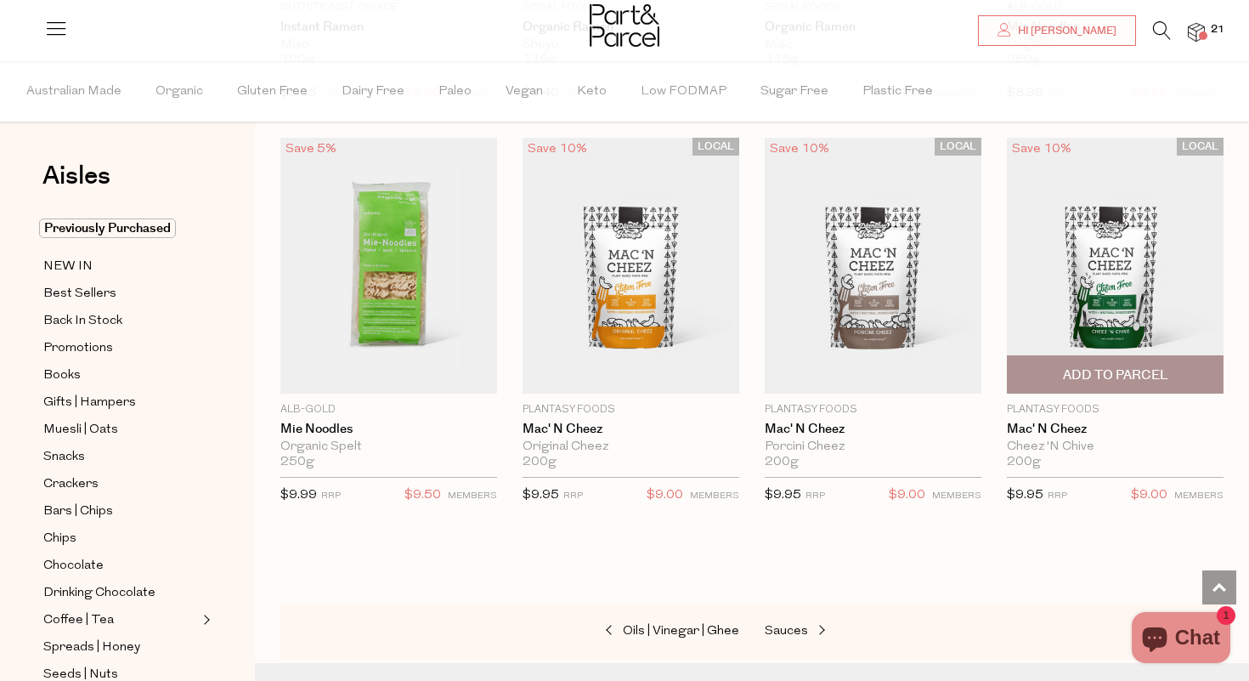
click at [1127, 366] on span "Add To Parcel" at bounding box center [1115, 375] width 105 height 18
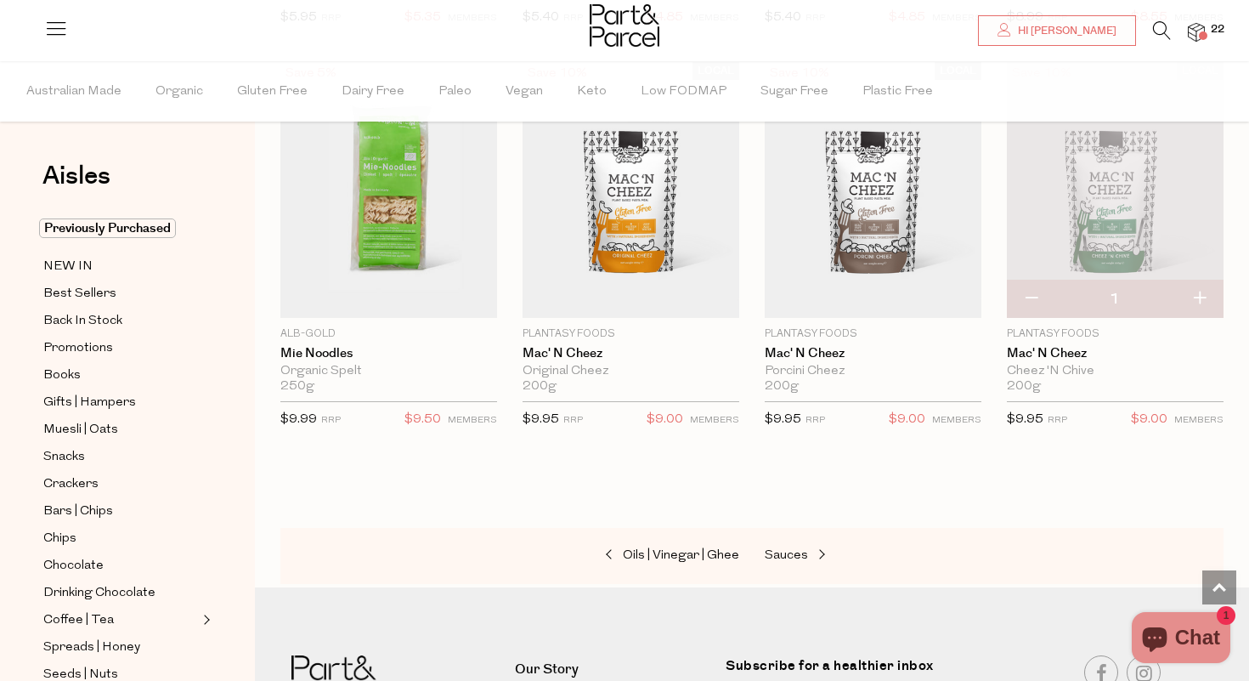
scroll to position [5450, 0]
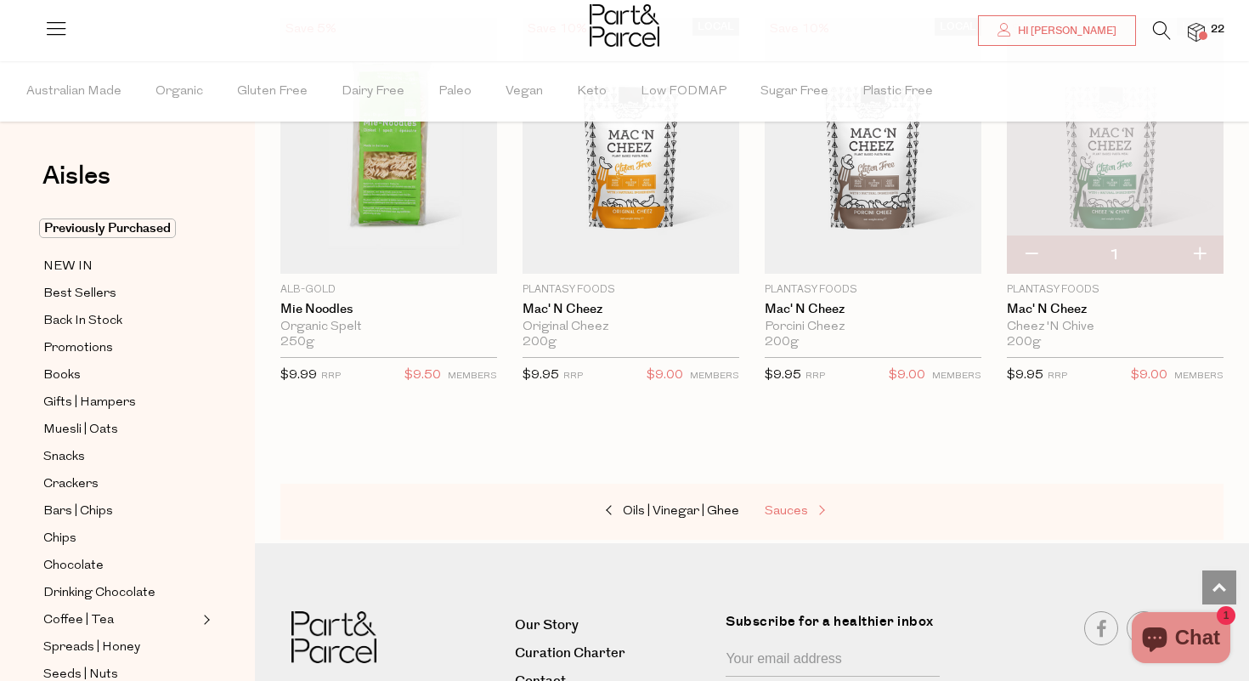
click at [796, 505] on span "Sauces" at bounding box center [786, 511] width 43 height 13
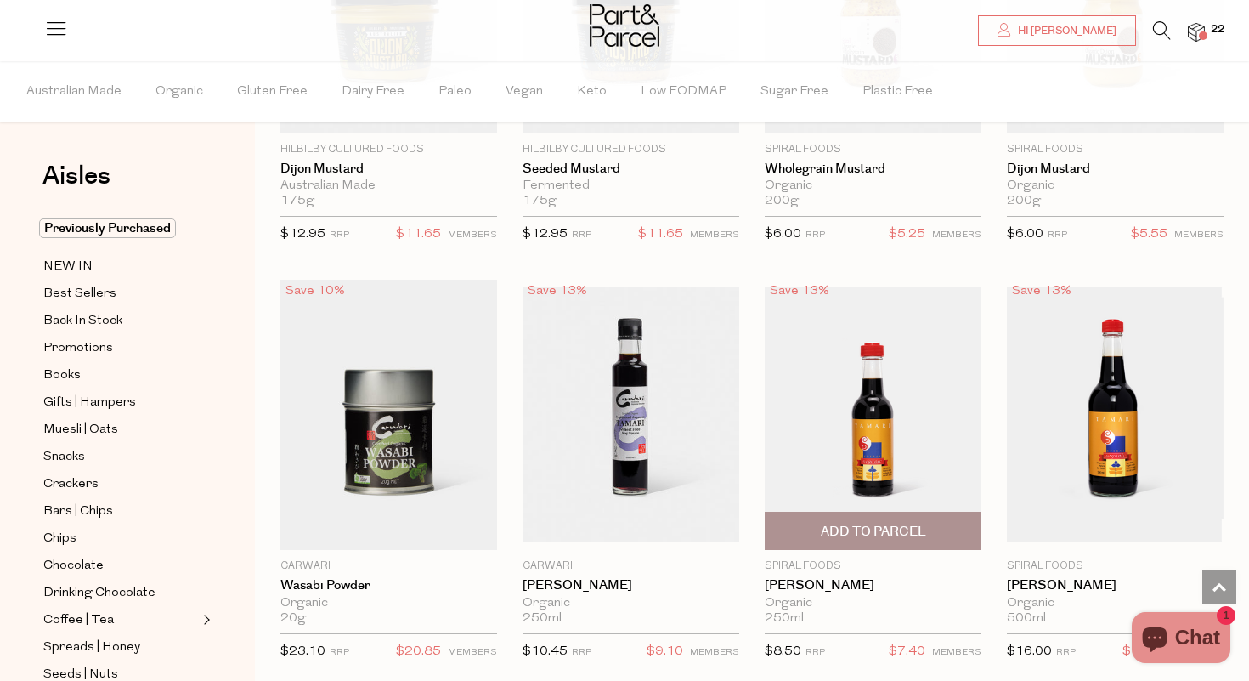
scroll to position [4805, 0]
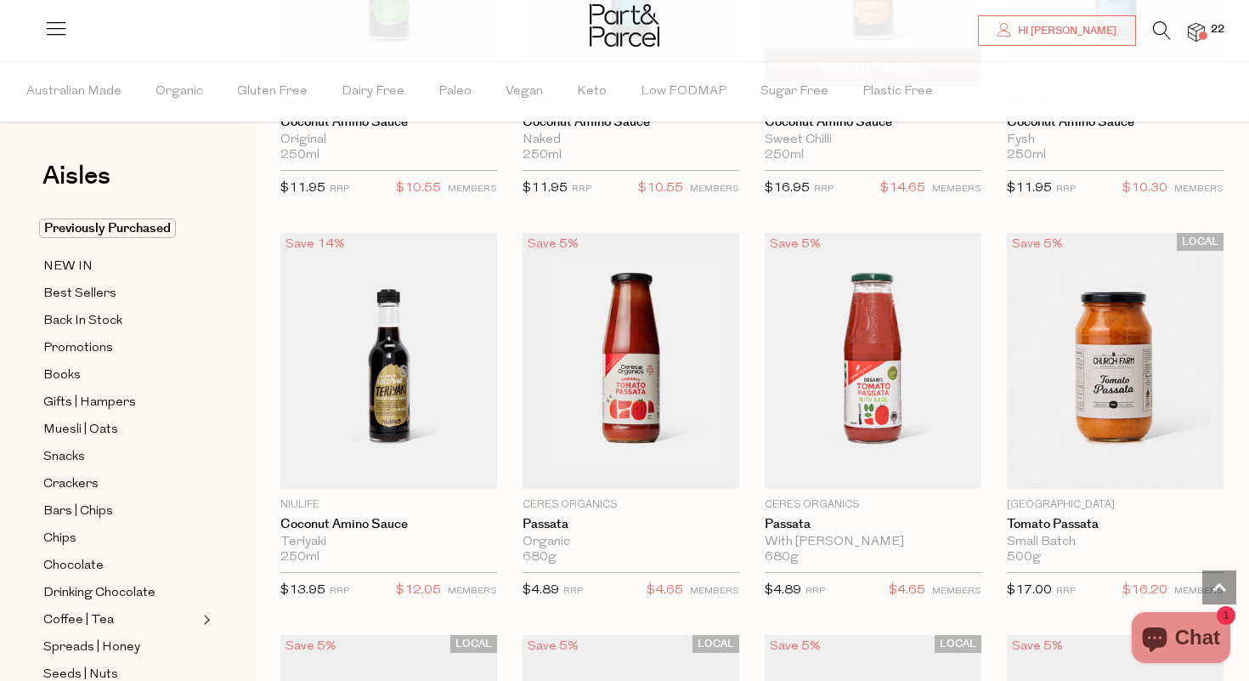
scroll to position [5658, 0]
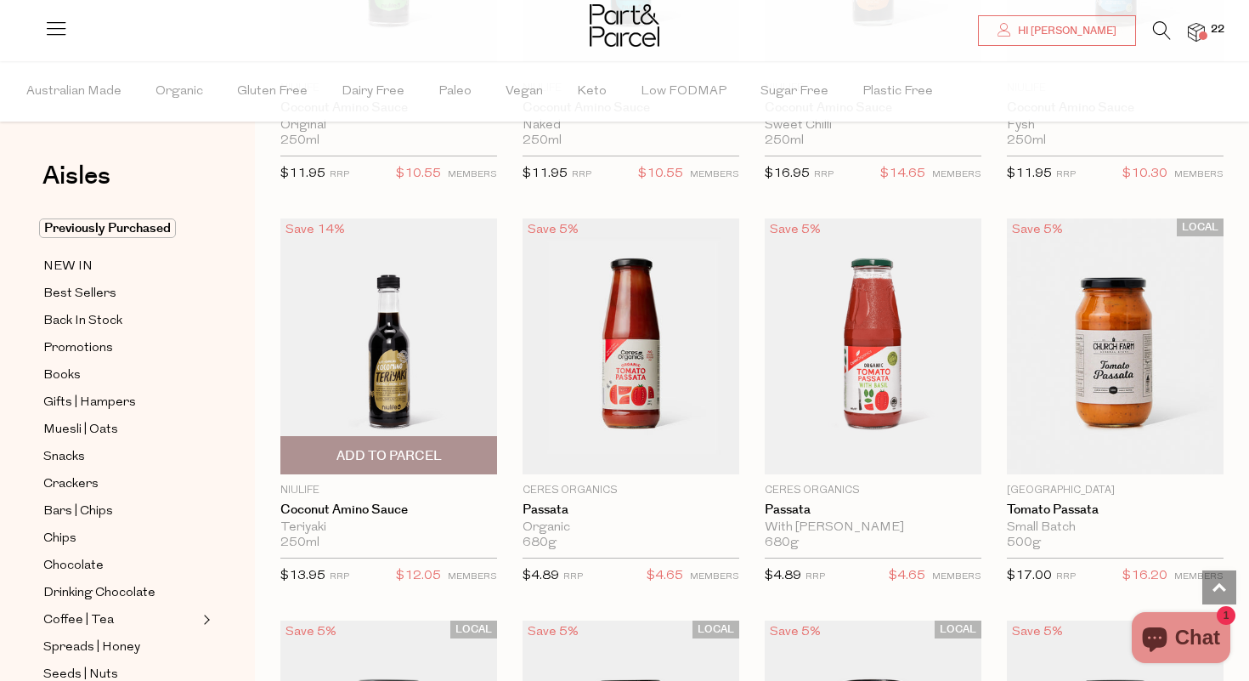
click at [376, 447] on span "Add To Parcel" at bounding box center [388, 456] width 105 height 18
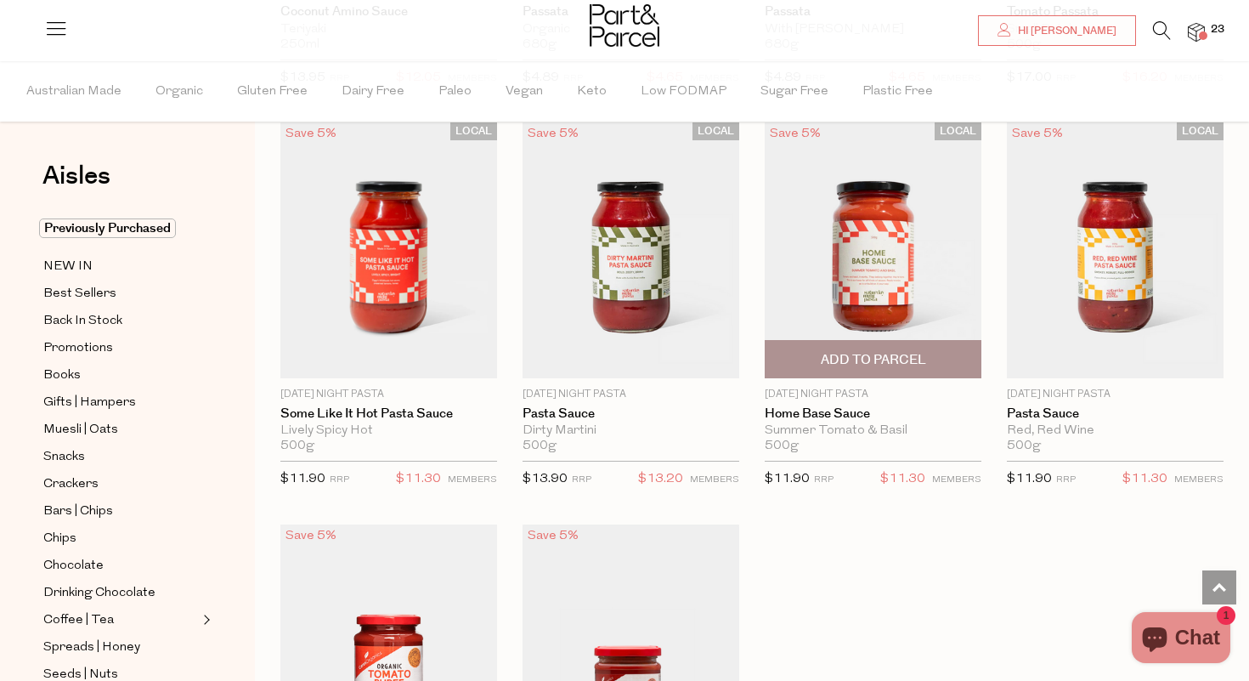
scroll to position [6144, 0]
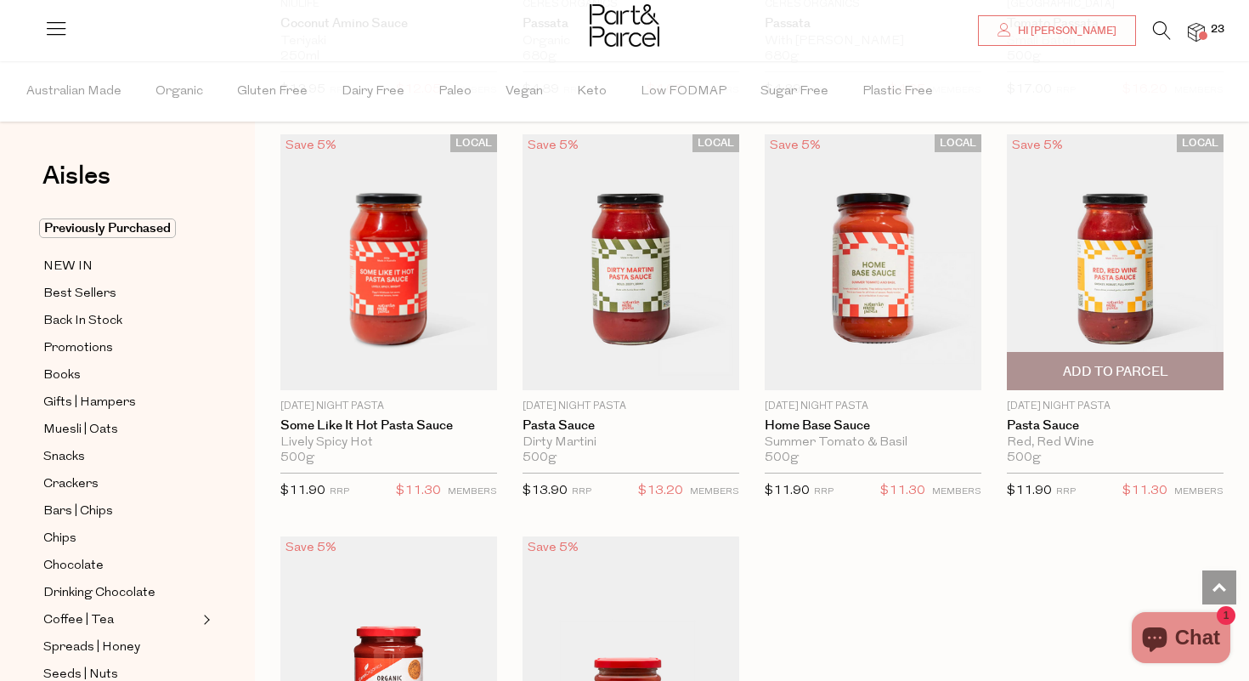
click at [1108, 363] on span "Add To Parcel" at bounding box center [1115, 372] width 105 height 18
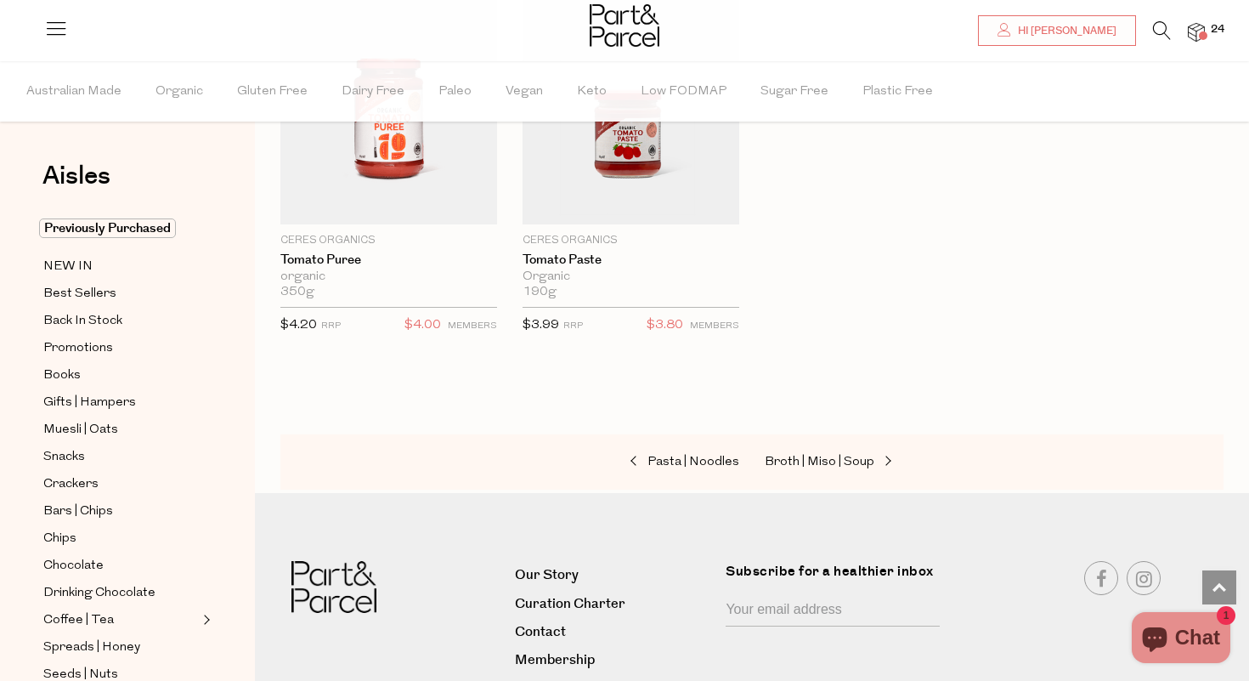
scroll to position [6711, 0]
click at [832, 456] on span "Broth | Miso | Soup" at bounding box center [820, 462] width 110 height 13
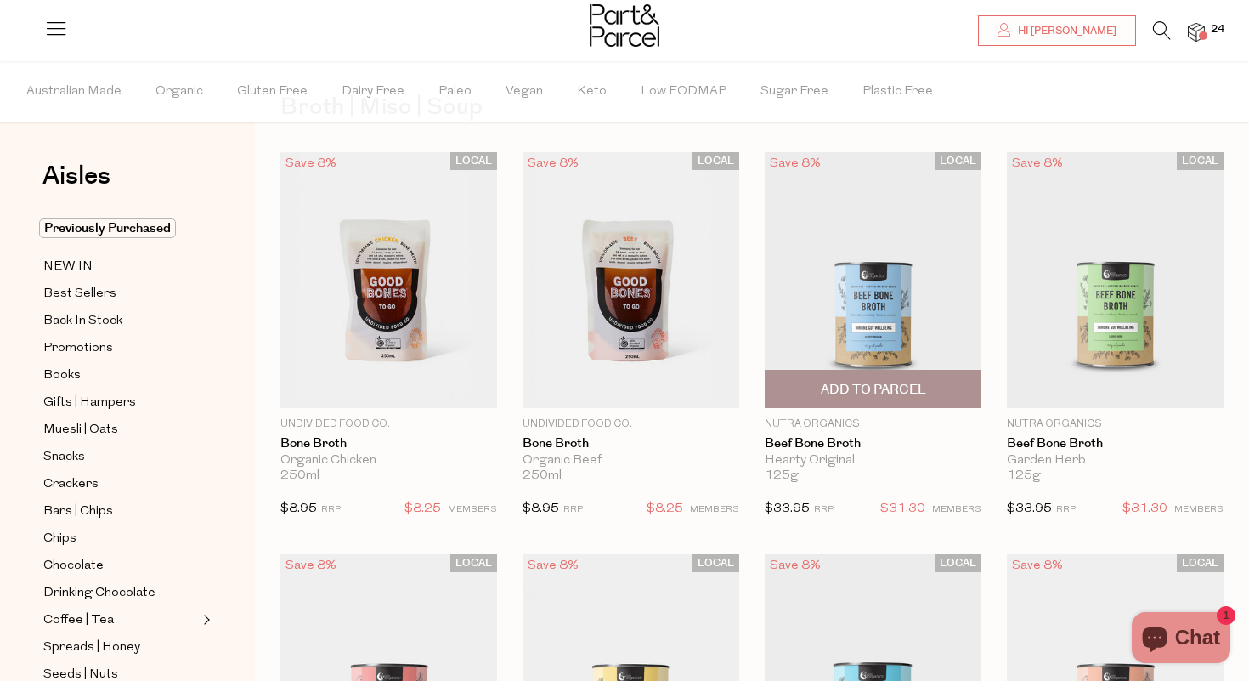
scroll to position [72, 0]
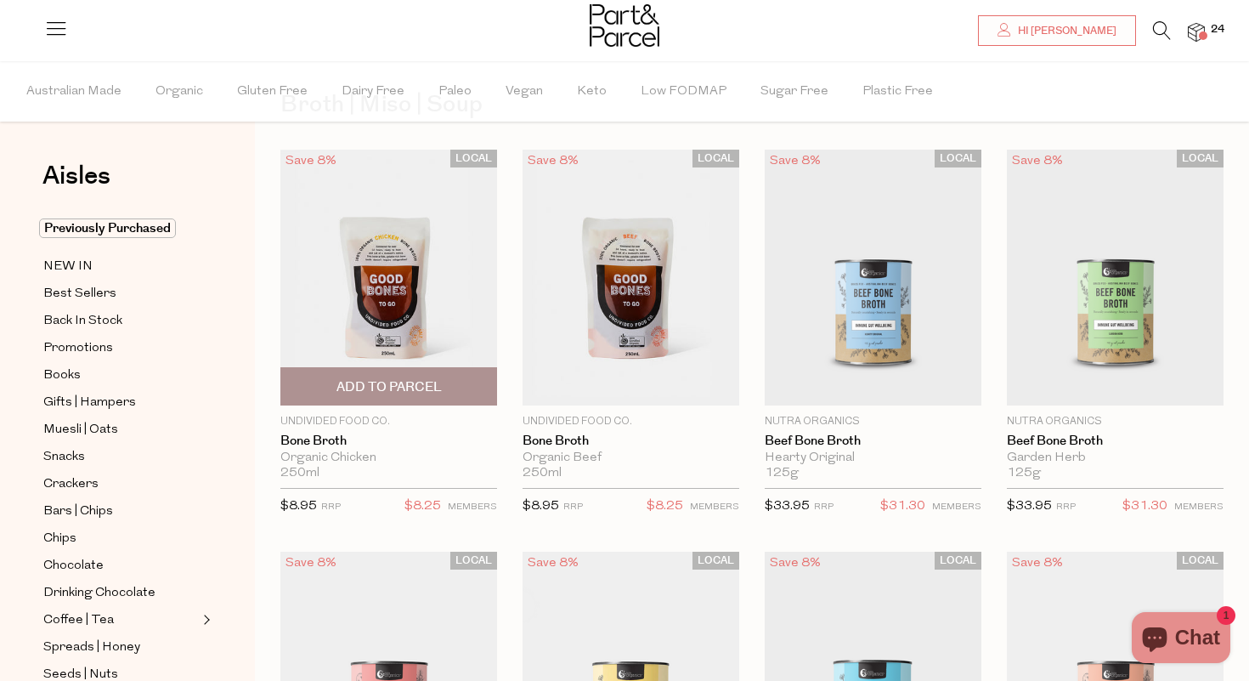
click at [402, 381] on span "Add To Parcel" at bounding box center [388, 387] width 105 height 18
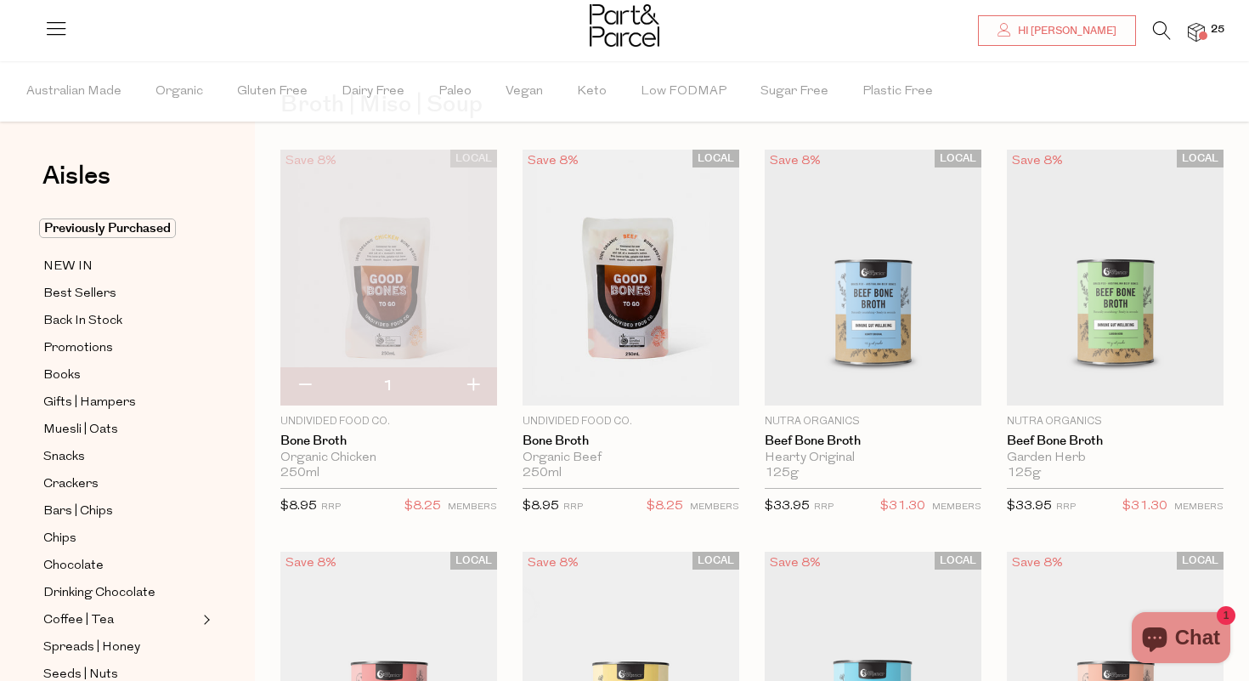
click at [479, 384] on button "button" at bounding box center [473, 385] width 48 height 37
type input "2"
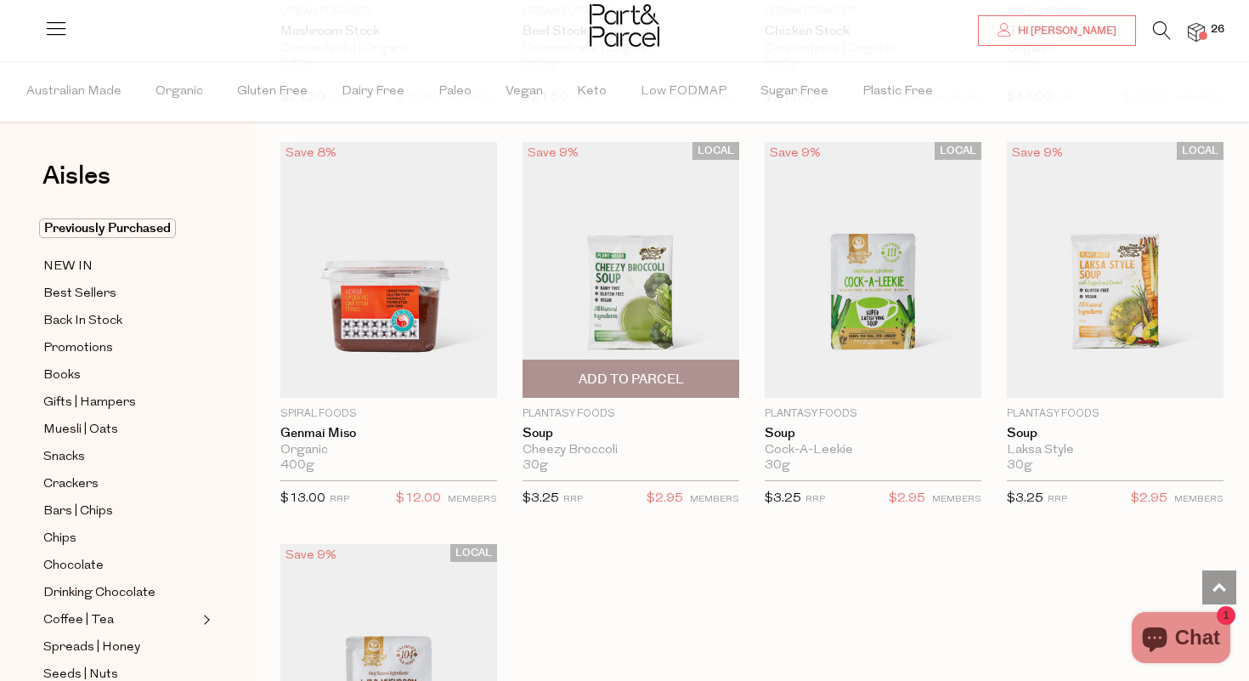
scroll to position [2893, 0]
click at [613, 372] on span "Add To Parcel" at bounding box center [631, 379] width 105 height 18
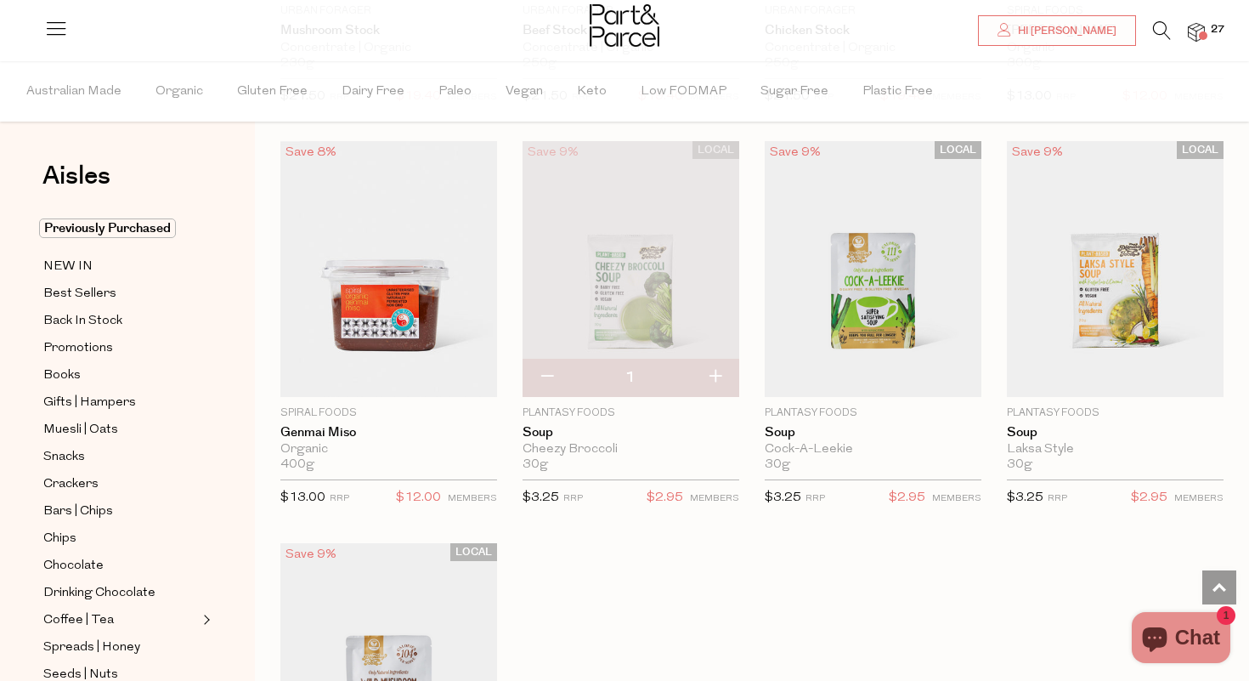
click at [721, 370] on button "button" at bounding box center [715, 377] width 48 height 37
type input "2"
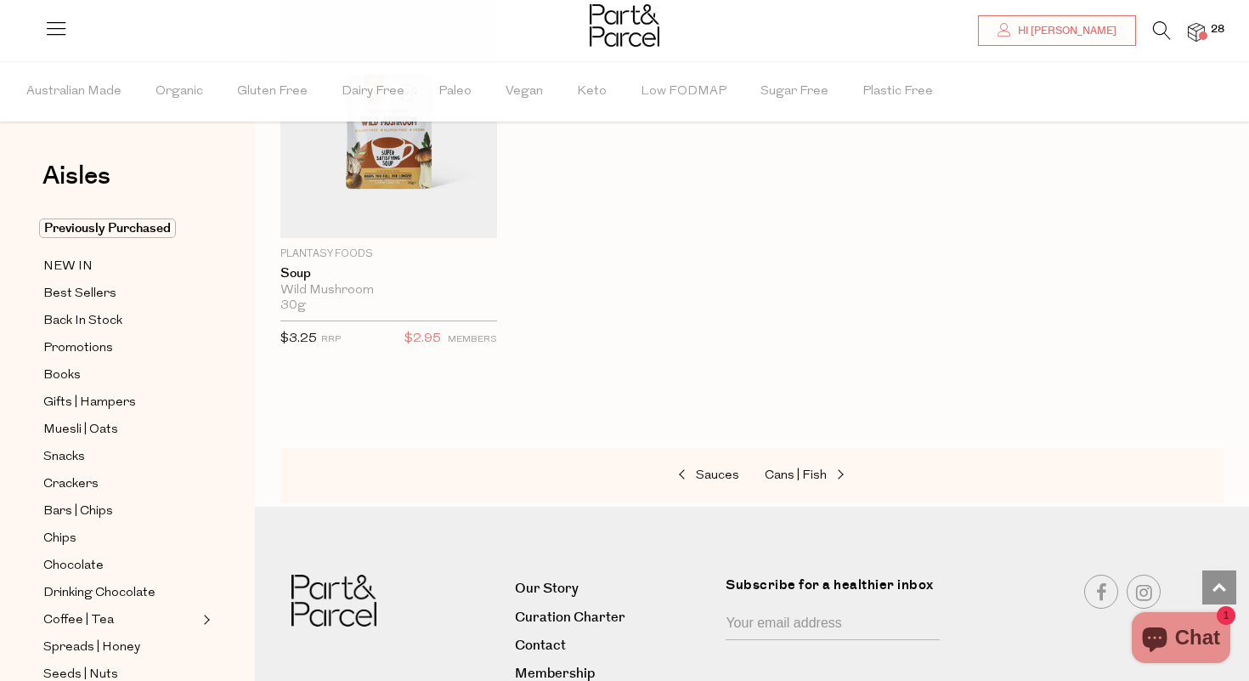
scroll to position [3456, 0]
click at [807, 466] on span "Cans | Fish" at bounding box center [796, 472] width 62 height 13
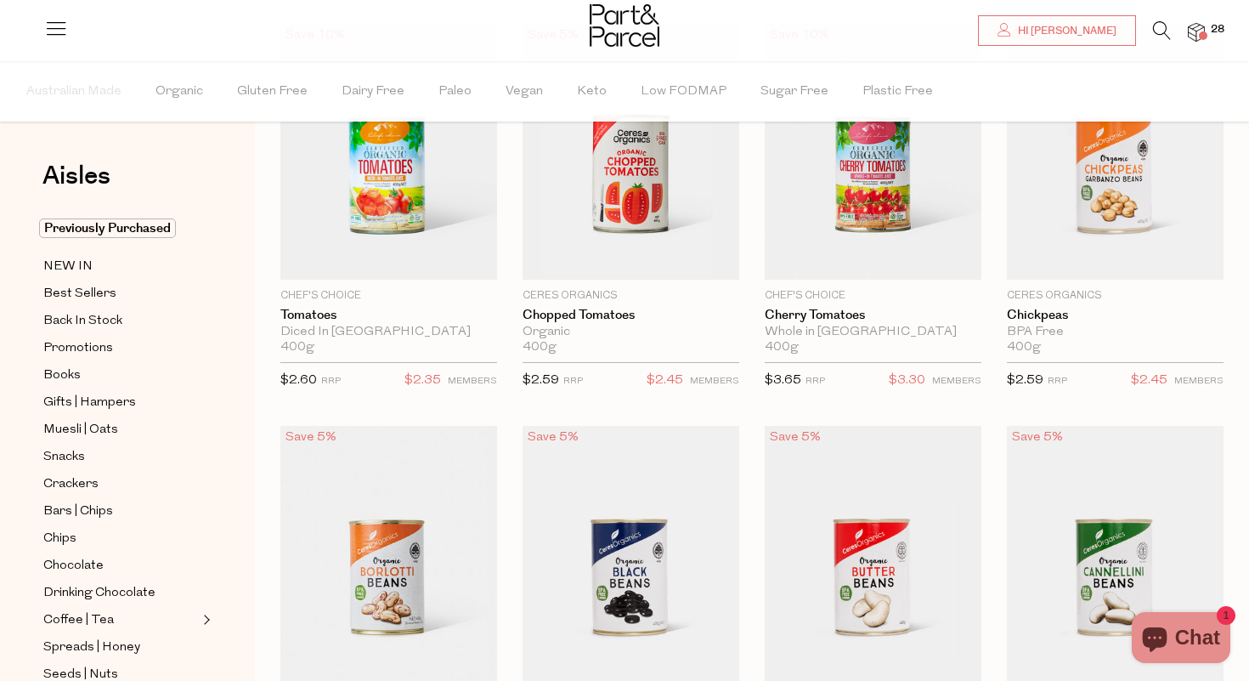
scroll to position [199, 0]
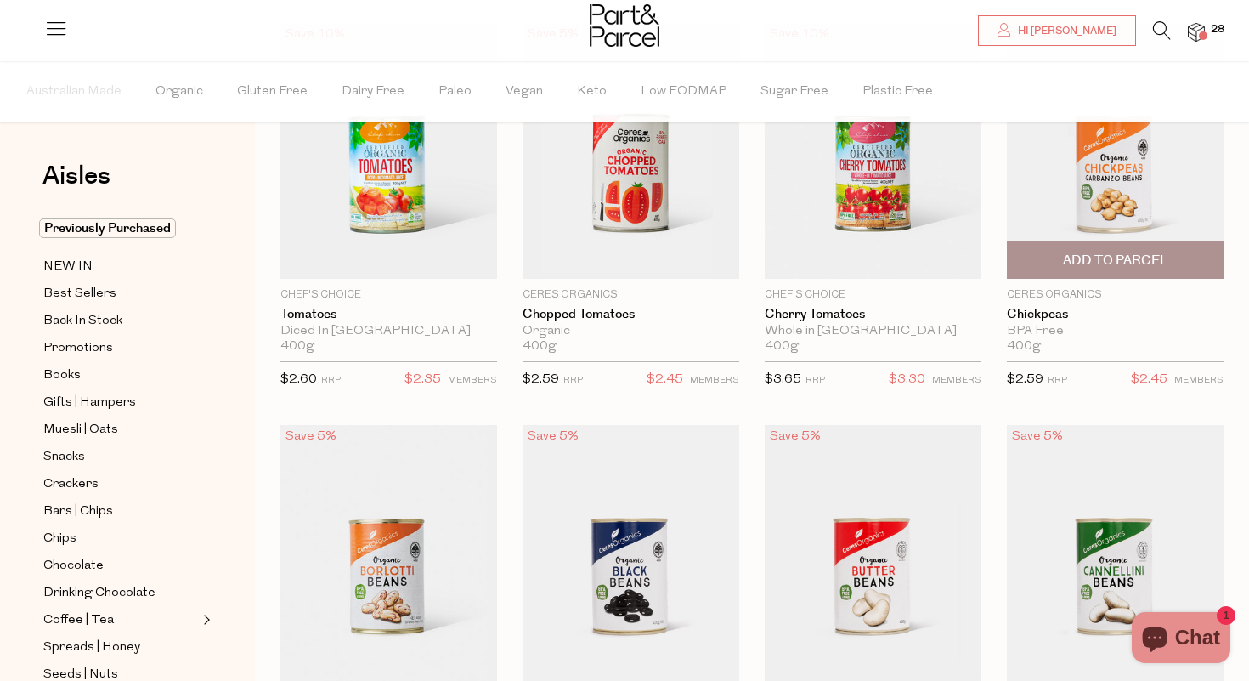
click at [1157, 263] on span "Add To Parcel" at bounding box center [1115, 260] width 105 height 18
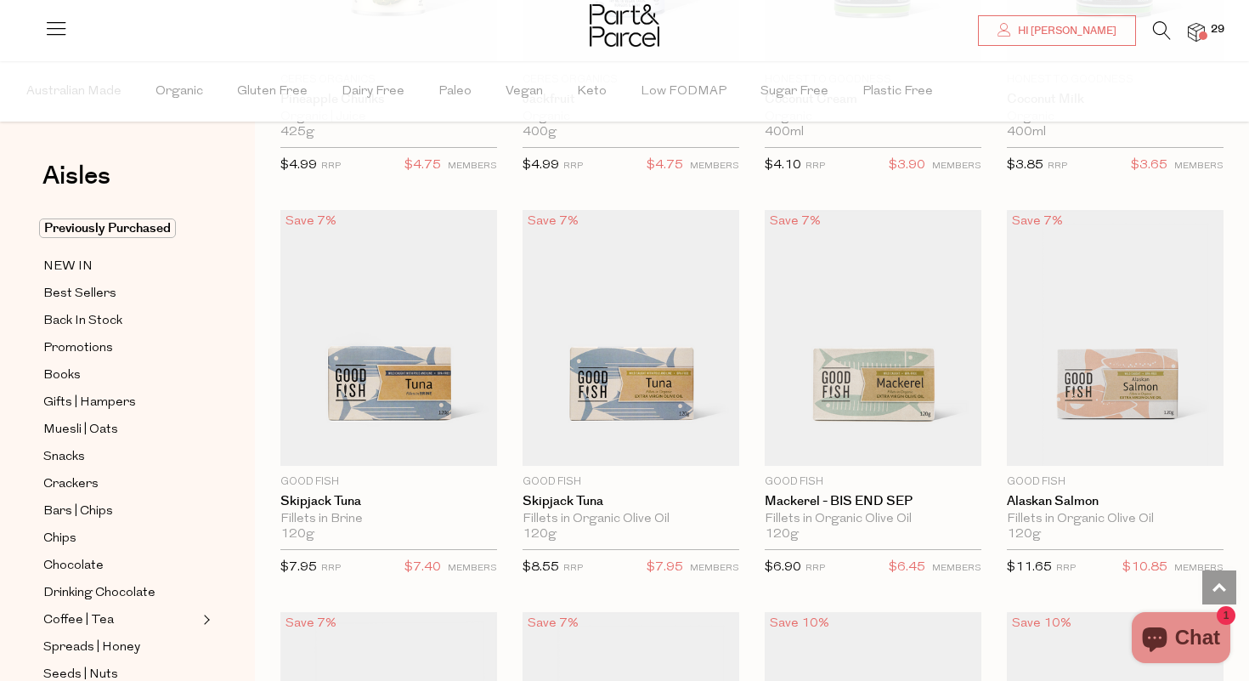
scroll to position [1768, 0]
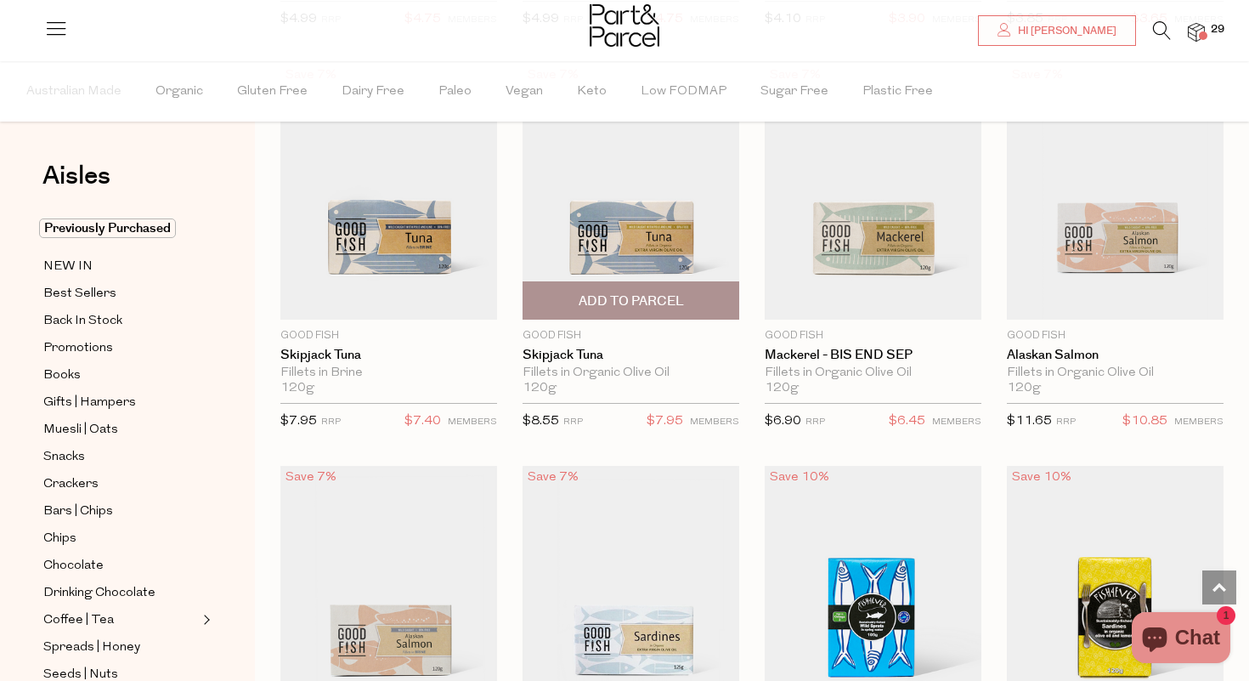
click at [645, 300] on span "Add To Parcel" at bounding box center [631, 301] width 105 height 18
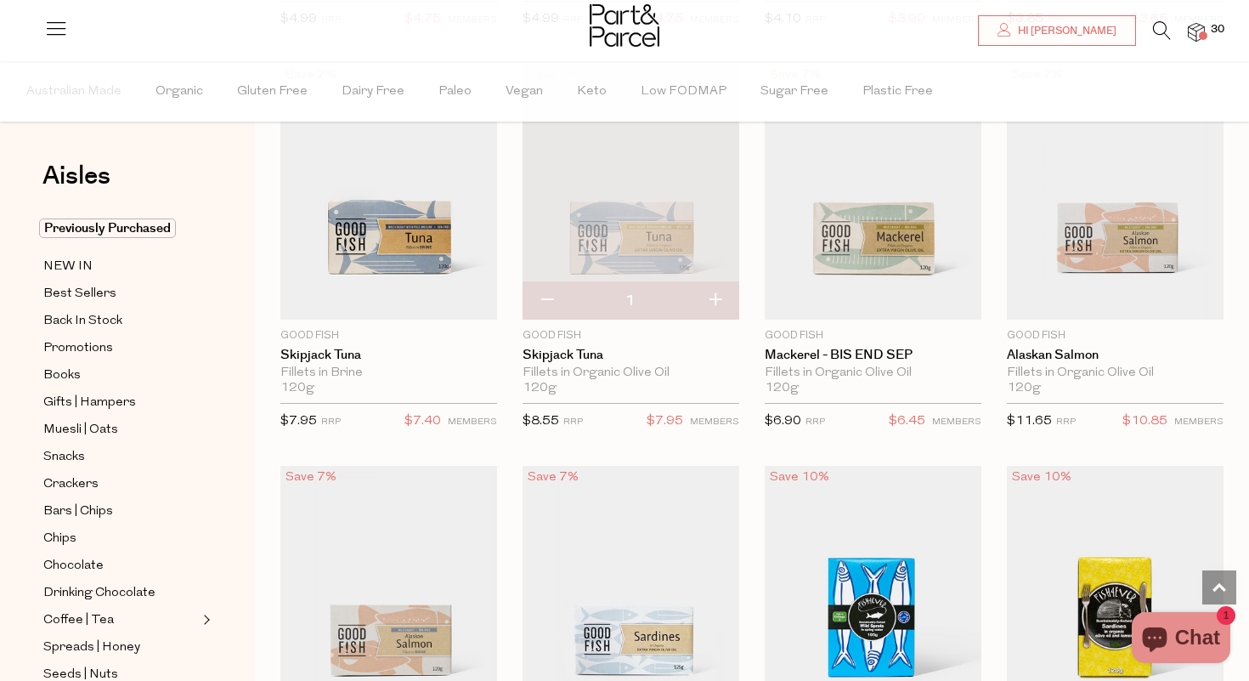
click at [713, 294] on button "button" at bounding box center [715, 300] width 48 height 37
type input "2"
click at [716, 294] on button "button" at bounding box center [715, 300] width 48 height 37
type input "3"
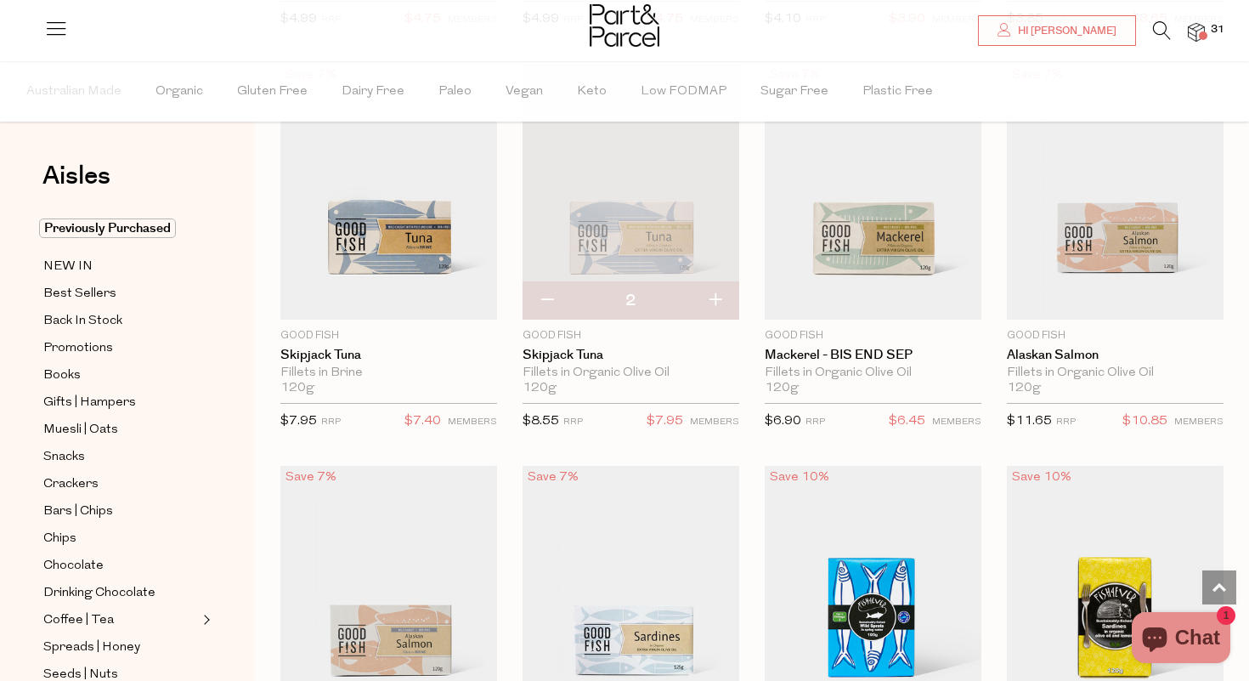
type input "3"
click at [717, 297] on button "button" at bounding box center [715, 300] width 48 height 37
type input "4"
click at [717, 293] on button "button" at bounding box center [715, 300] width 48 height 37
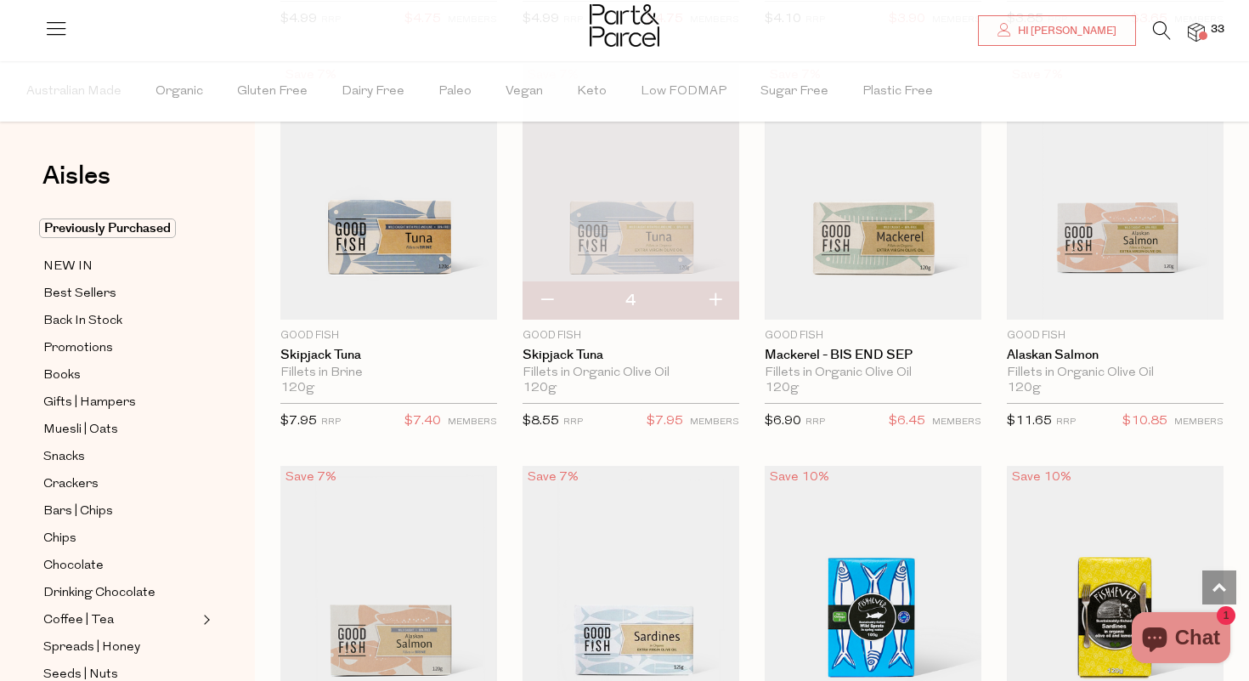
type input "5"
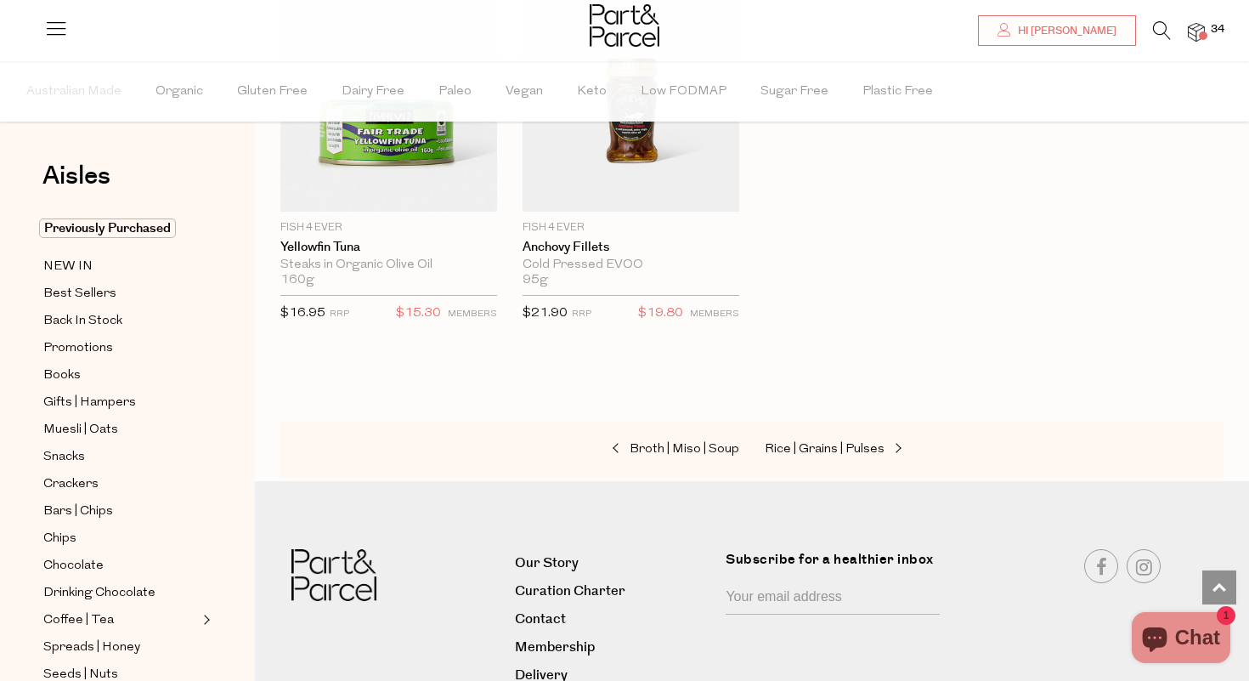
scroll to position [2680, 0]
click at [867, 443] on span "Rice | Grains | Pulses" at bounding box center [825, 449] width 120 height 13
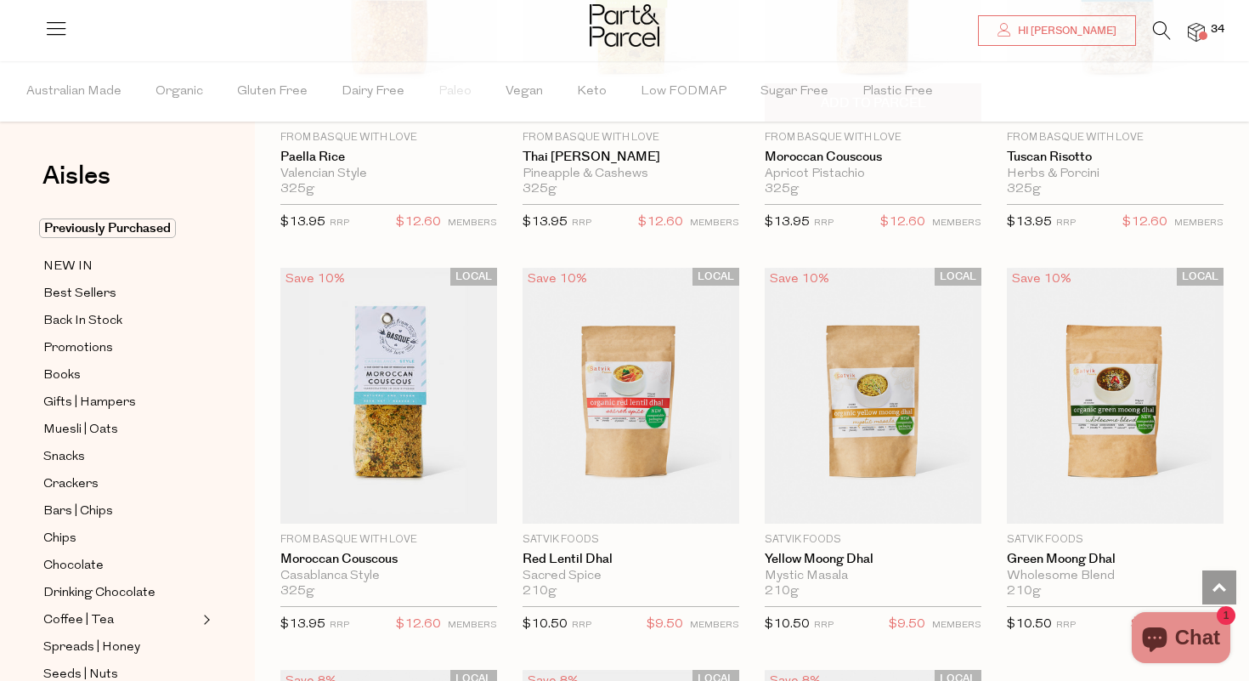
scroll to position [3195, 0]
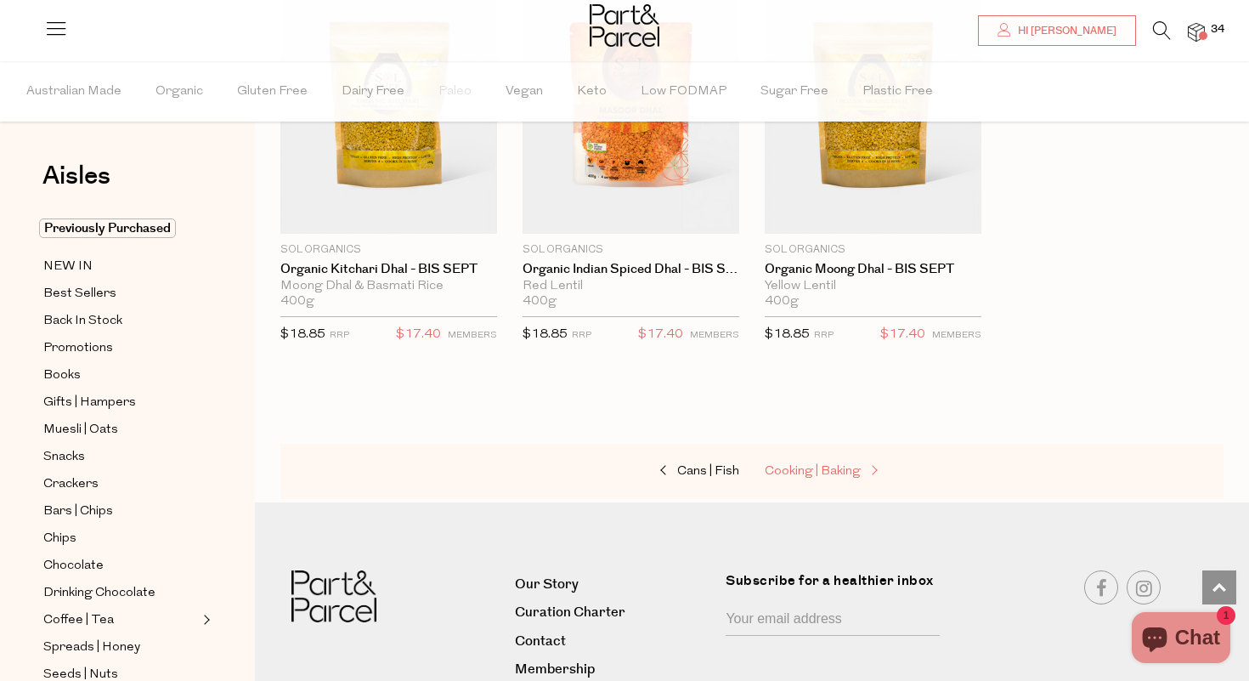
click at [806, 465] on span "Cooking | Baking" at bounding box center [813, 471] width 96 height 13
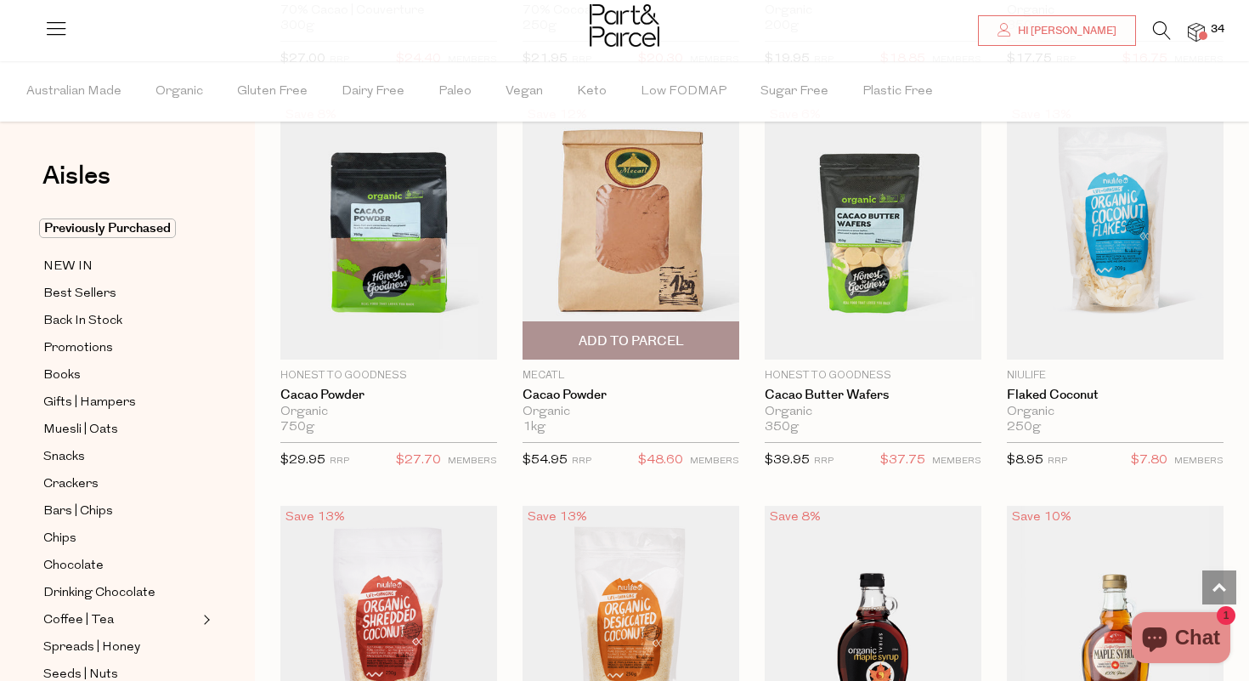
scroll to position [2949, 0]
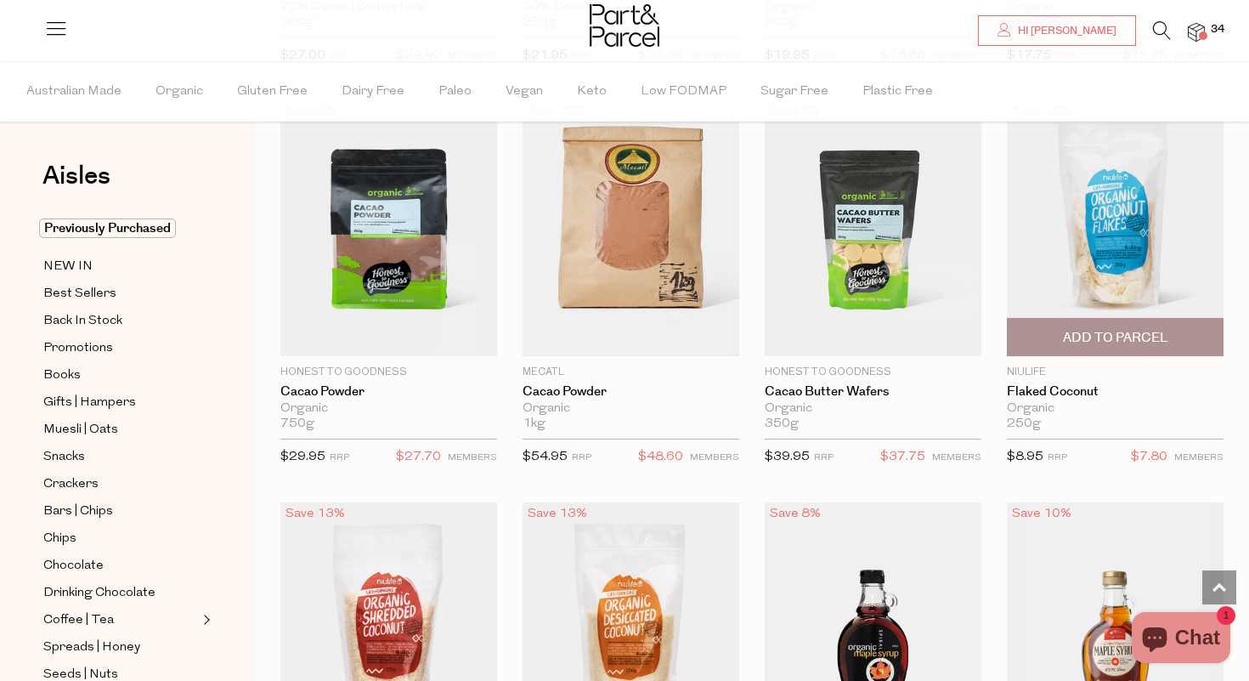
click at [1125, 334] on span "Add To Parcel" at bounding box center [1115, 338] width 105 height 18
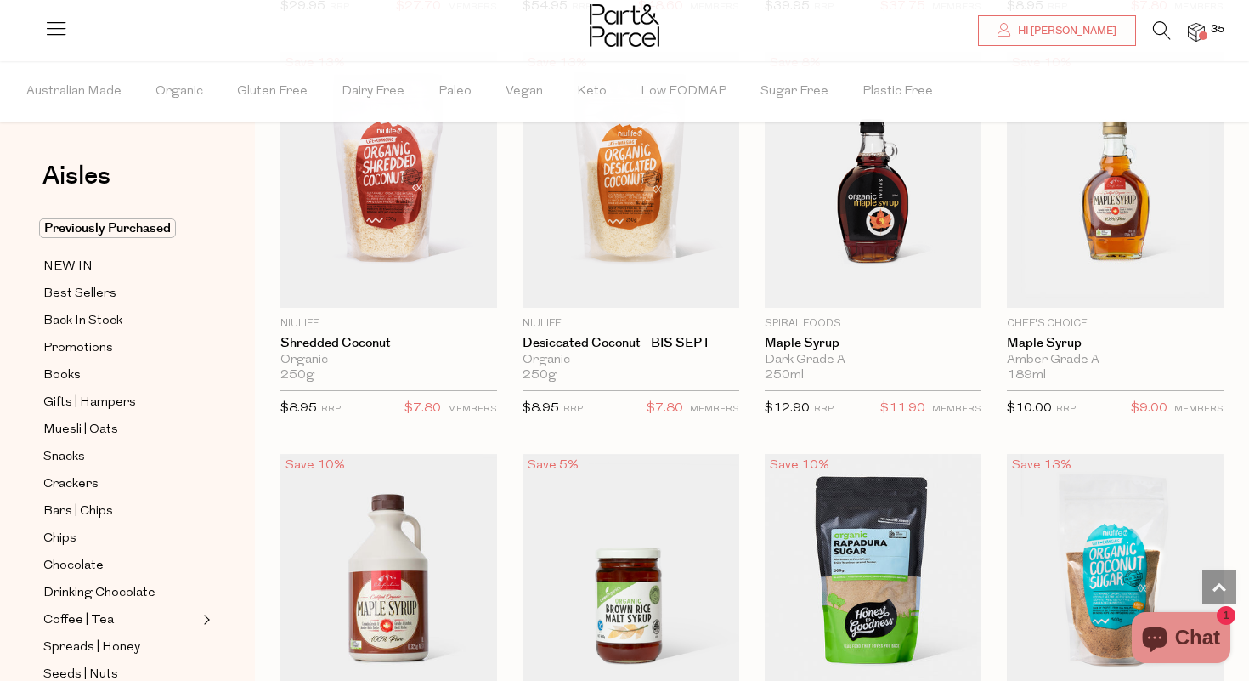
scroll to position [3400, 0]
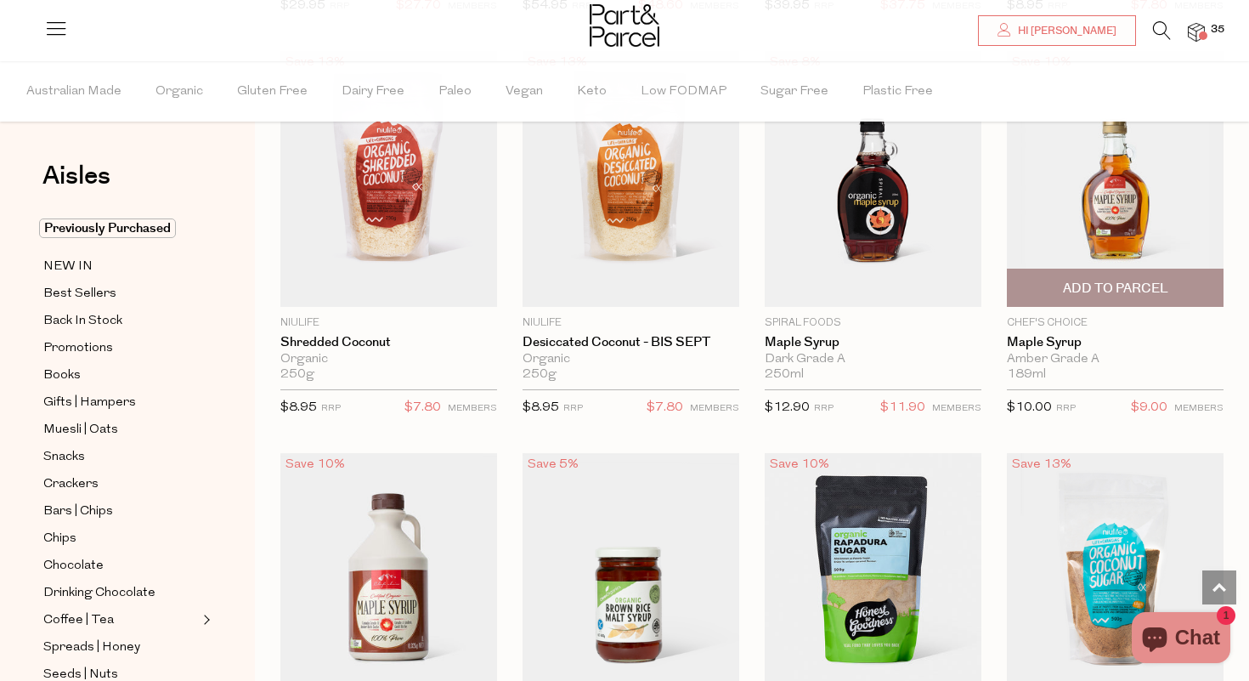
click at [1133, 283] on span "Add To Parcel" at bounding box center [1115, 289] width 105 height 18
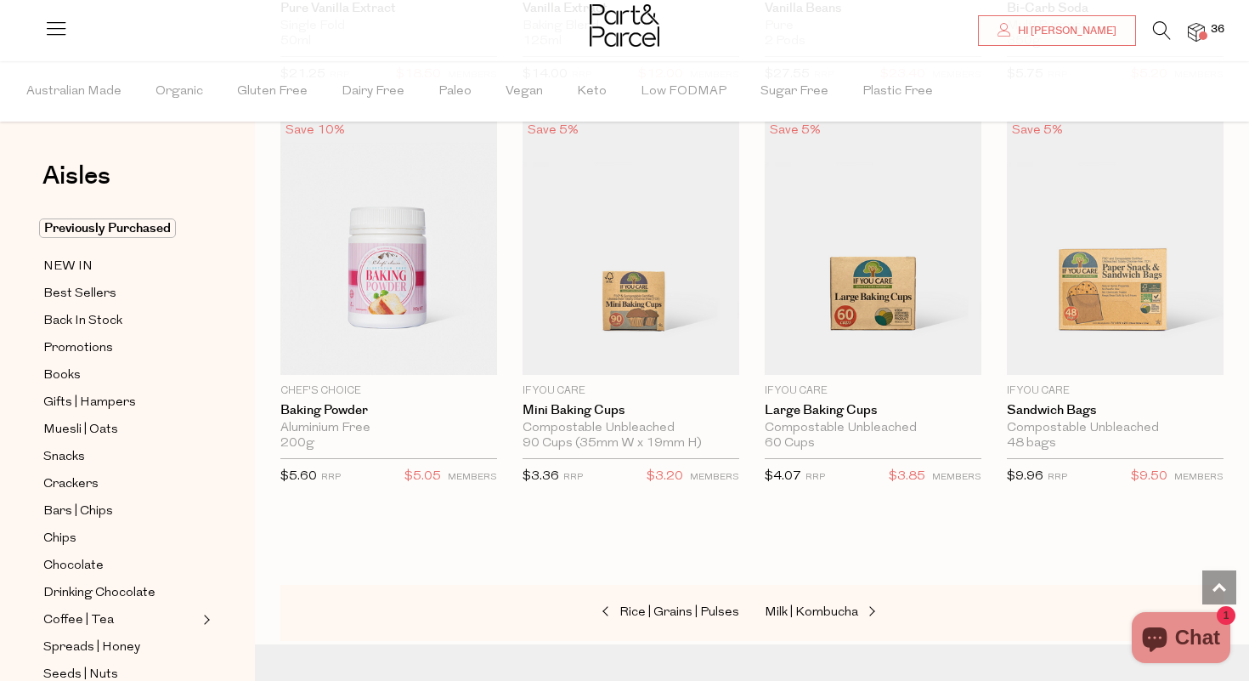
scroll to position [8181, 0]
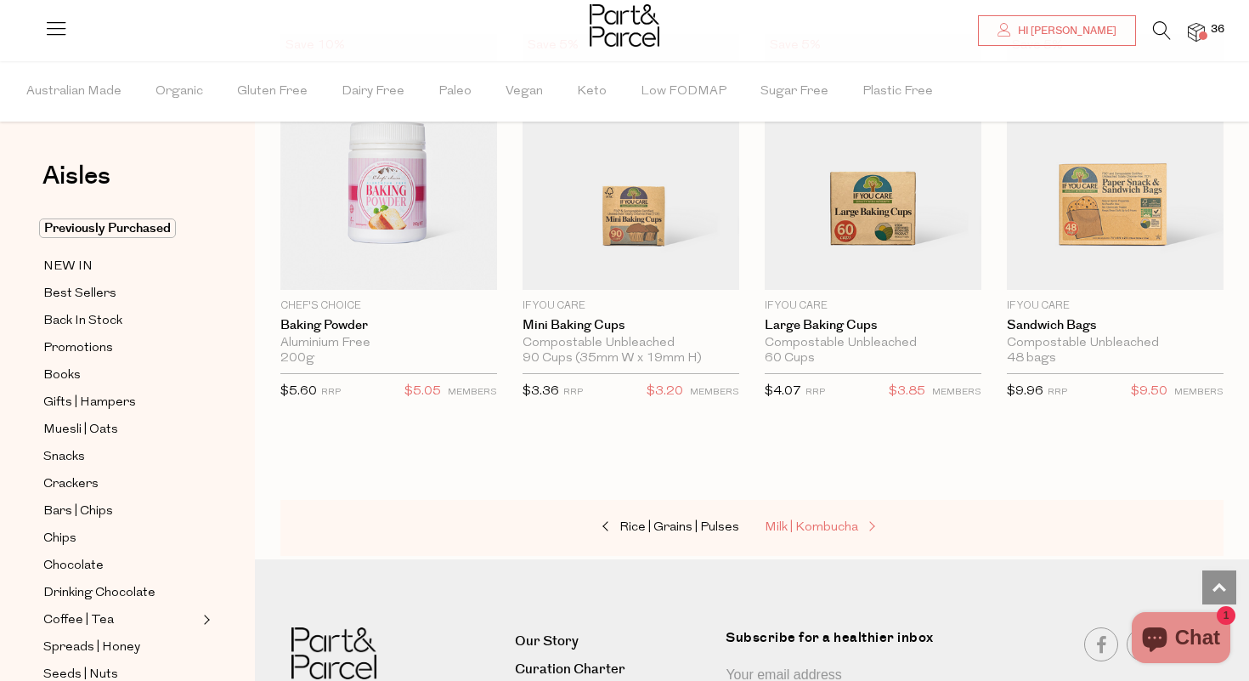
click at [813, 521] on span "Milk | Kombucha" at bounding box center [811, 527] width 93 height 13
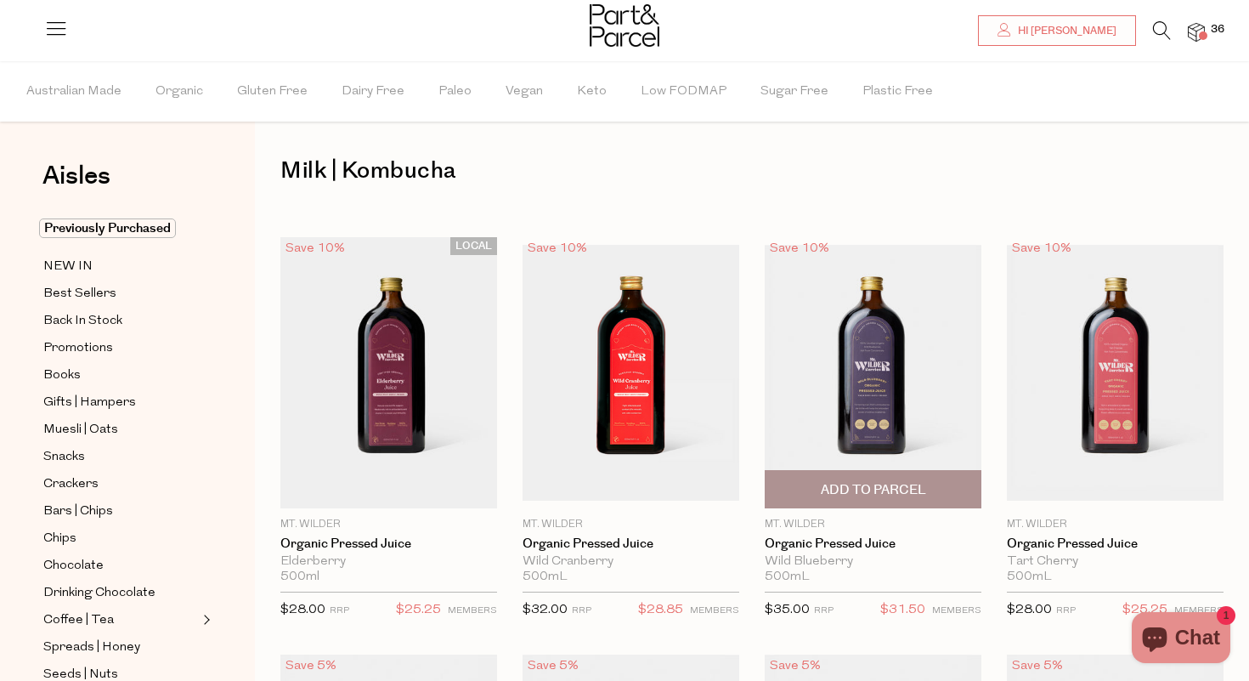
scroll to position [8, 0]
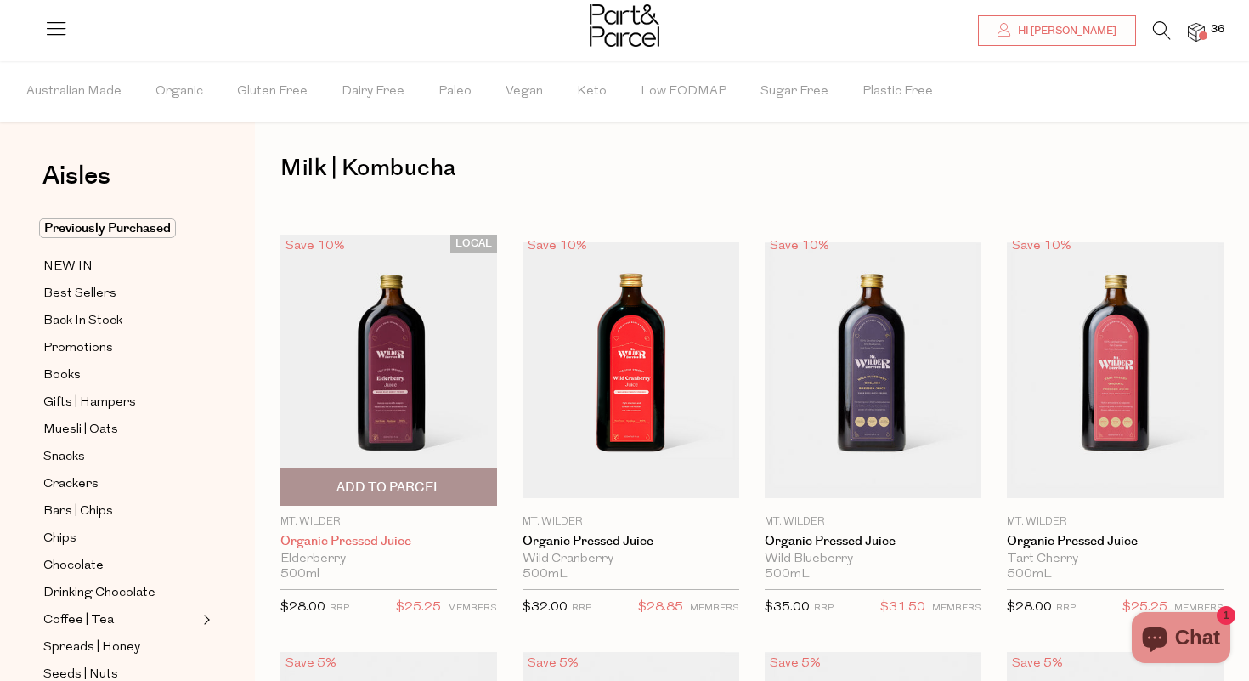
click at [389, 536] on link "Organic Pressed Juice" at bounding box center [388, 541] width 217 height 15
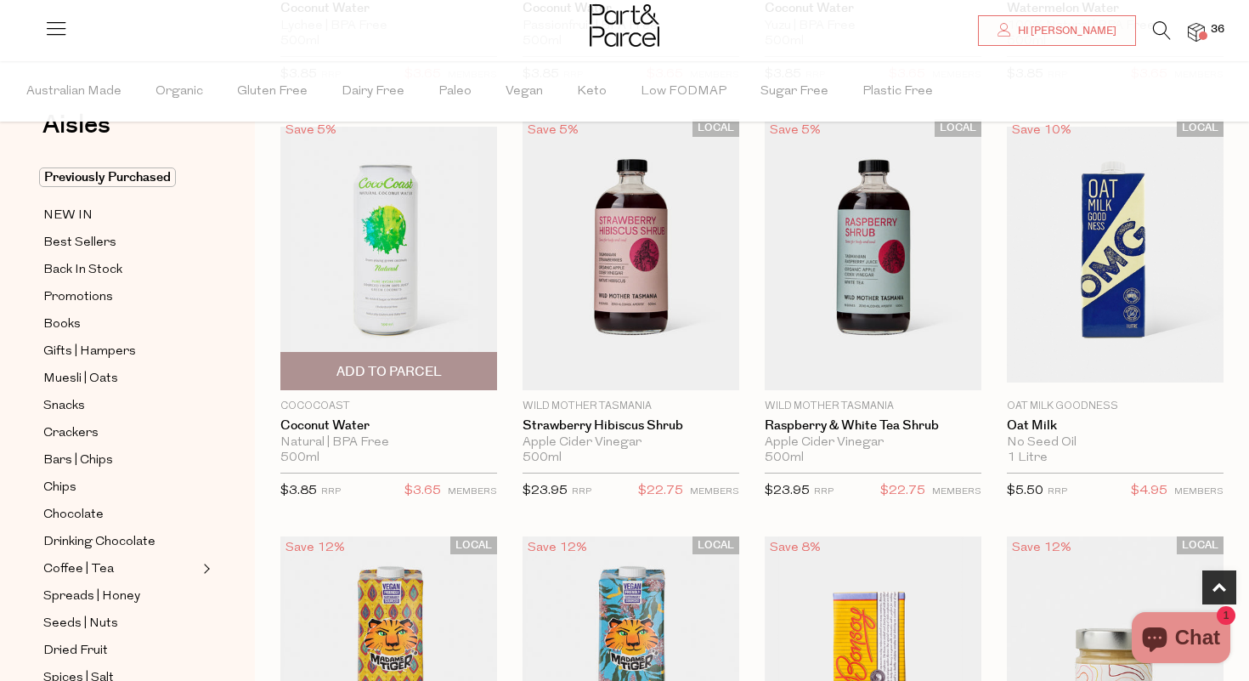
scroll to position [944, 0]
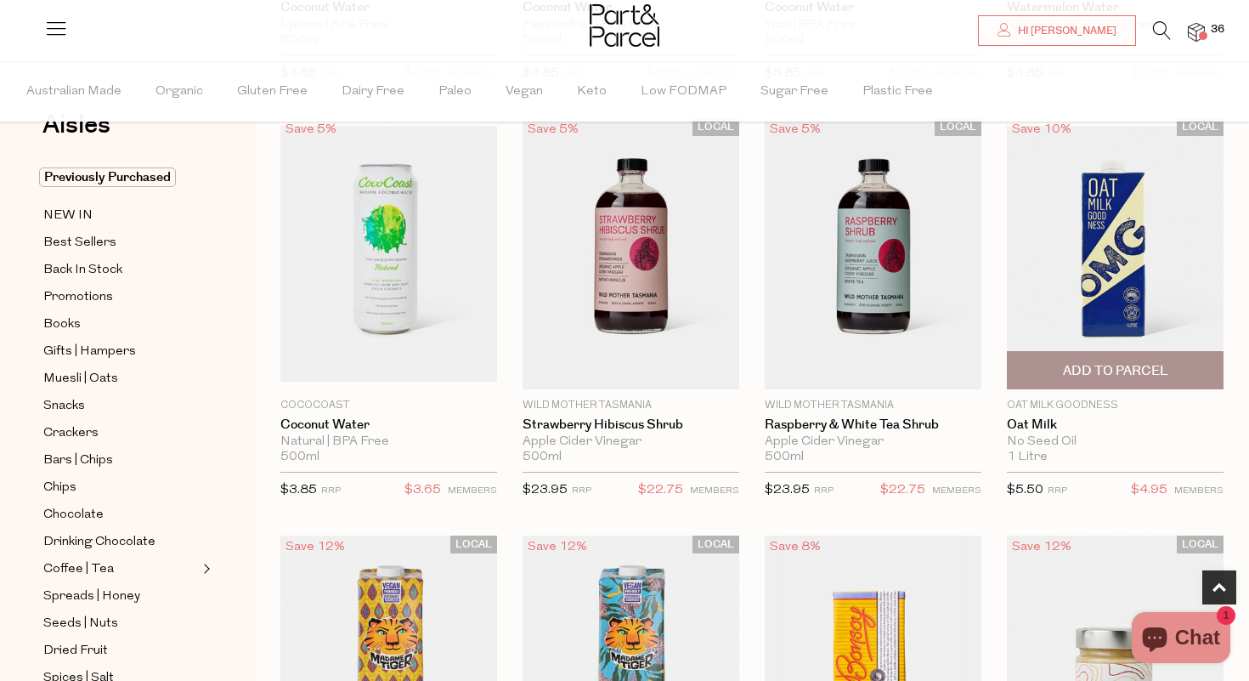
click at [1124, 367] on span "Add To Parcel" at bounding box center [1115, 371] width 105 height 18
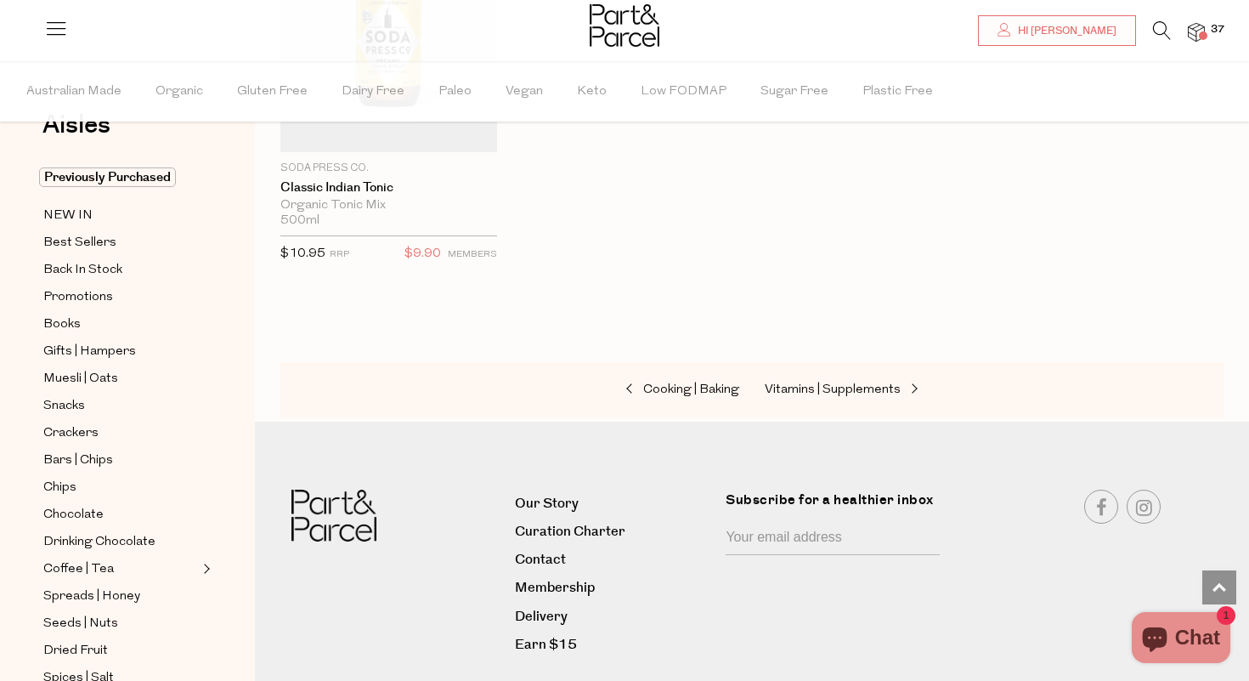
scroll to position [3590, 0]
click at [885, 384] on span "Vitamins | Supplements" at bounding box center [833, 390] width 136 height 13
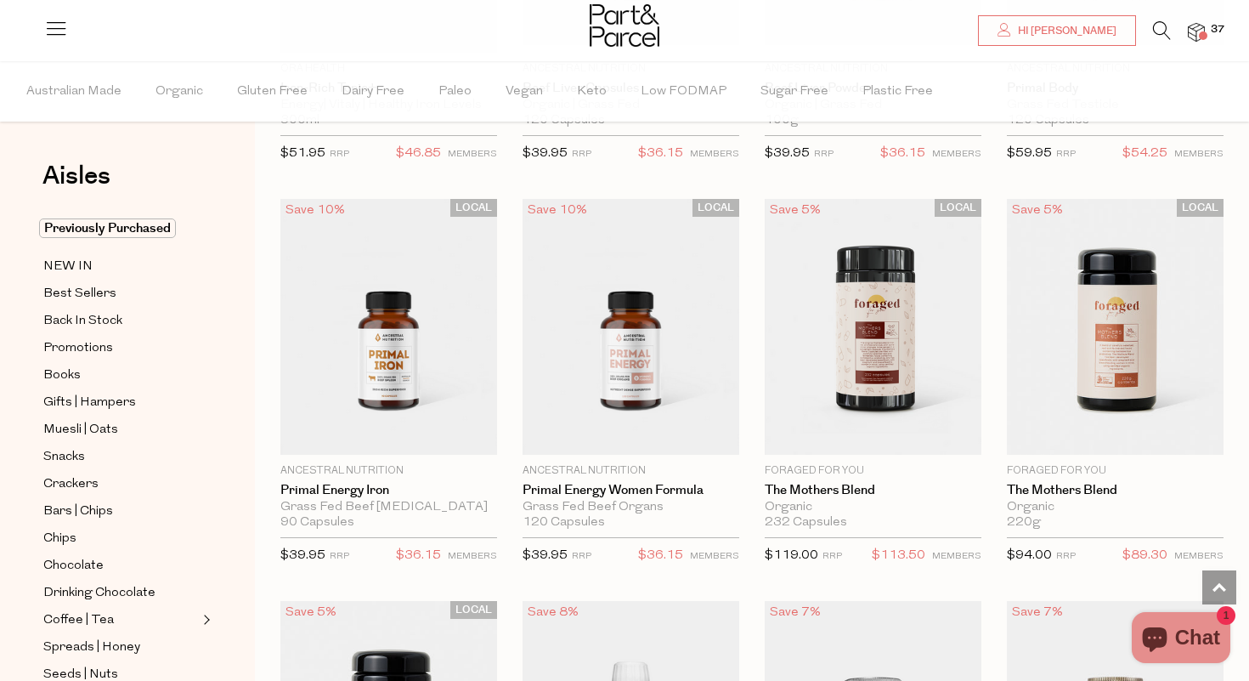
scroll to position [3675, 0]
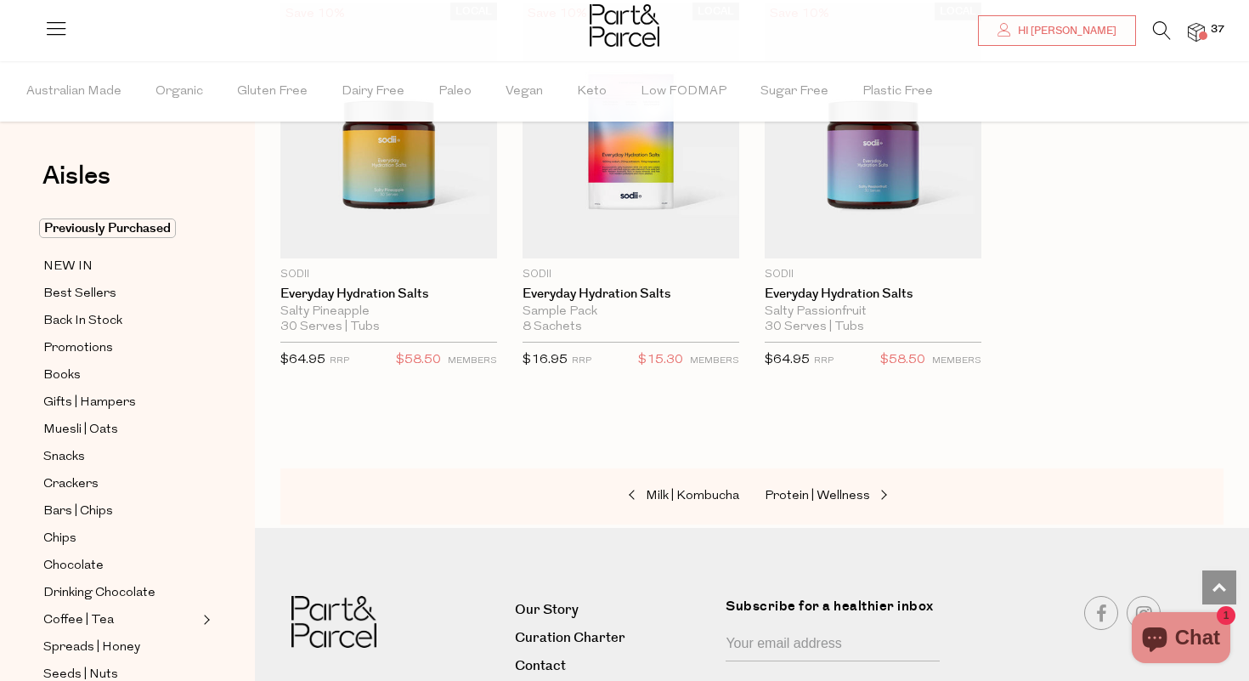
scroll to position [5878, 0]
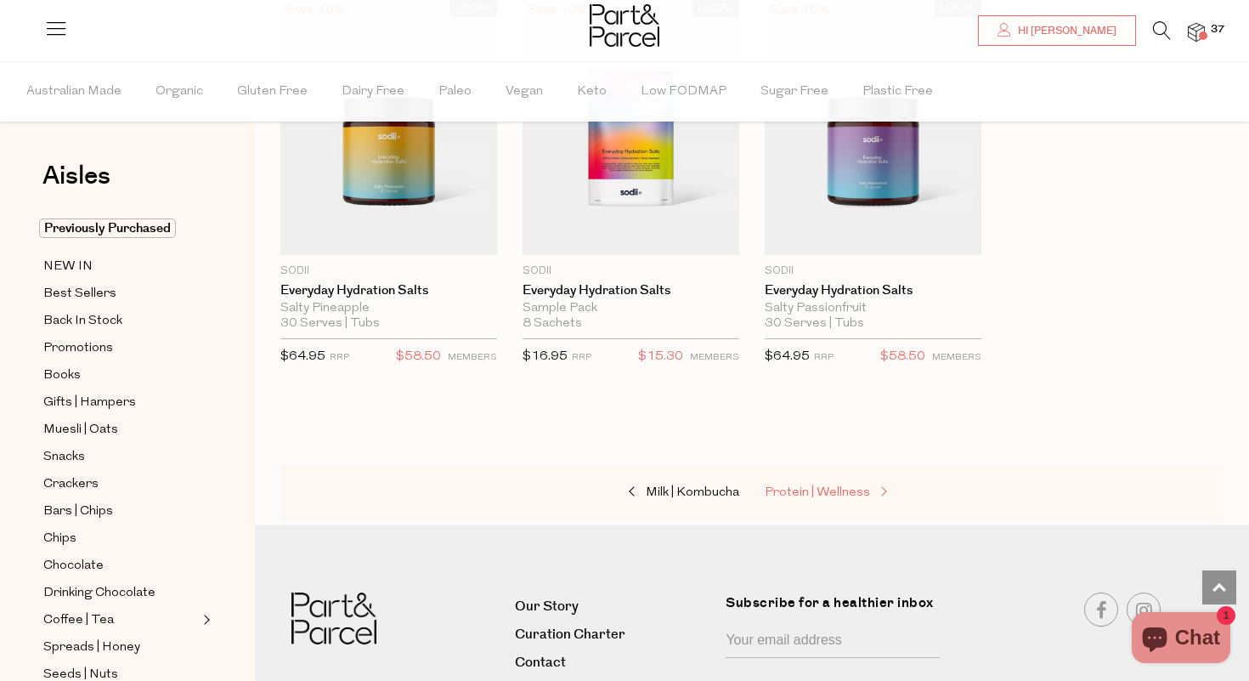
click at [828, 486] on span "Protein | Wellness" at bounding box center [817, 492] width 105 height 13
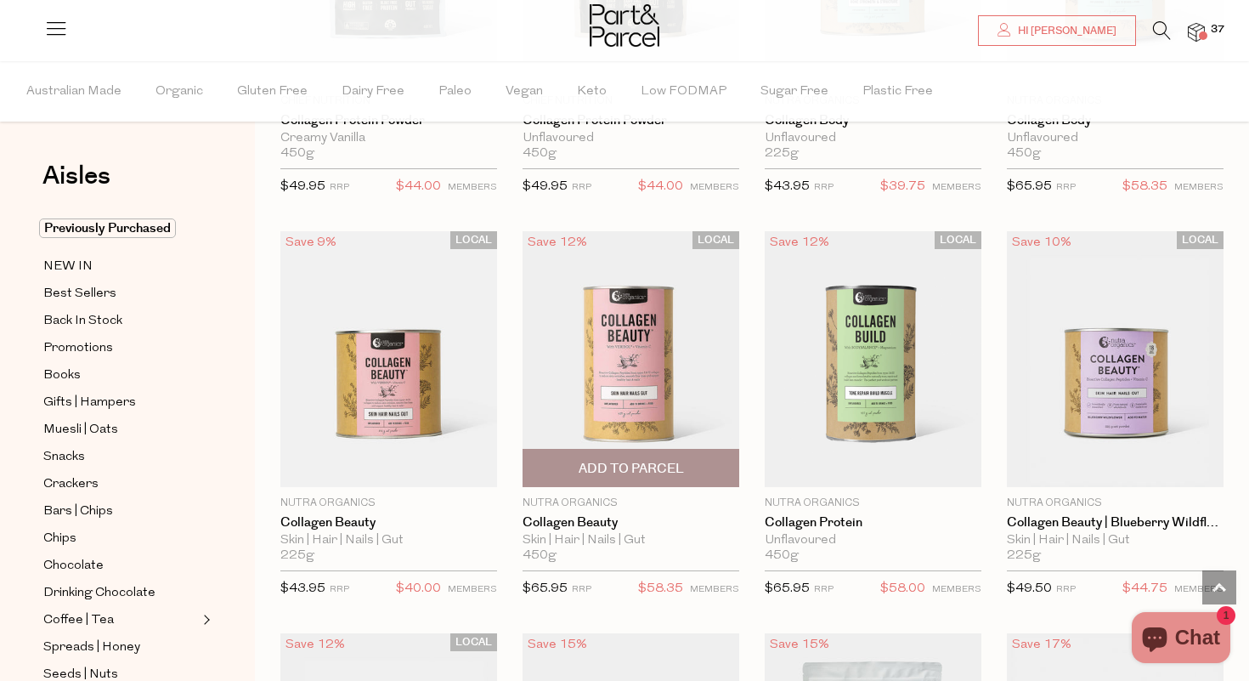
scroll to position [1650, 0]
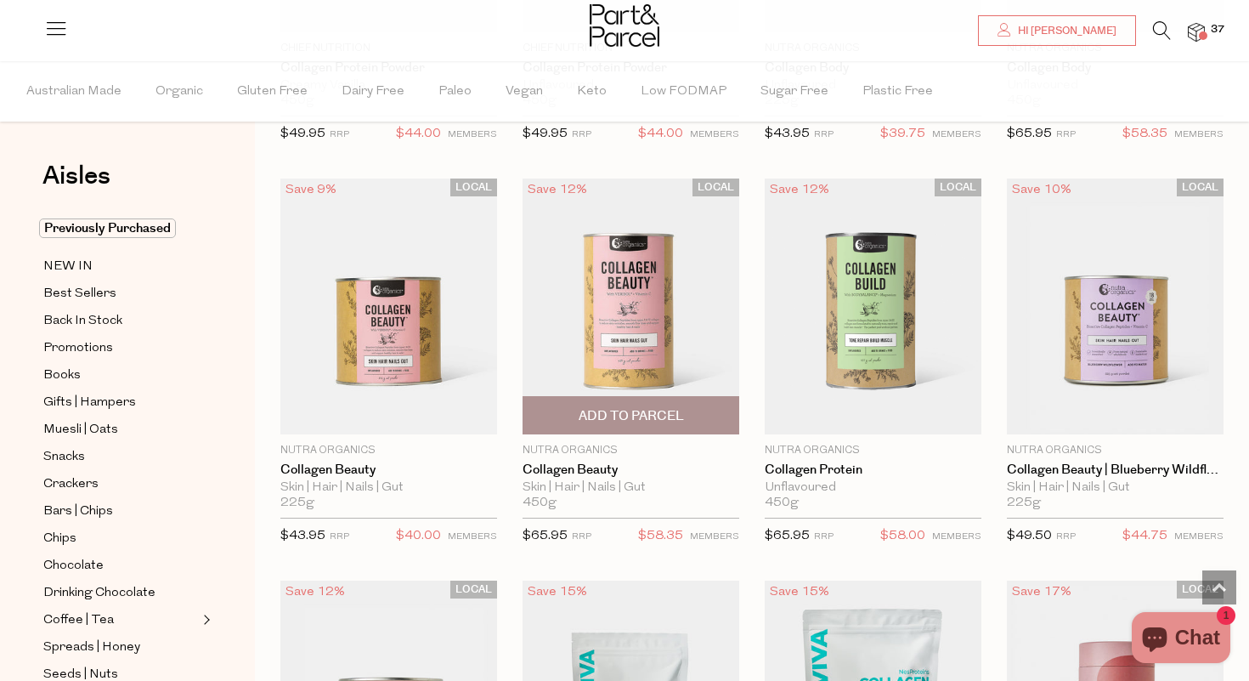
click at [631, 409] on span "Add To Parcel" at bounding box center [631, 416] width 105 height 18
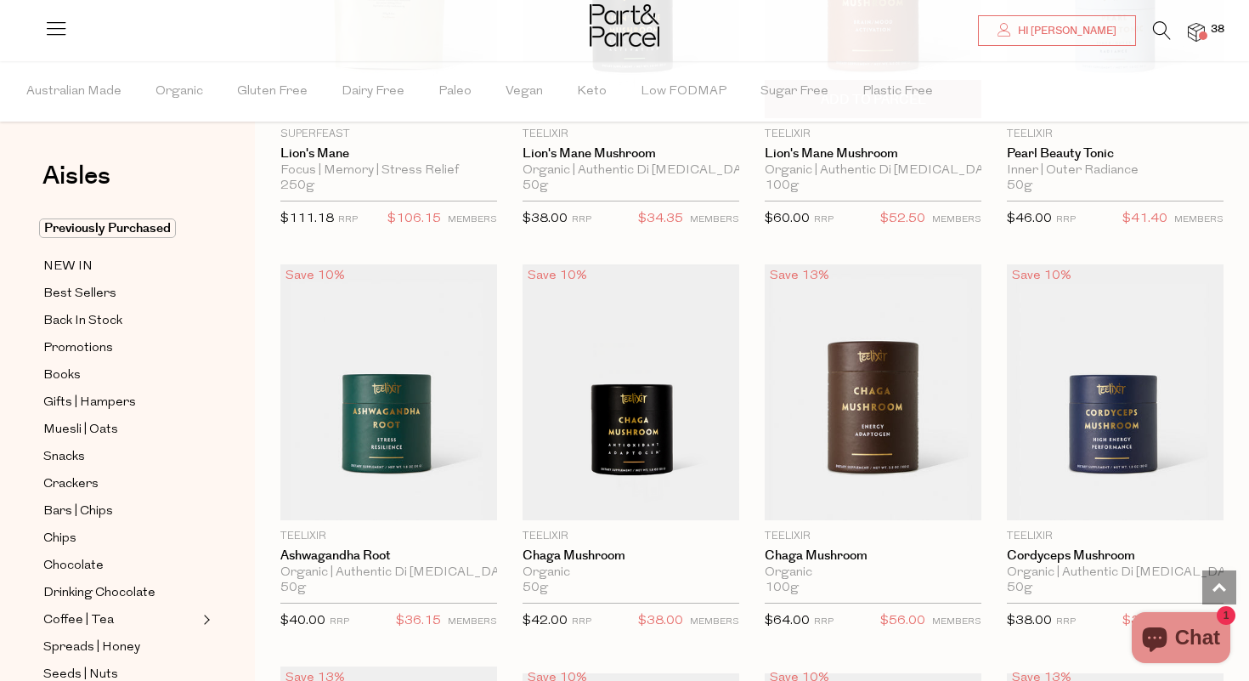
scroll to position [3973, 0]
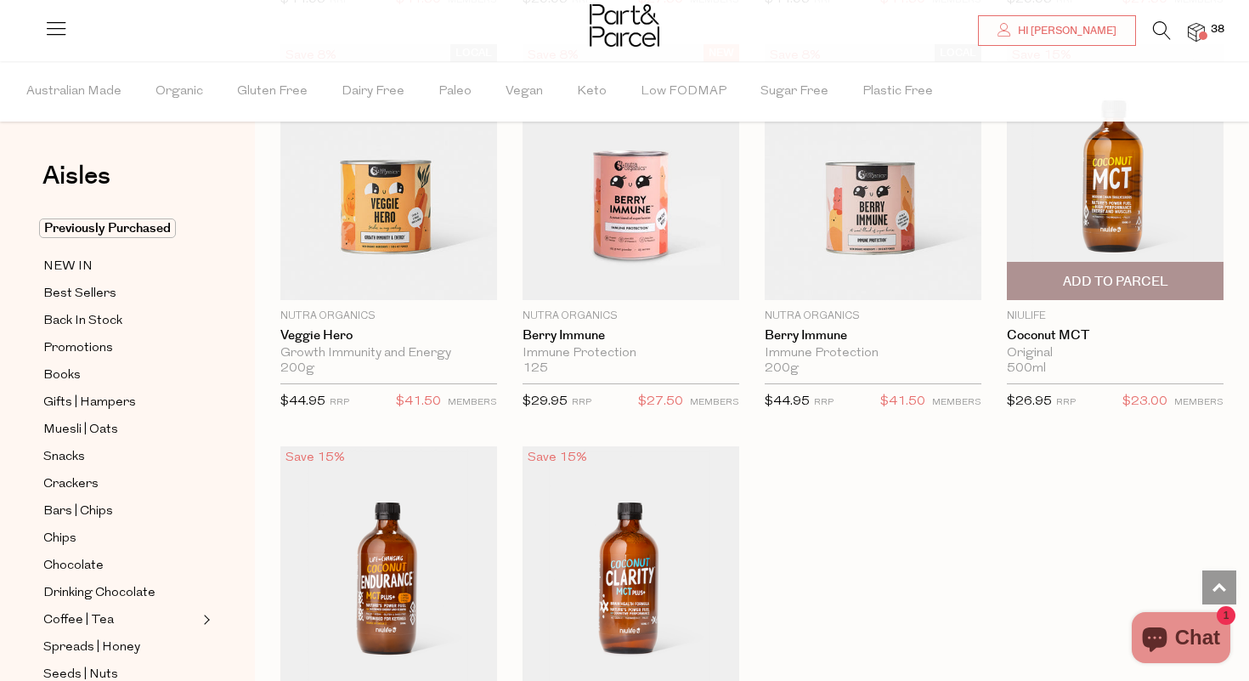
scroll to position [7859, 0]
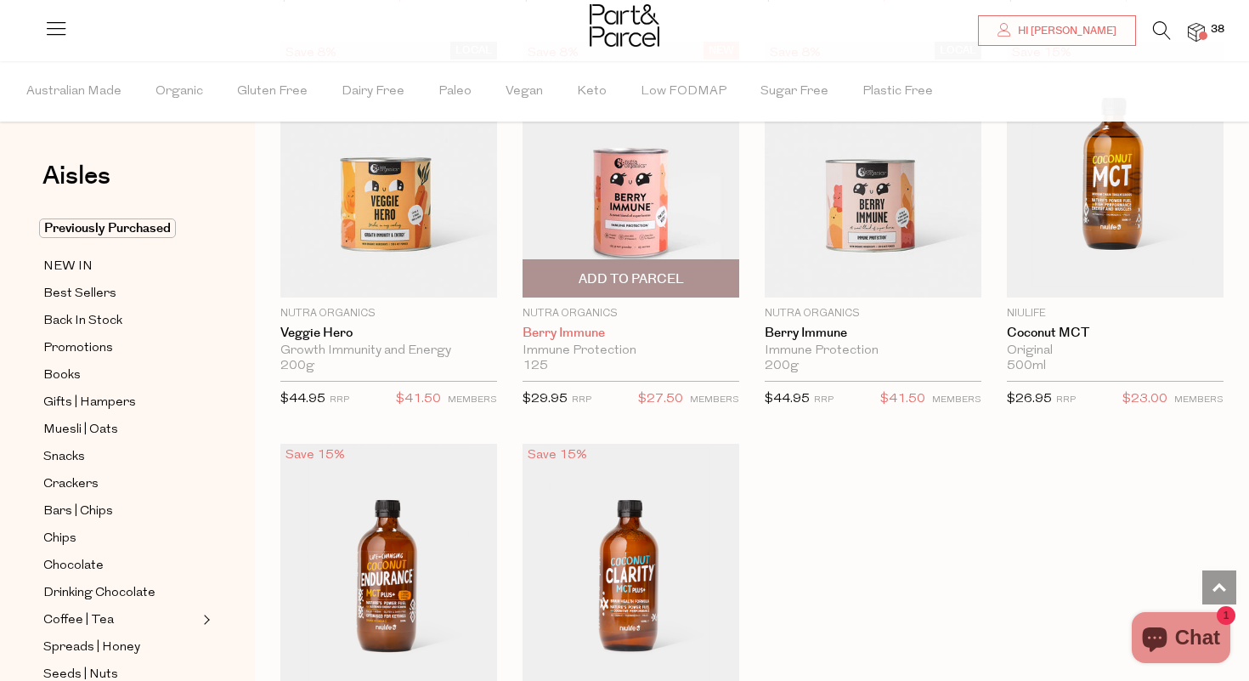
click at [585, 325] on link "Berry Immune" at bounding box center [631, 332] width 217 height 15
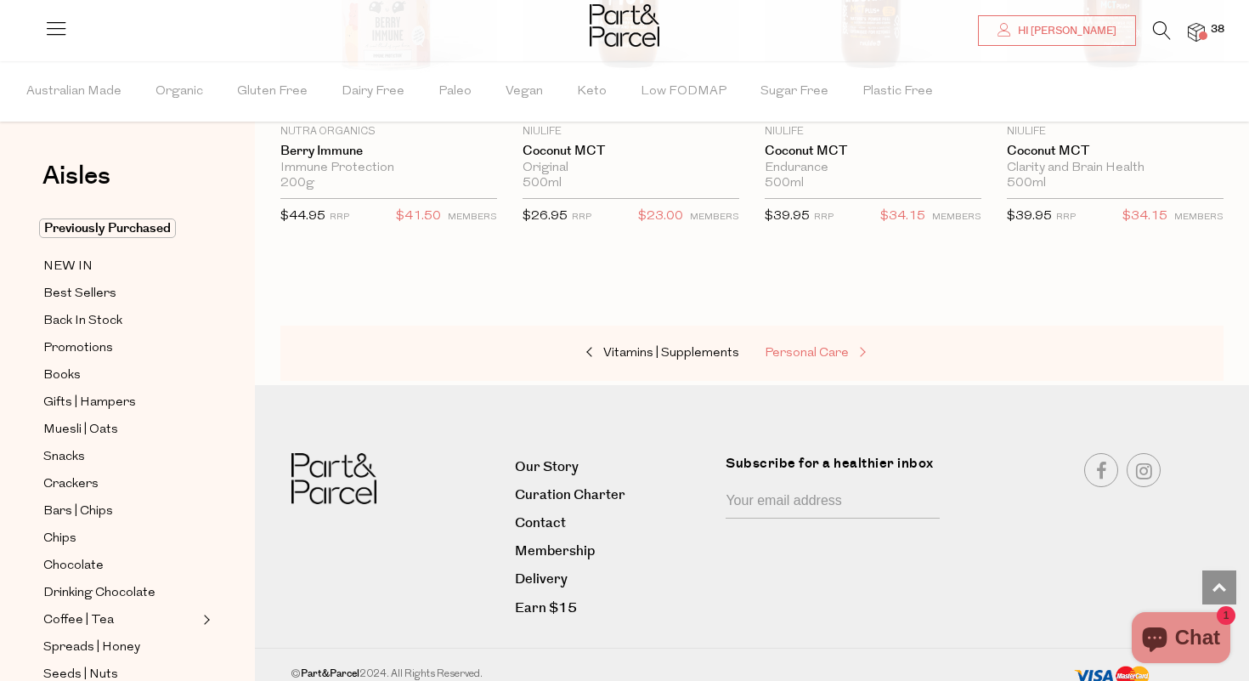
click at [821, 347] on span "Personal Care" at bounding box center [807, 353] width 84 height 13
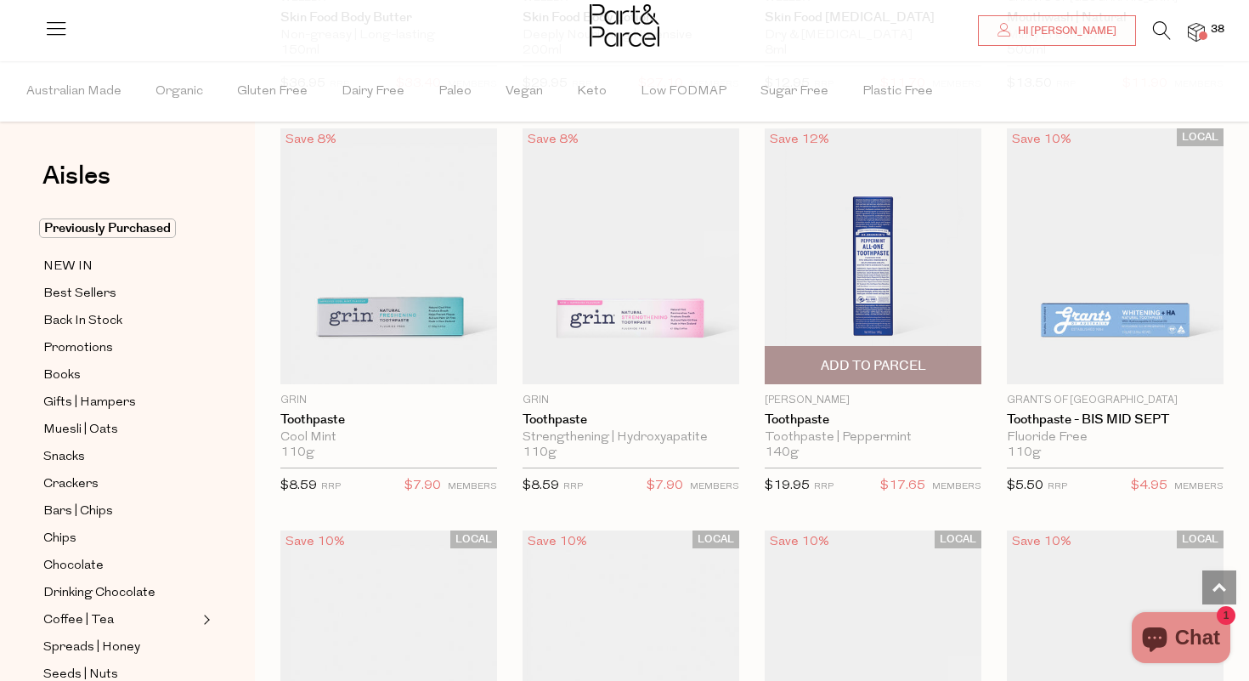
scroll to position [1709, 0]
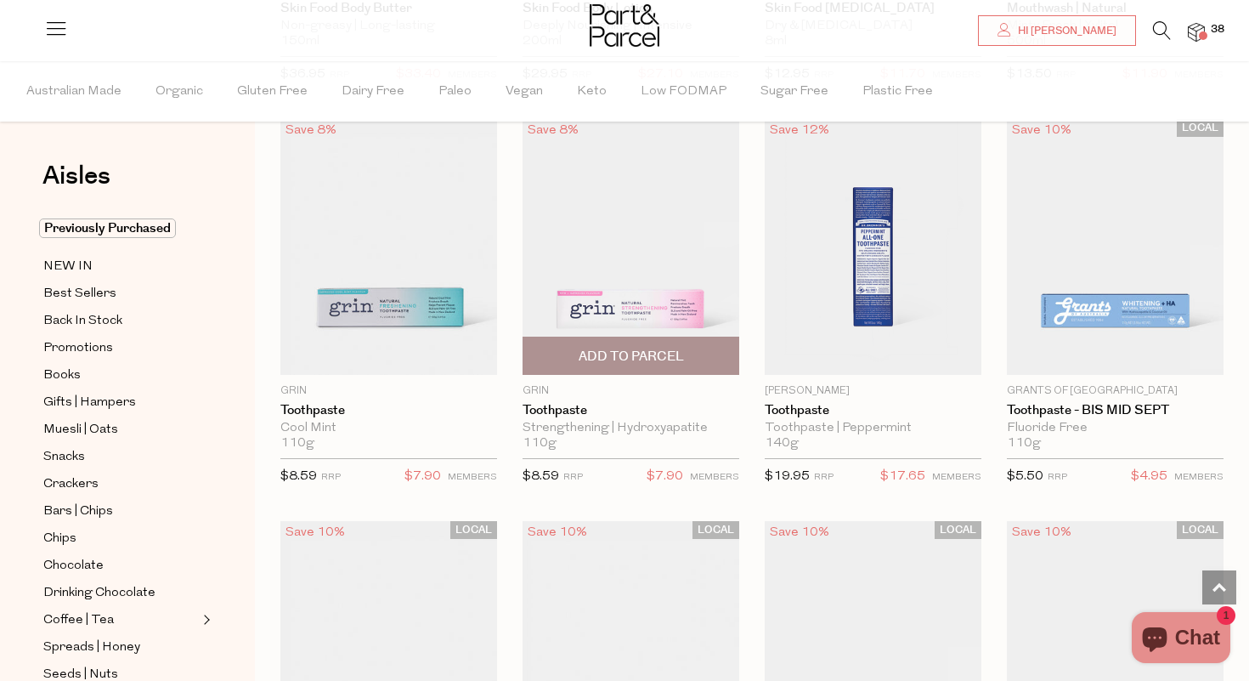
click at [645, 358] on span "Add To Parcel" at bounding box center [631, 356] width 105 height 18
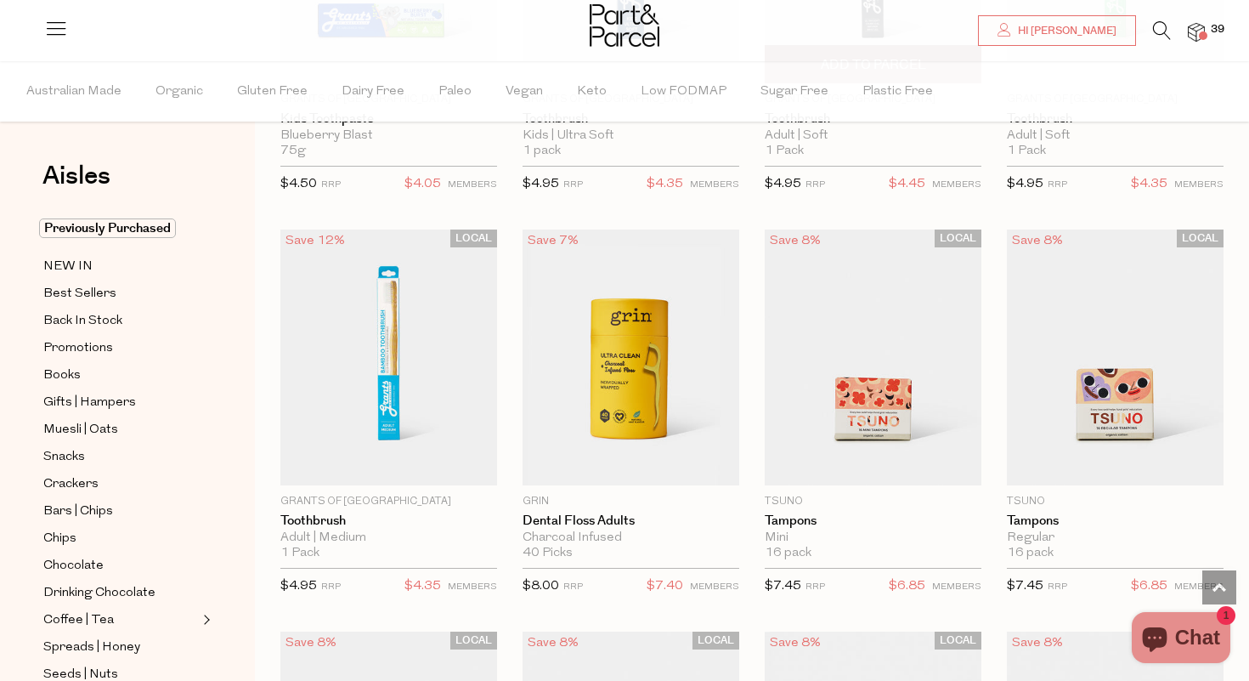
scroll to position [3207, 0]
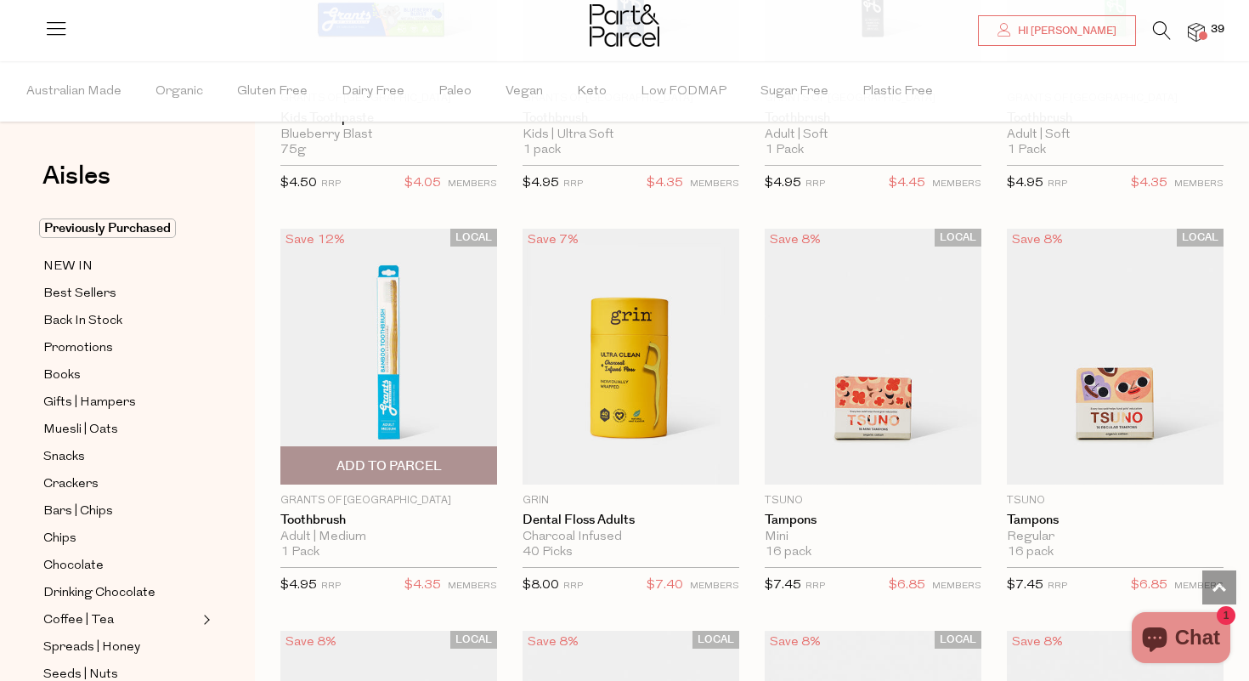
click at [414, 465] on span "Add To Parcel" at bounding box center [388, 466] width 105 height 18
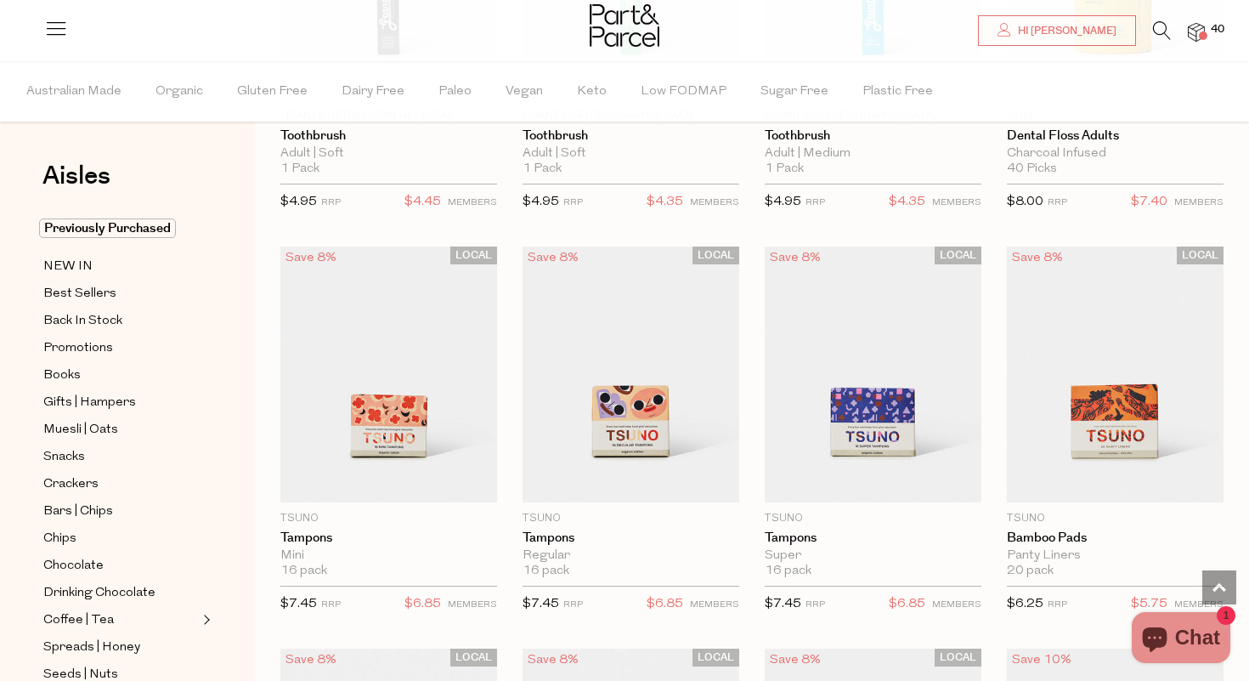
scroll to position [8534, 1]
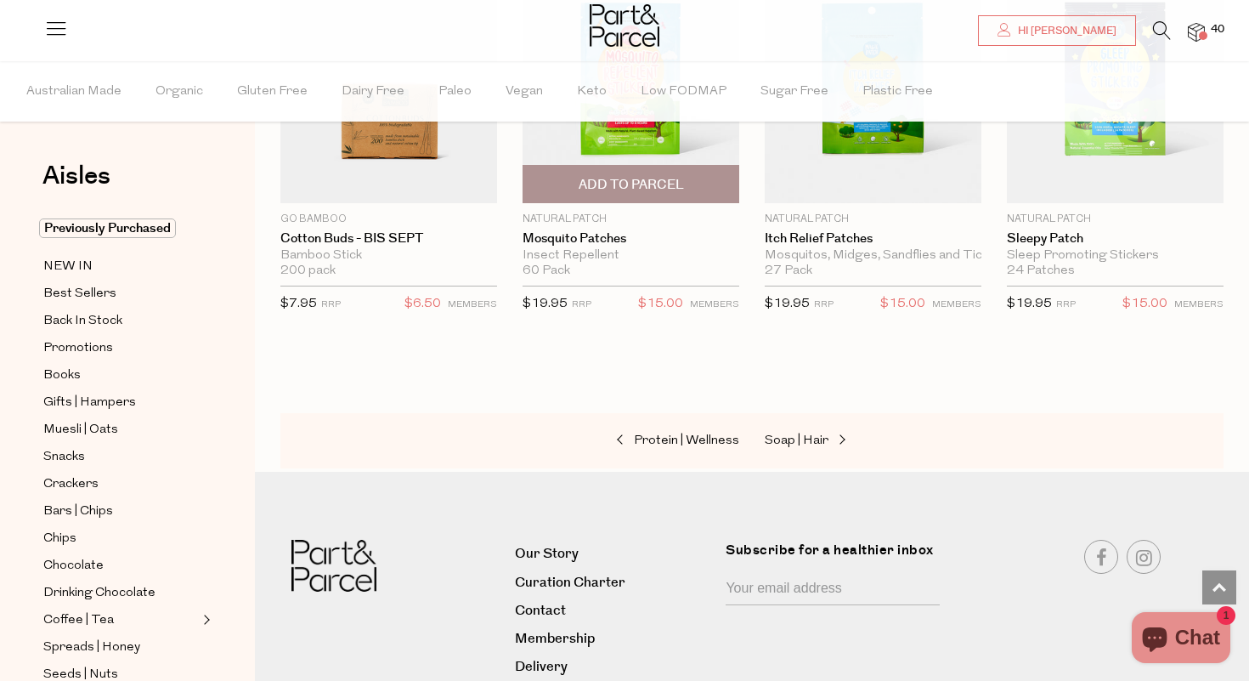
scroll to position [13148, 0]
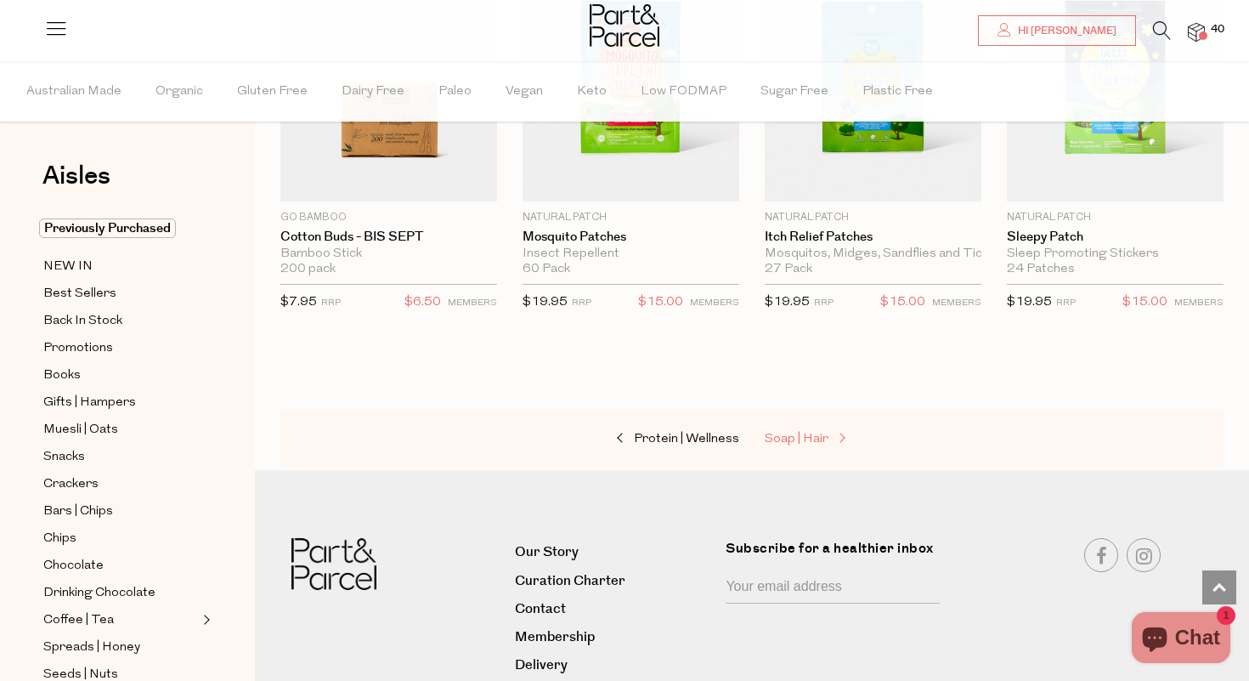
click at [824, 432] on span "Soap | Hair" at bounding box center [797, 438] width 64 height 13
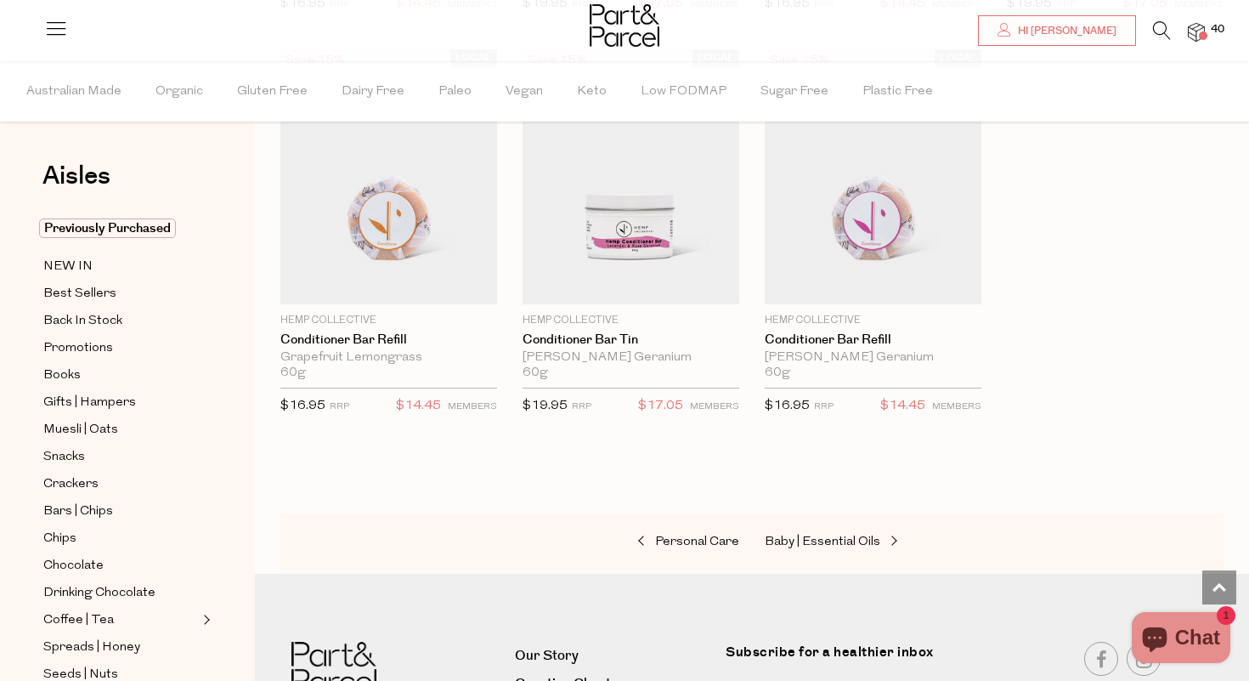
scroll to position [4595, 0]
click at [797, 533] on span "Baby | Essential Oils" at bounding box center [823, 539] width 116 height 13
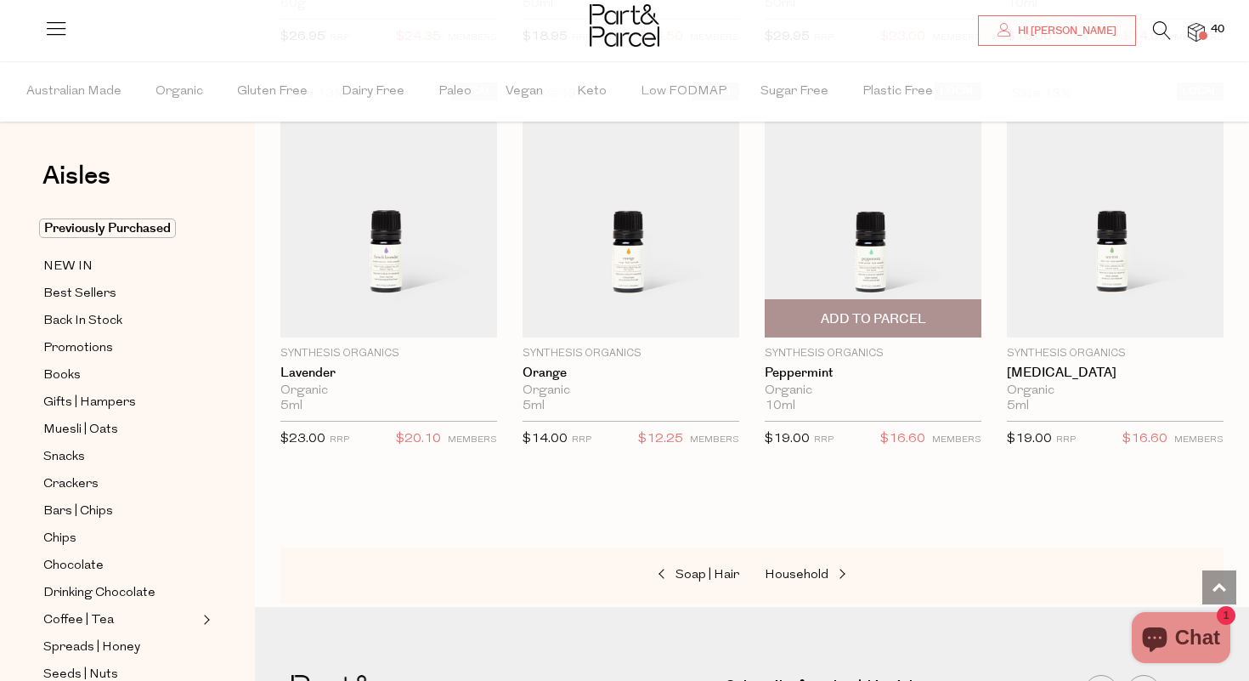
scroll to position [1348, 0]
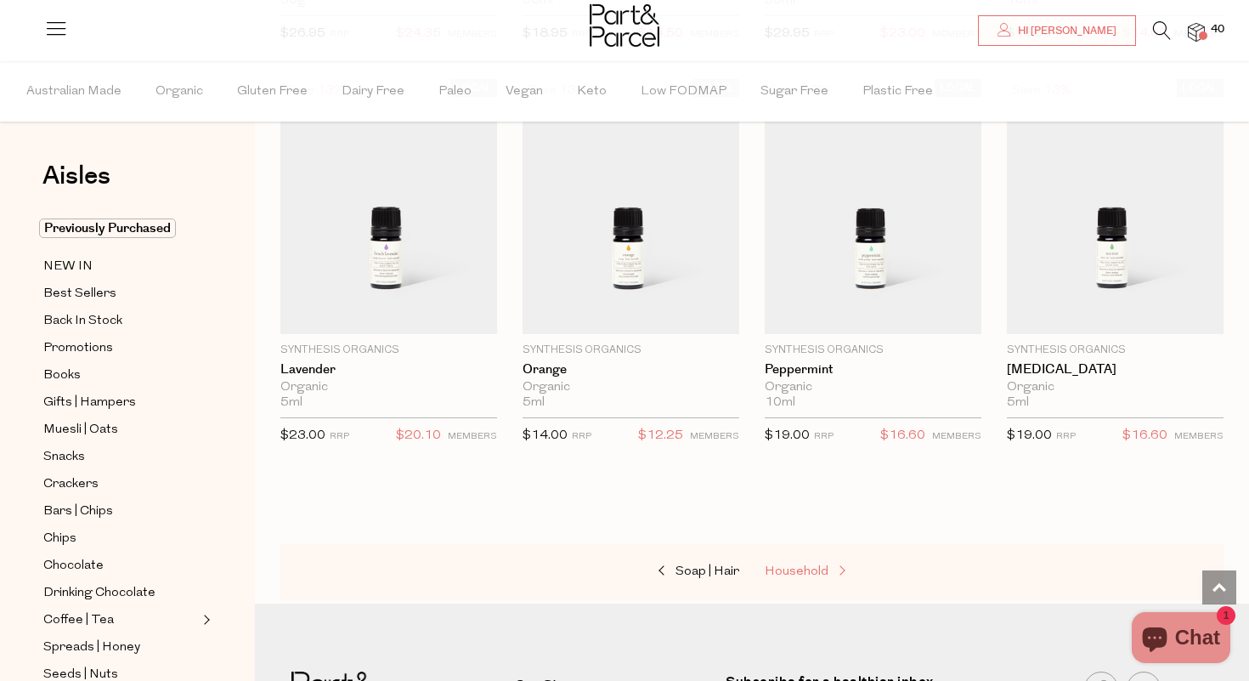
click at [806, 565] on span "Household" at bounding box center [797, 571] width 64 height 13
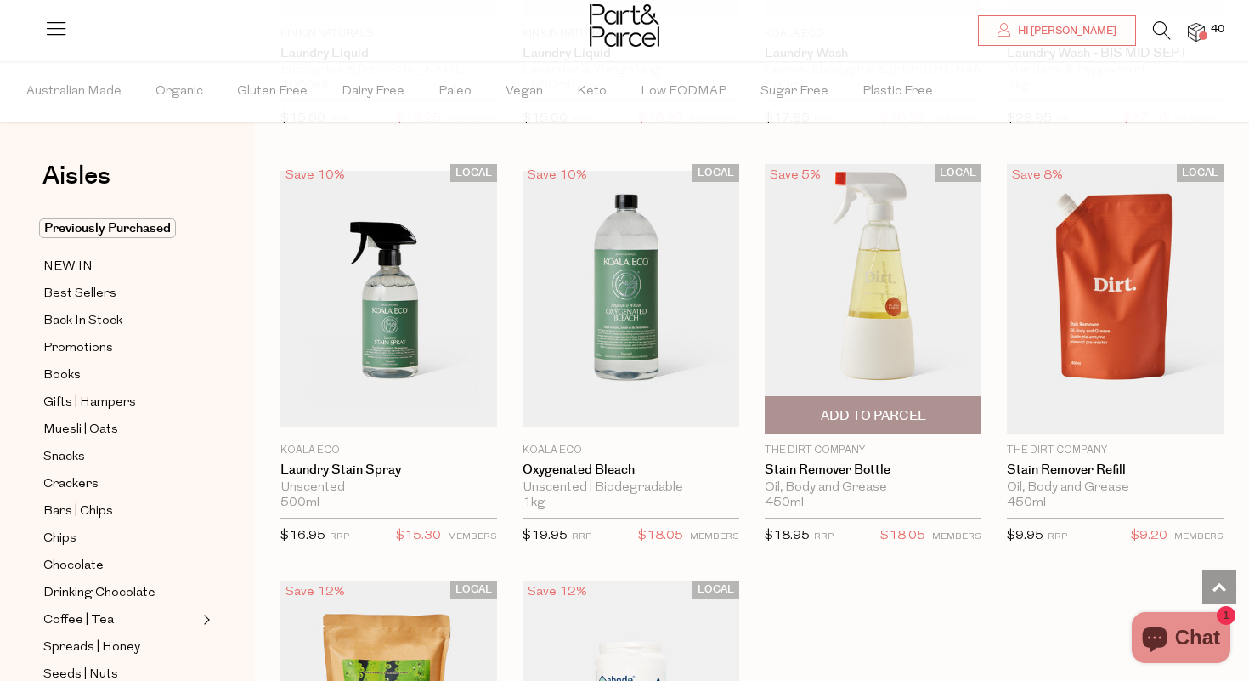
scroll to position [4494, 0]
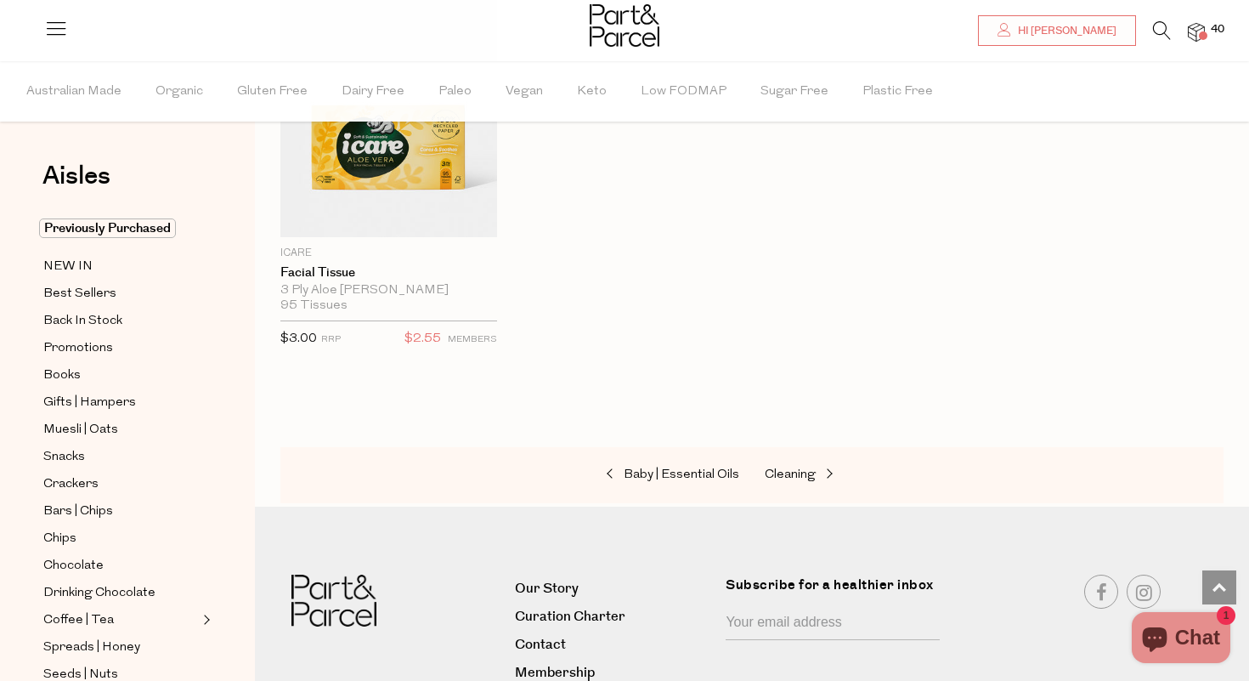
scroll to position [8371, 0]
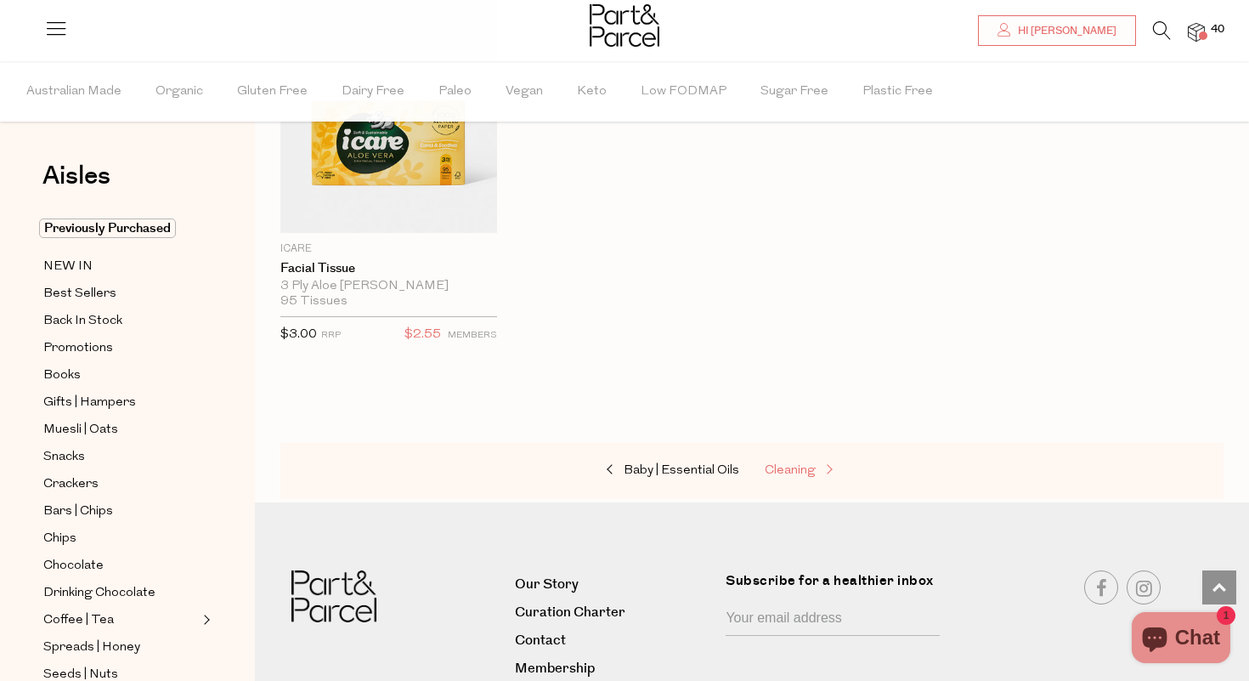
click at [788, 464] on span "Cleaning" at bounding box center [790, 470] width 51 height 13
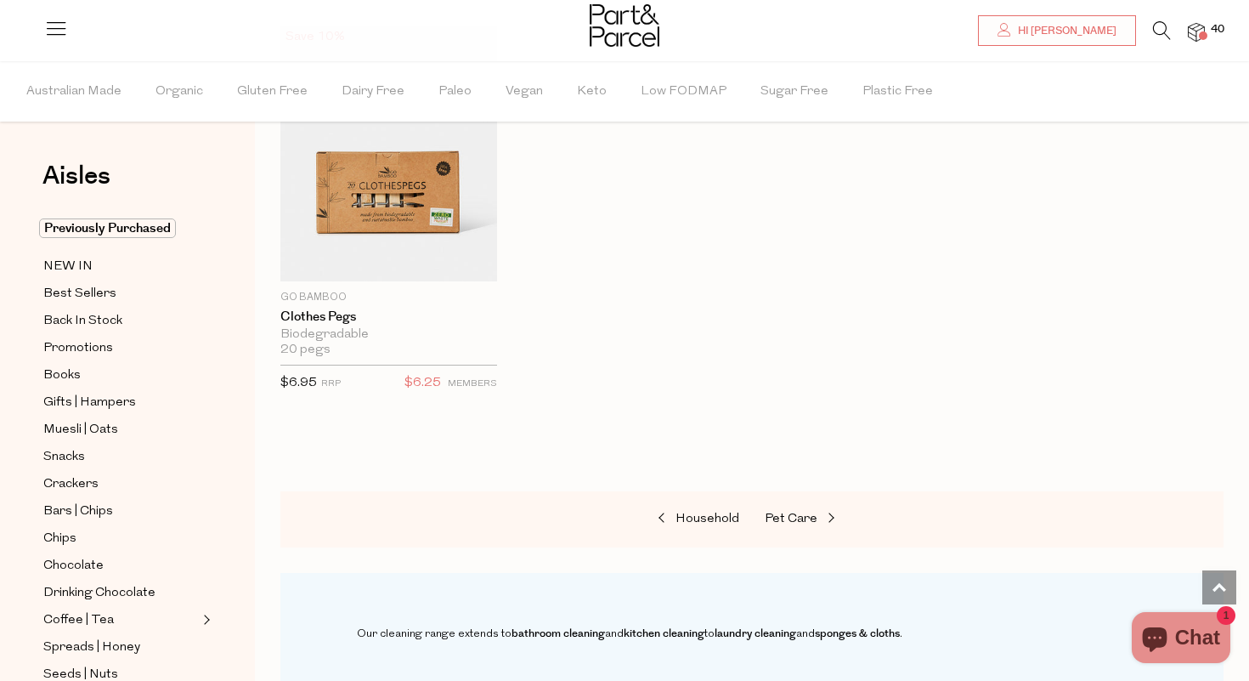
scroll to position [1435, 0]
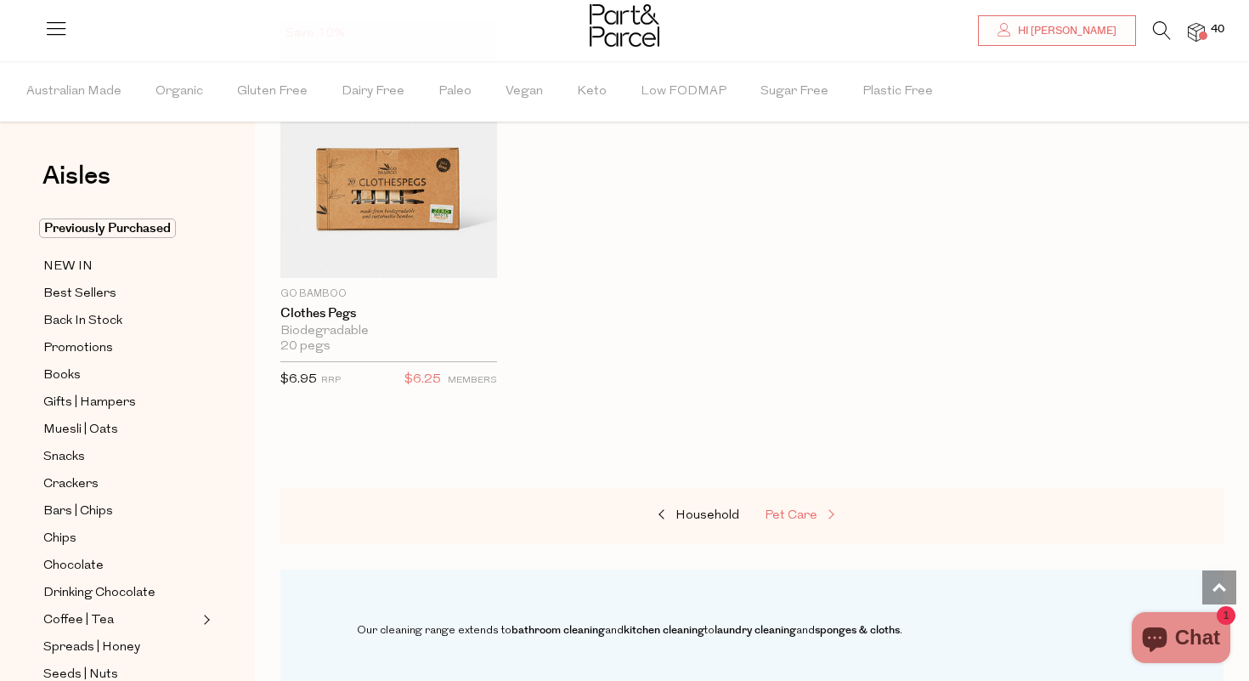
click at [788, 512] on span "Pet Care" at bounding box center [791, 515] width 53 height 13
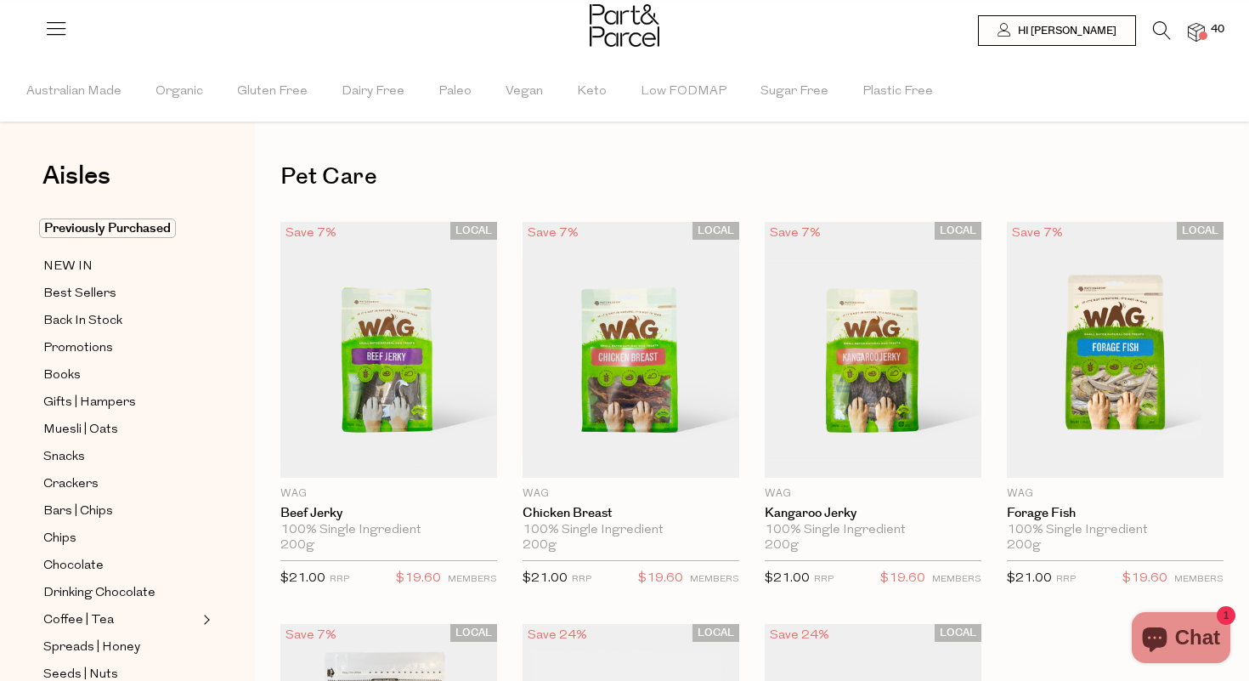
click at [1217, 24] on span "40" at bounding box center [1217, 29] width 22 height 15
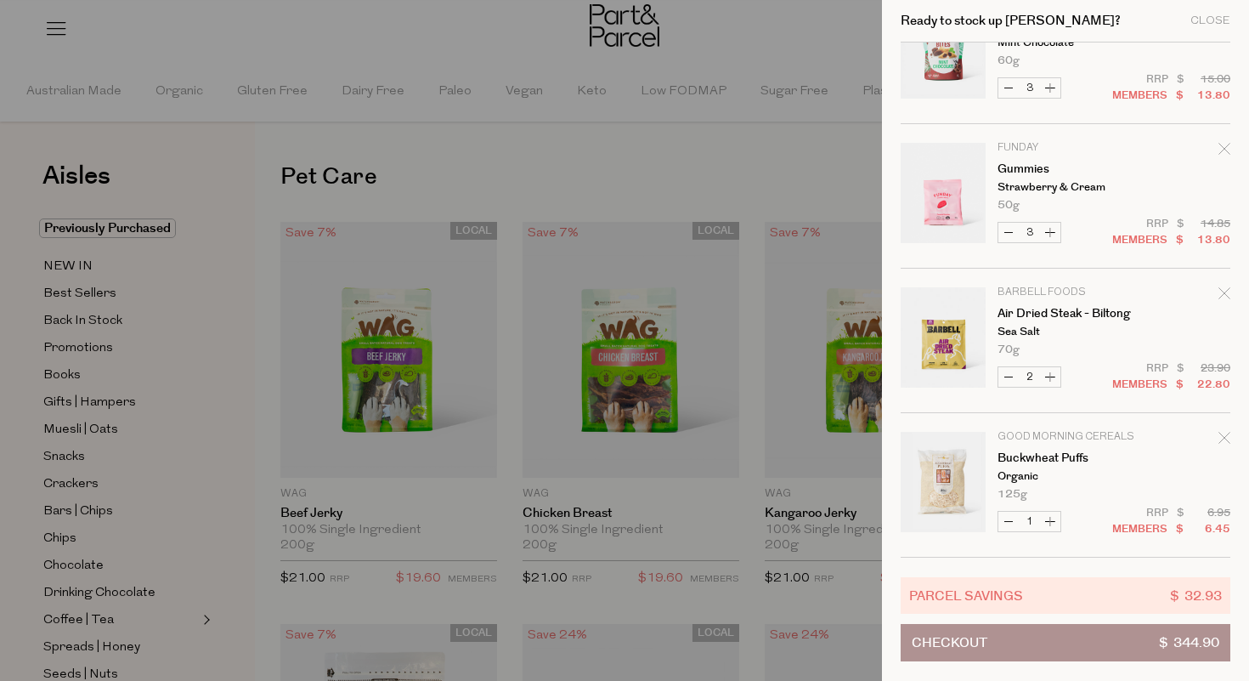
scroll to position [3674, 0]
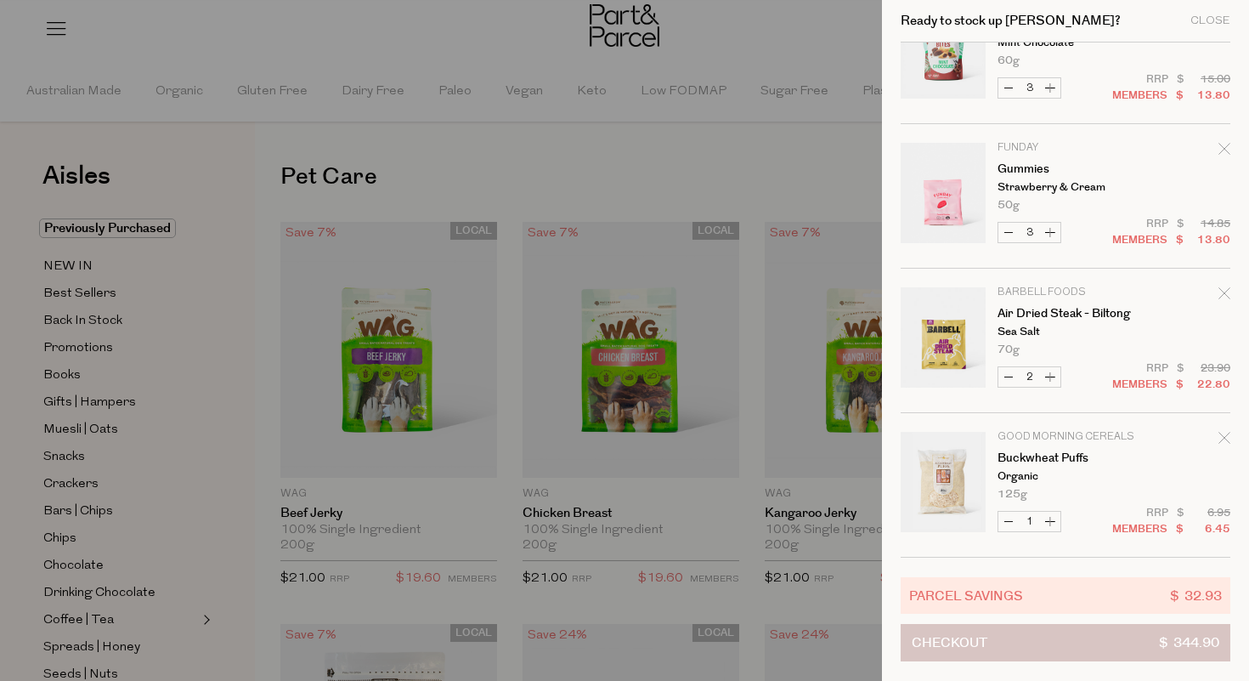
click at [1084, 643] on button "Checkout $ 344.90" at bounding box center [1066, 642] width 330 height 37
